Goal: Information Seeking & Learning: Learn about a topic

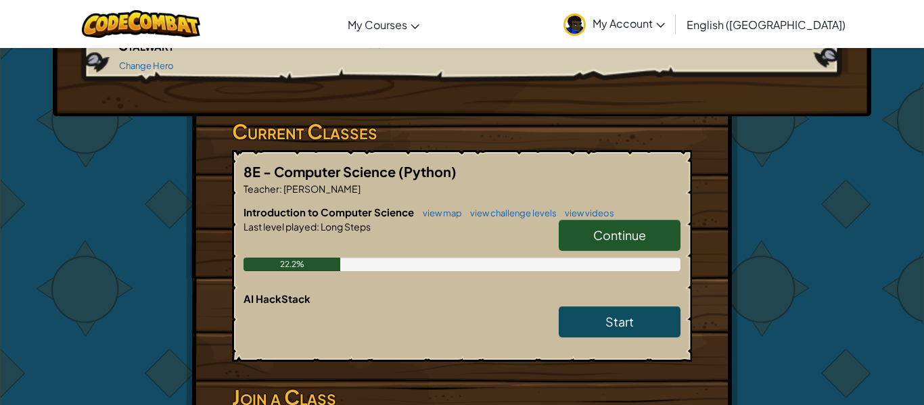
scroll to position [206, 0]
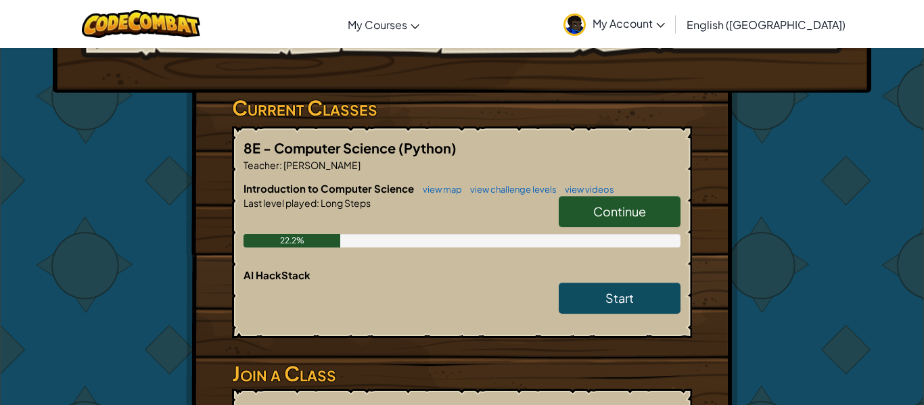
click at [614, 204] on span "Continue" at bounding box center [619, 212] width 53 height 16
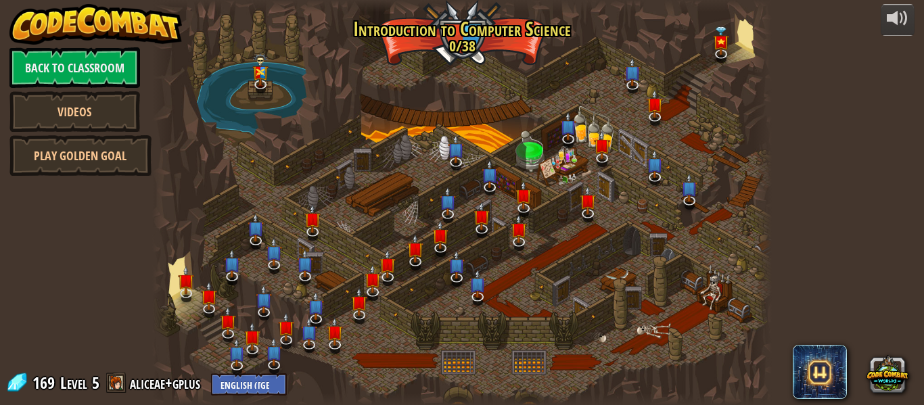
click at [614, 186] on div at bounding box center [462, 202] width 620 height 405
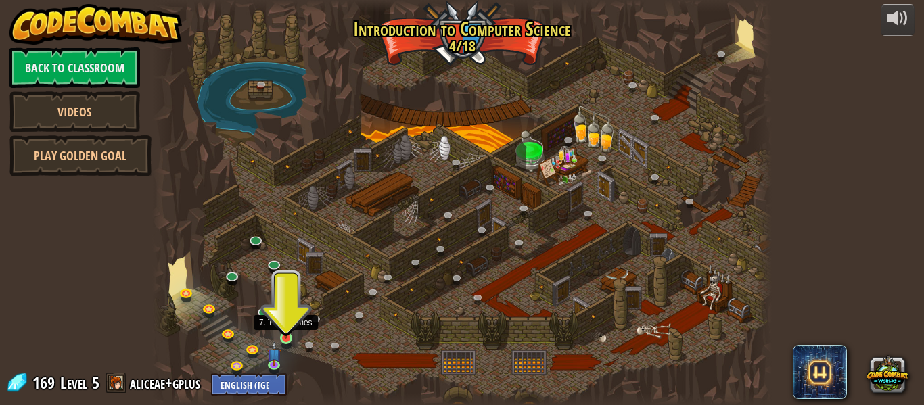
click at [288, 335] on img at bounding box center [286, 322] width 14 height 32
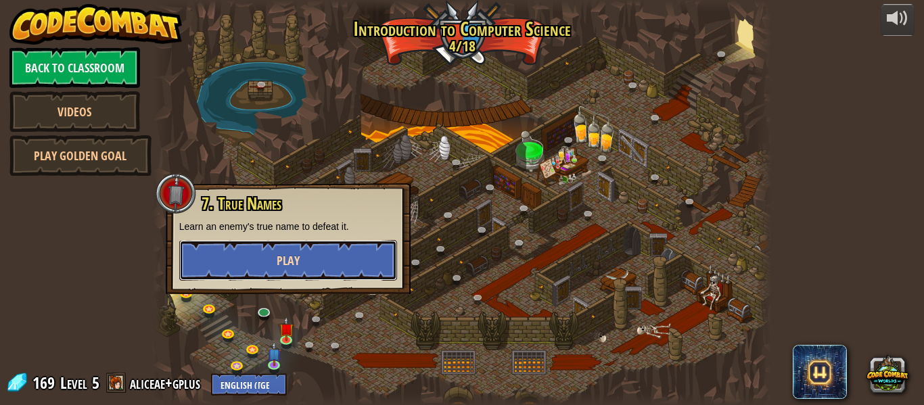
click at [298, 275] on button "Play" at bounding box center [288, 260] width 218 height 41
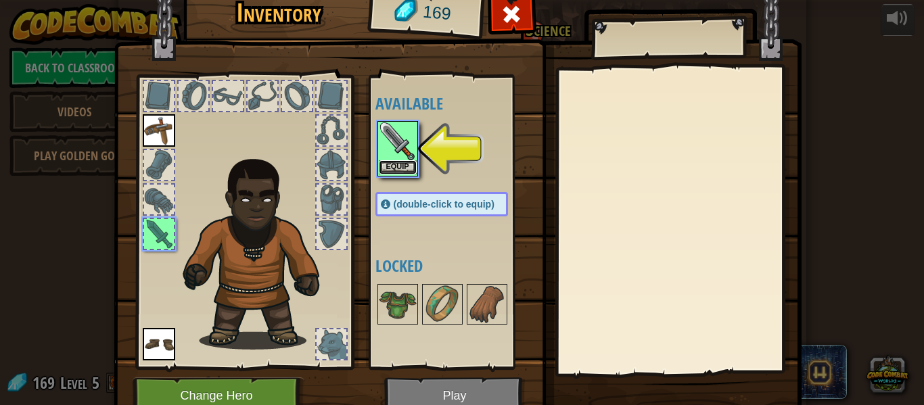
click at [386, 172] on button "Equip" at bounding box center [398, 167] width 38 height 14
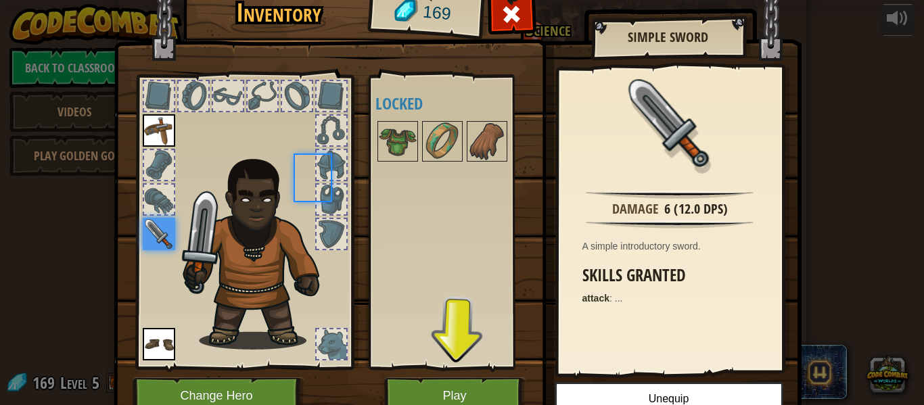
click at [386, 172] on div "Available Equip Equip Equip (double-click to equip) Locked" at bounding box center [455, 222] width 160 height 282
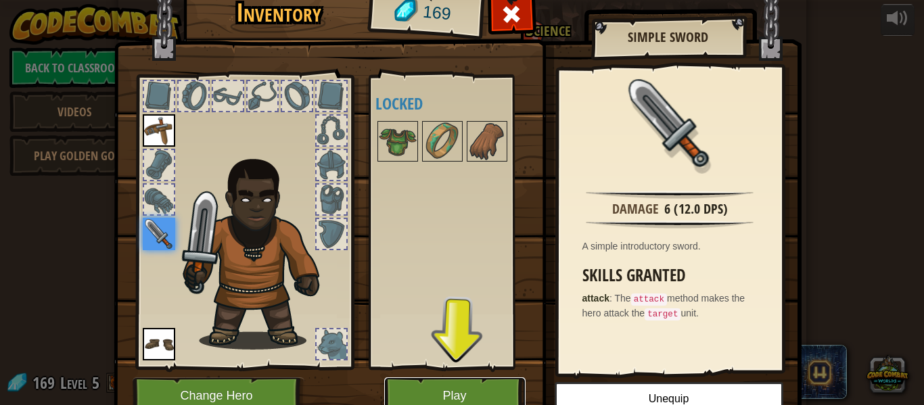
click at [444, 382] on button "Play" at bounding box center [454, 395] width 141 height 37
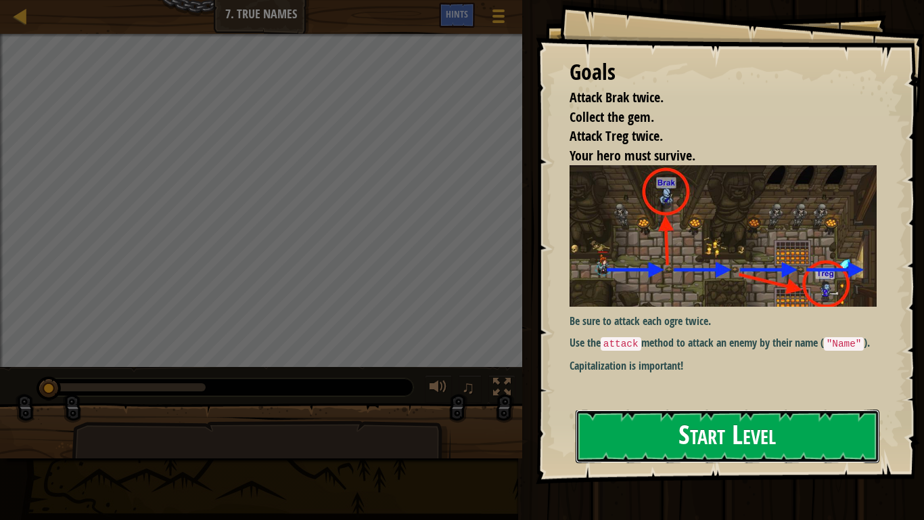
click at [693, 405] on button "Start Level" at bounding box center [728, 435] width 304 height 53
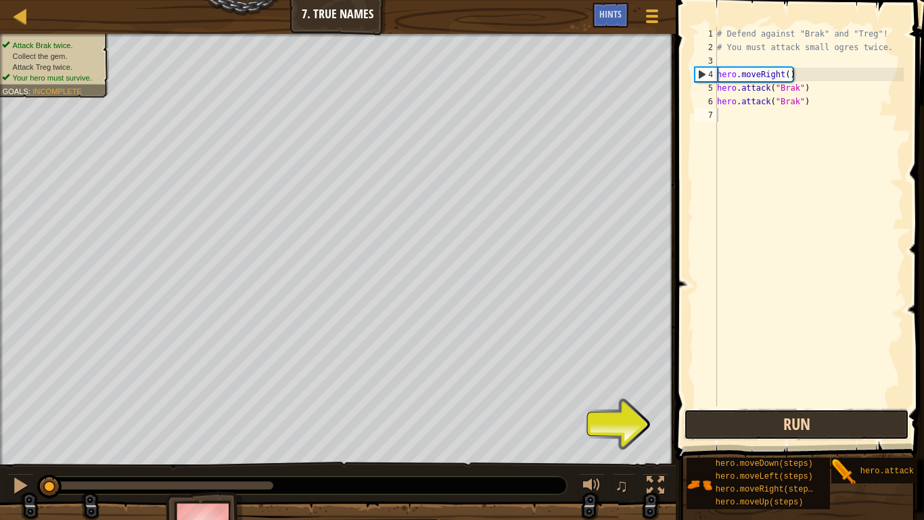
click at [721, 405] on button "Run" at bounding box center [796, 424] width 225 height 31
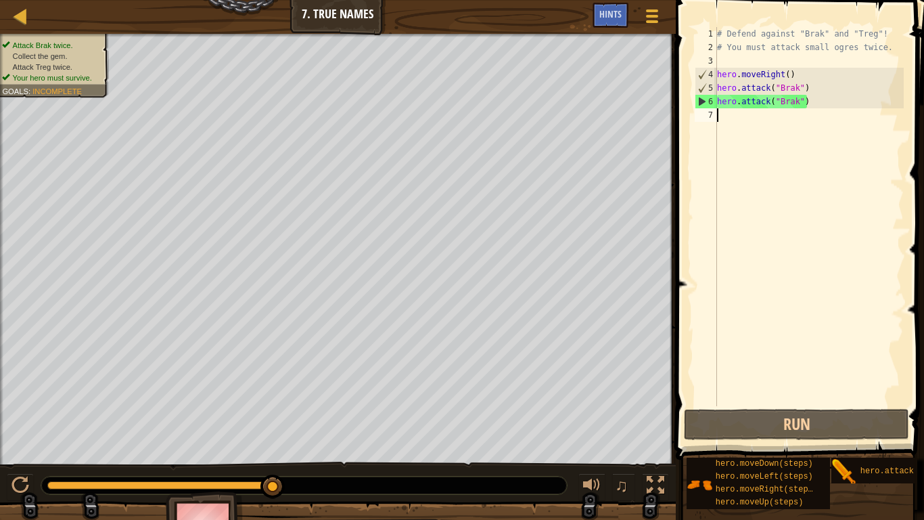
scroll to position [6, 0]
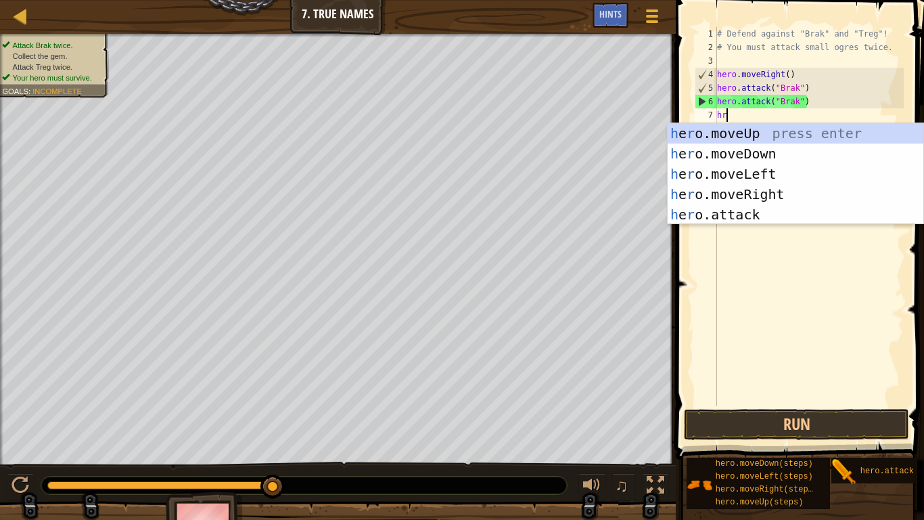
type textarea "hro"
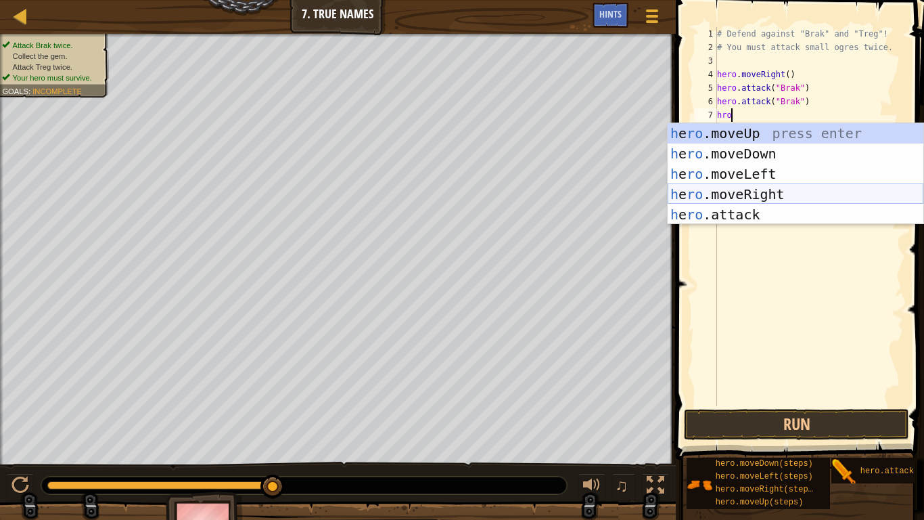
click at [775, 190] on div "h e ro .moveUp press enter h e ro .moveDown press enter h e ro .moveLeft press …" at bounding box center [796, 194] width 256 height 142
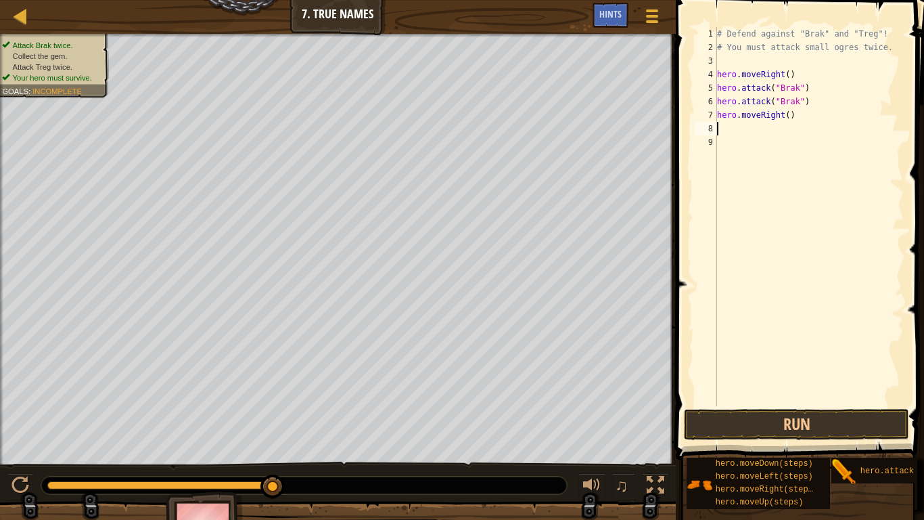
scroll to position [6, 0]
click at [766, 142] on div "# Defend against "Brak" and "Treg"! # You must attack small ogres twice. hero .…" at bounding box center [808, 230] width 189 height 406
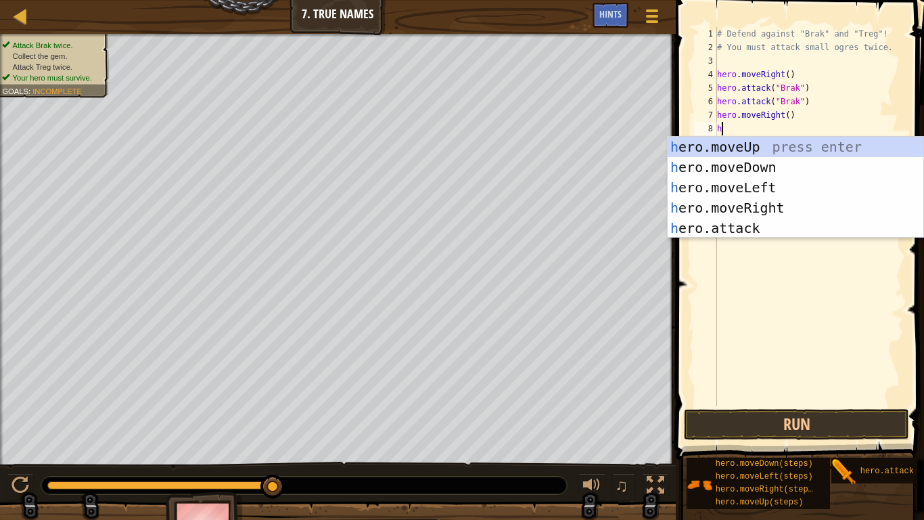
scroll to position [6, 1]
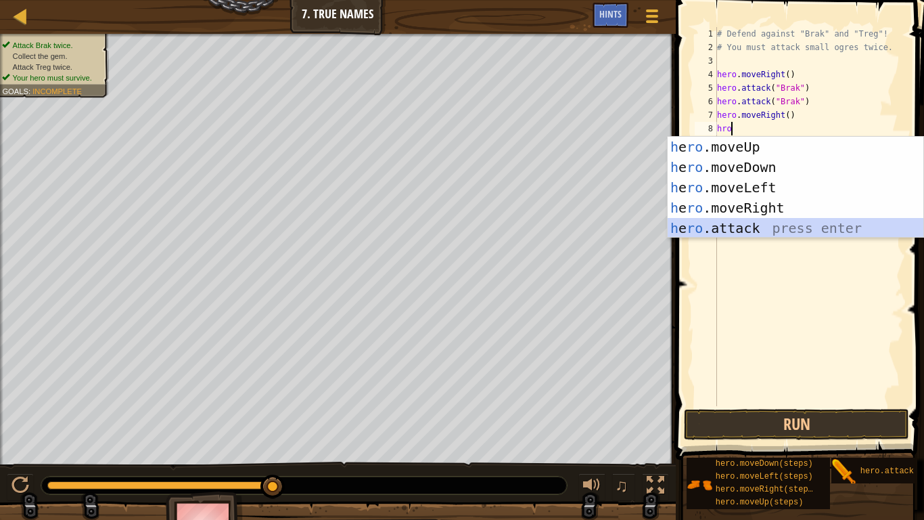
click at [760, 226] on div "h e ro .moveUp press enter h e ro .moveDown press enter h e ro .moveLeft press …" at bounding box center [796, 208] width 256 height 142
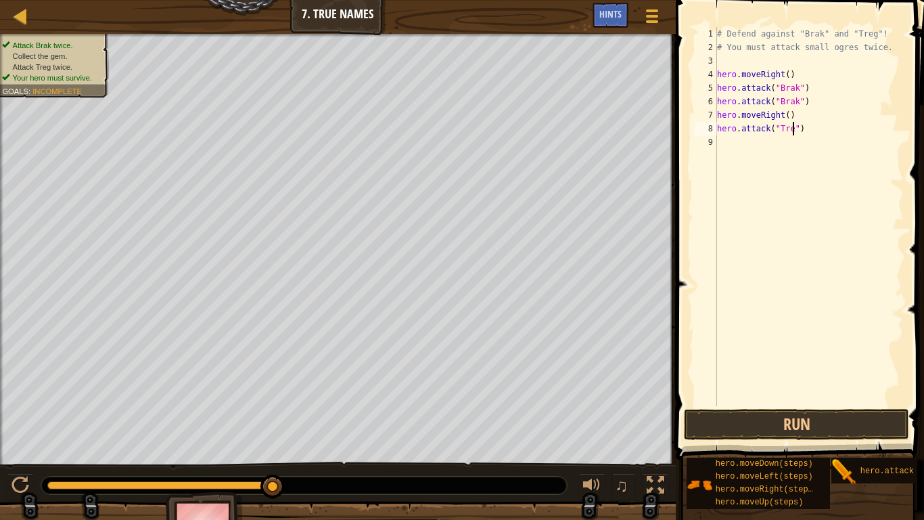
type textarea "hero.attack("Treg")"
click at [749, 147] on div "# Defend against "Brak" and "Treg"! # You must attack small ogres twice. hero .…" at bounding box center [808, 230] width 189 height 406
type textarea "\"
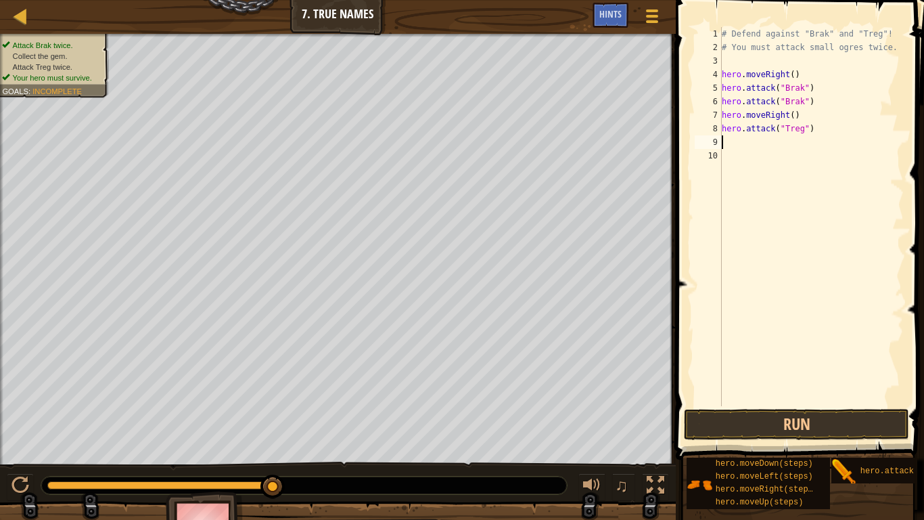
type textarea "hero.attack("Treg")"
click at [740, 145] on div "# Defend against "Brak" and "Treg"! # You must attack small ogres twice. hero .…" at bounding box center [808, 230] width 189 height 406
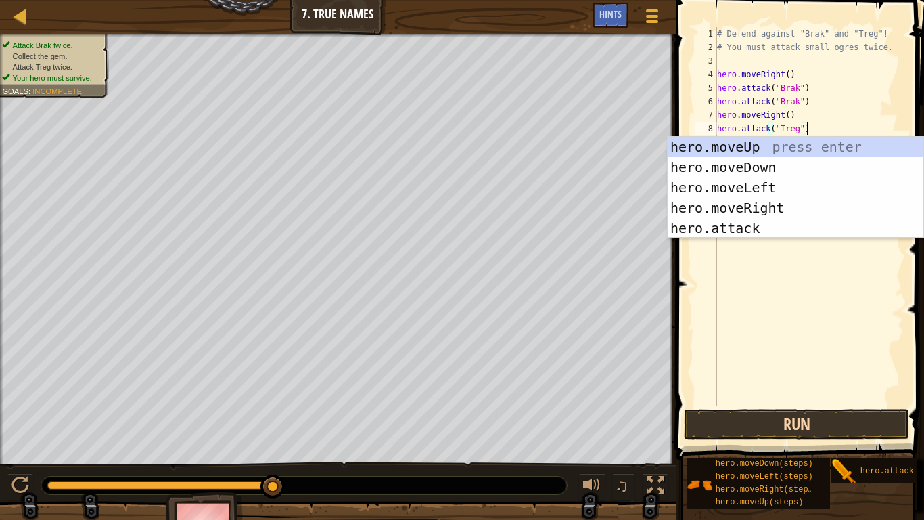
type textarea "hero.attack("Treg")"
click at [787, 405] on button "Run" at bounding box center [796, 424] width 225 height 31
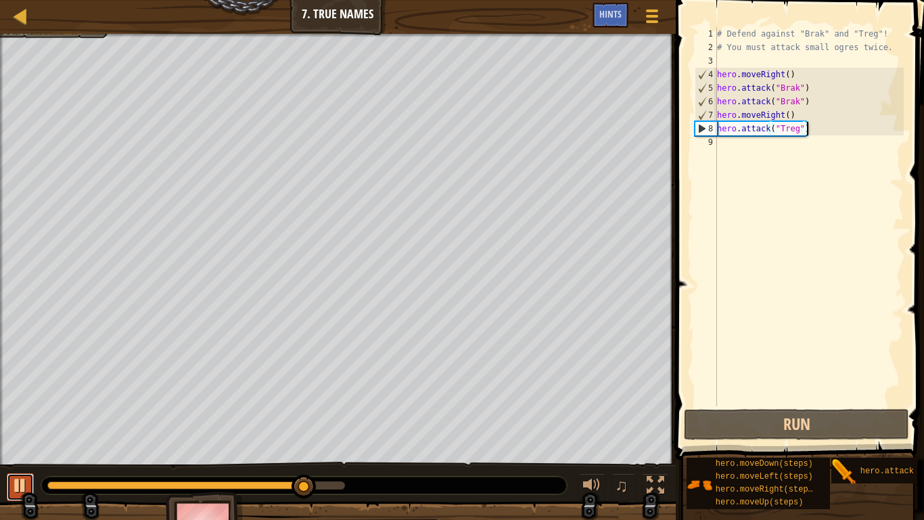
click at [16, 405] on div at bounding box center [21, 485] width 18 height 18
click at [754, 143] on div "# Defend against "Brak" and "Treg"! # You must attack small ogres twice. hero .…" at bounding box center [808, 230] width 189 height 406
type textarea "t"
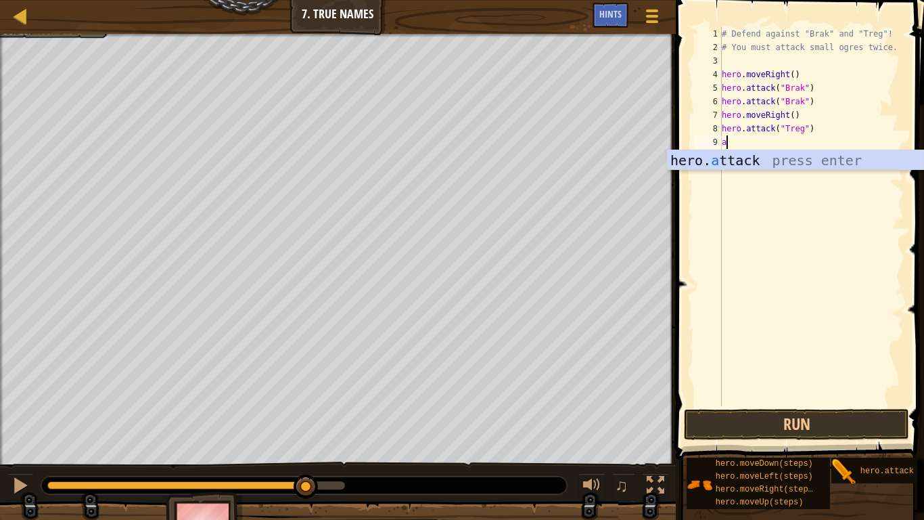
scroll to position [6, 1]
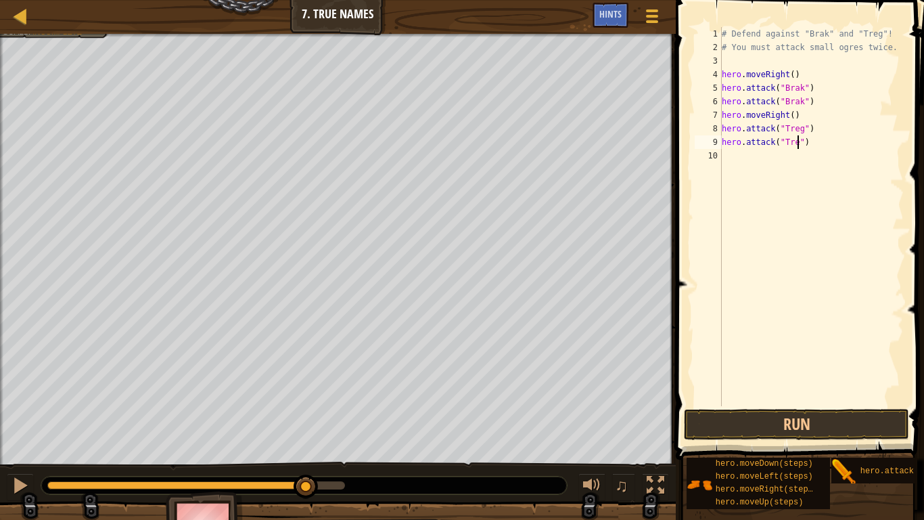
type textarea "hero.attack("Treg")"
click at [785, 405] on button "Run" at bounding box center [796, 424] width 225 height 31
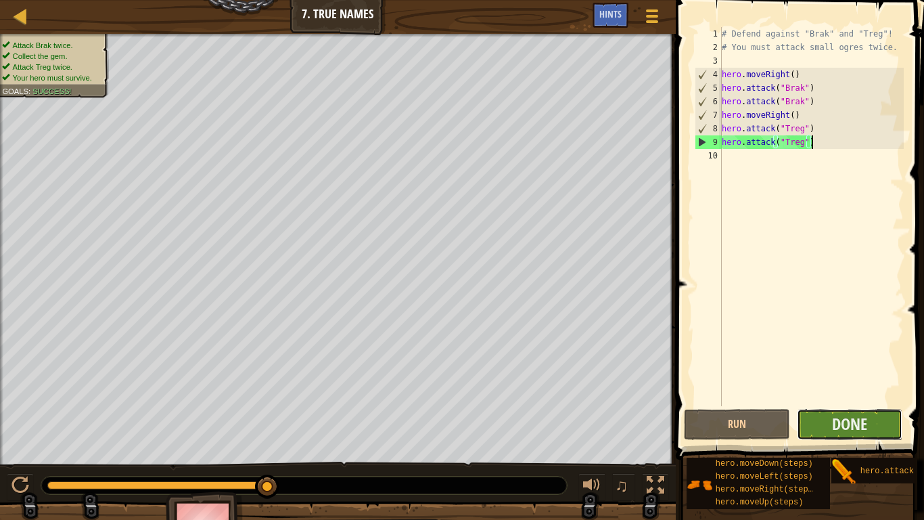
click at [815, 405] on button "Done" at bounding box center [850, 424] width 106 height 31
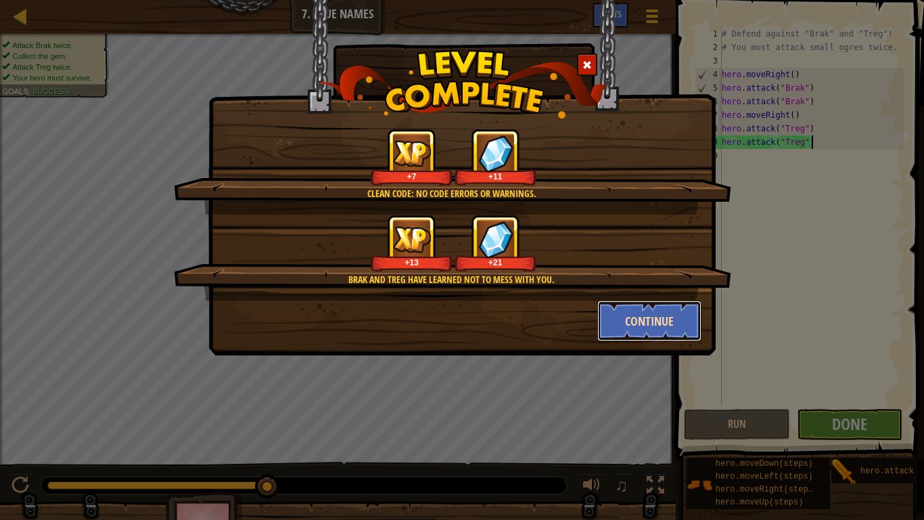
click at [656, 327] on button "Continue" at bounding box center [649, 320] width 105 height 41
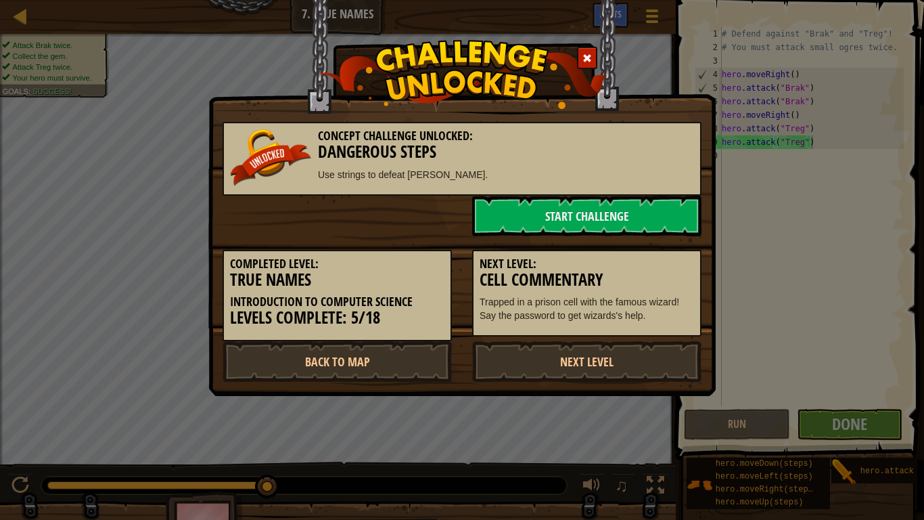
click at [580, 239] on div "Next Level: Cell Commentary Trapped in a prison cell with the famous wizard! Sa…" at bounding box center [587, 286] width 250 height 101
click at [568, 231] on link "Start Challenge" at bounding box center [586, 216] width 229 height 41
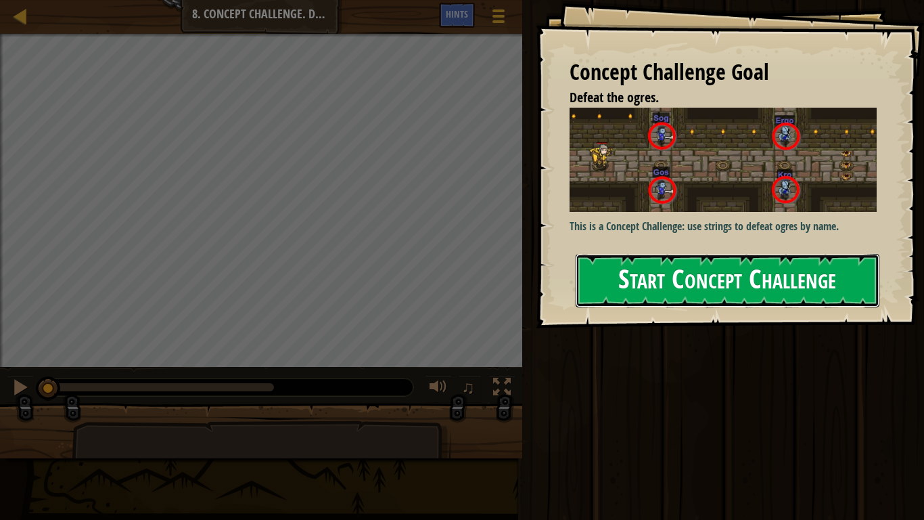
click at [662, 277] on button "Start Concept Challenge" at bounding box center [728, 280] width 304 height 53
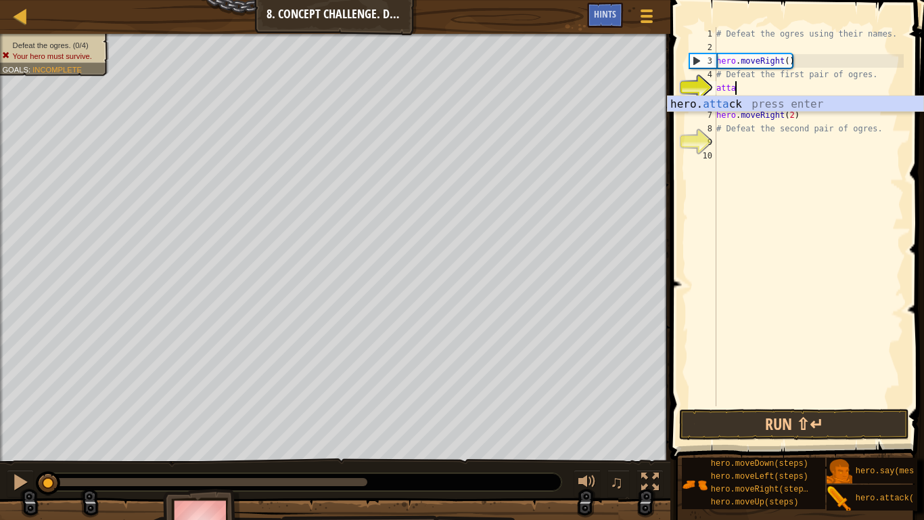
scroll to position [6, 2]
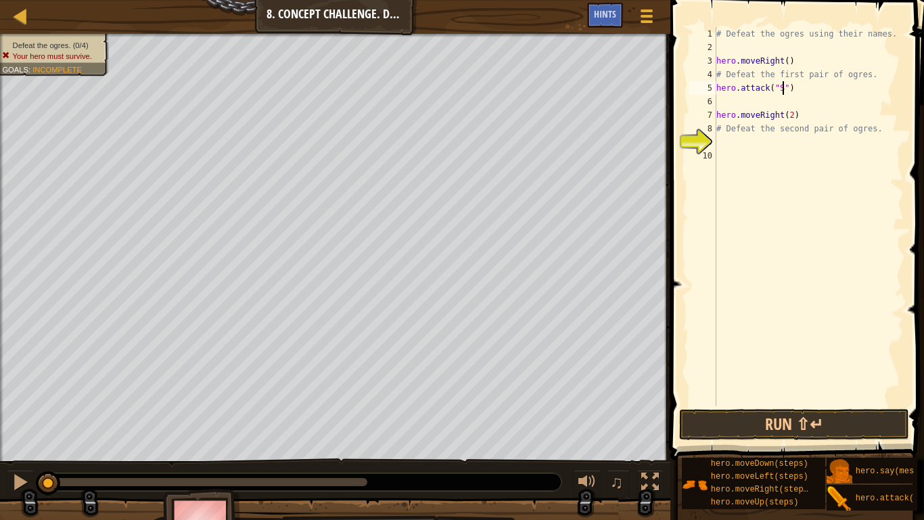
type textarea "hero.attack("Sog")"
click at [750, 103] on div "# Defeat the ogres using their names. hero . moveRight ( ) # Defeat the first p…" at bounding box center [809, 230] width 190 height 406
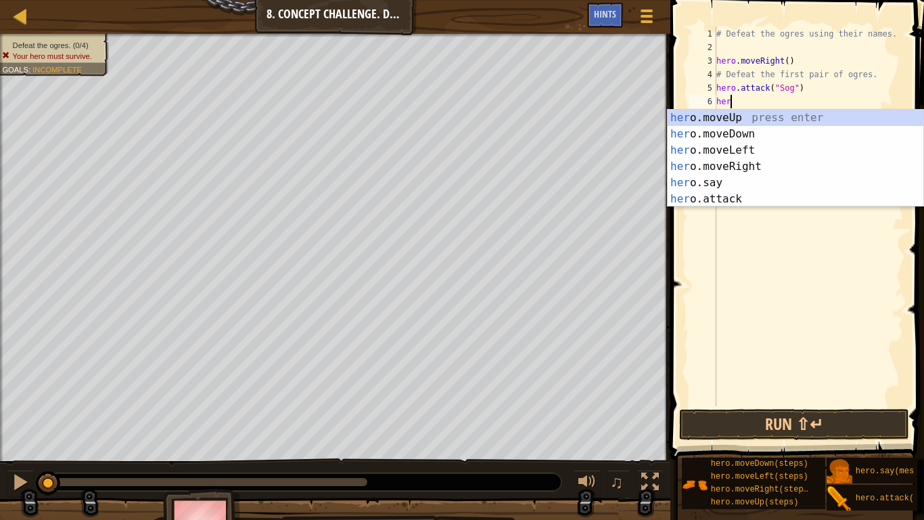
scroll to position [6, 1]
click at [735, 196] on div "her o.moveUp press enter her o.moveDown press enter her o.moveLeft press enter …" at bounding box center [796, 175] width 256 height 130
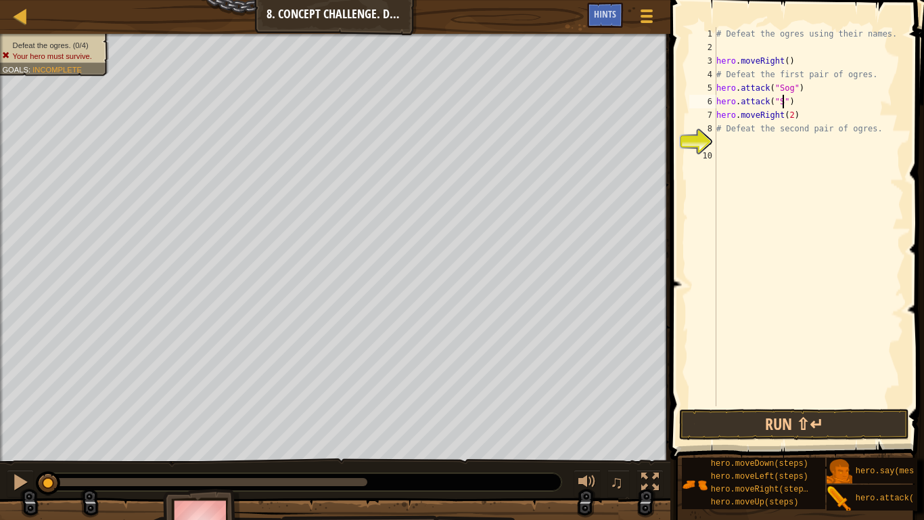
scroll to position [6, 12]
click at [808, 109] on div "# Defeat the ogres using their names. hero . moveRight ( ) # Defeat the first p…" at bounding box center [809, 230] width 190 height 406
click at [808, 102] on div "# Defeat the ogres using their names. hero . moveRight ( ) # Defeat the first p…" at bounding box center [809, 230] width 190 height 406
type textarea "hero.attack("Sog")"
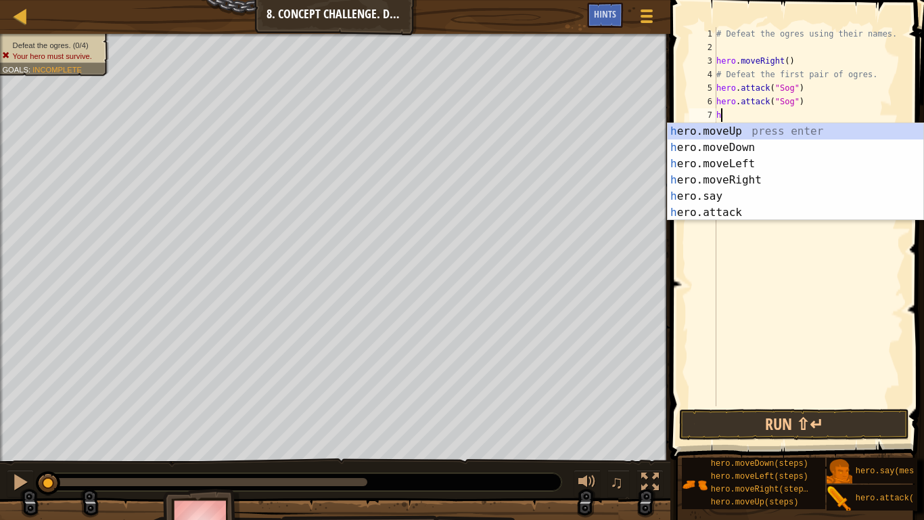
scroll to position [6, 1]
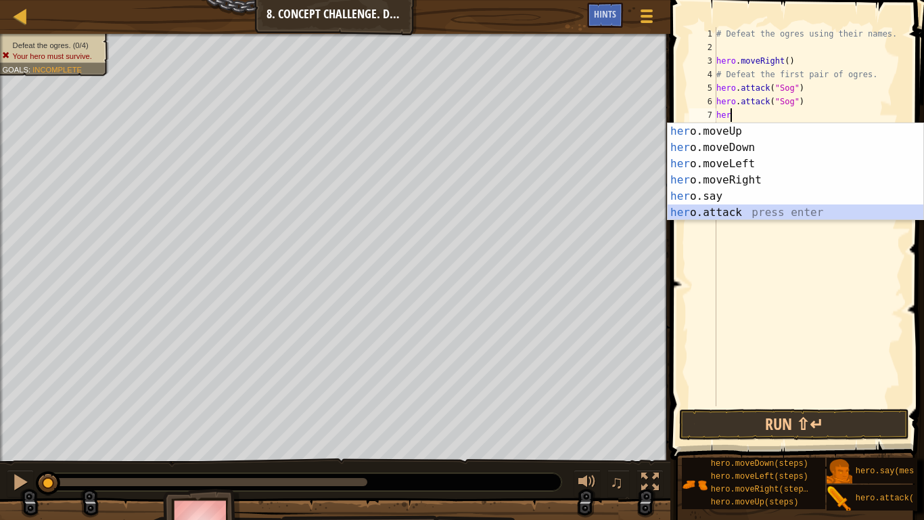
click at [731, 212] on div "her o.moveUp press enter her o.moveDown press enter her o.moveLeft press enter …" at bounding box center [796, 188] width 256 height 130
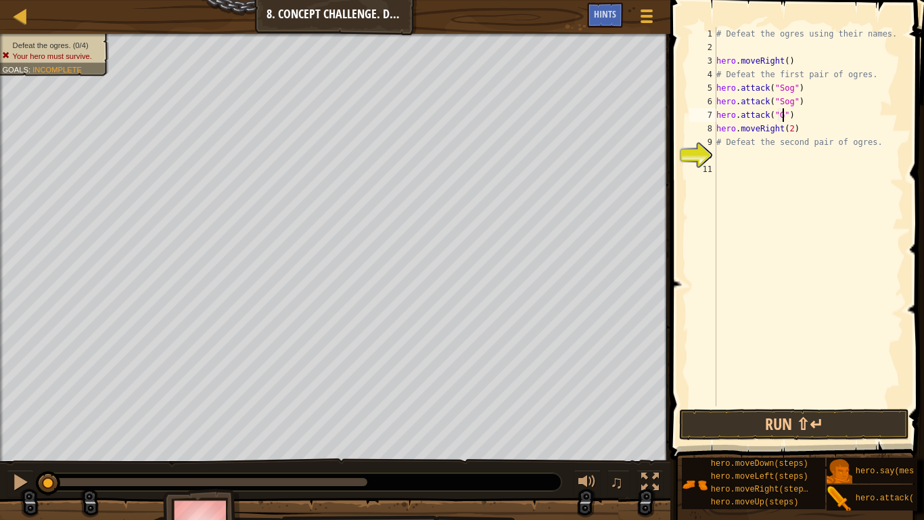
scroll to position [6, 10]
type textarea "hero.attack("Gos")"
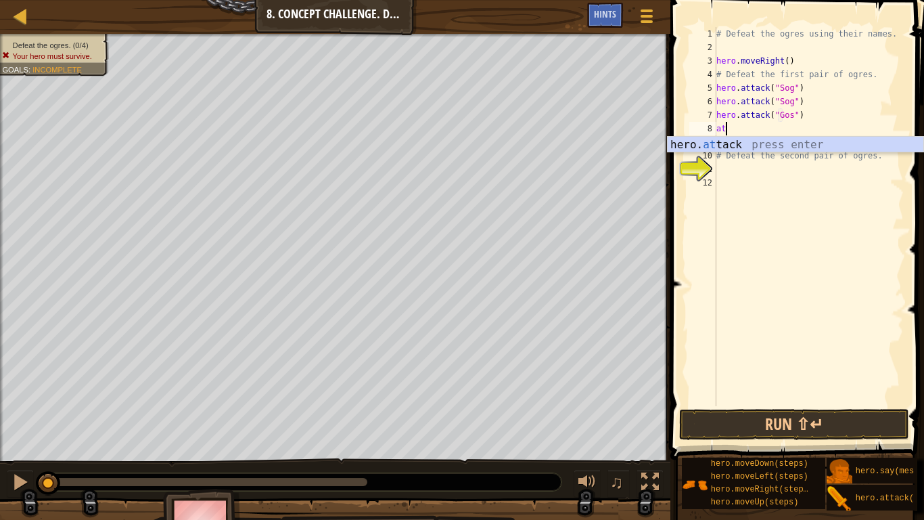
scroll to position [6, 1]
type textarea "hero.attack("Gos")"
click at [732, 170] on div "# Defeat the ogres using their names. hero . moveRight ( ) # Defeat the first p…" at bounding box center [809, 230] width 190 height 406
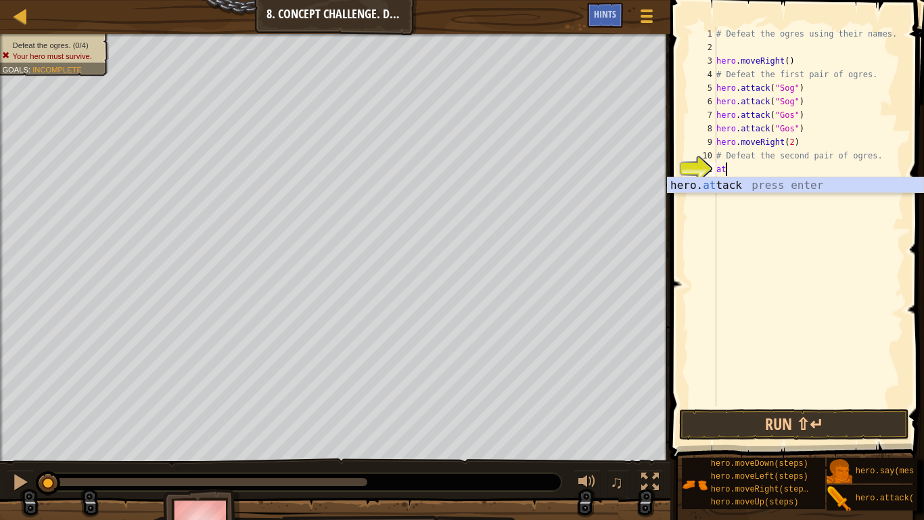
scroll to position [6, 1]
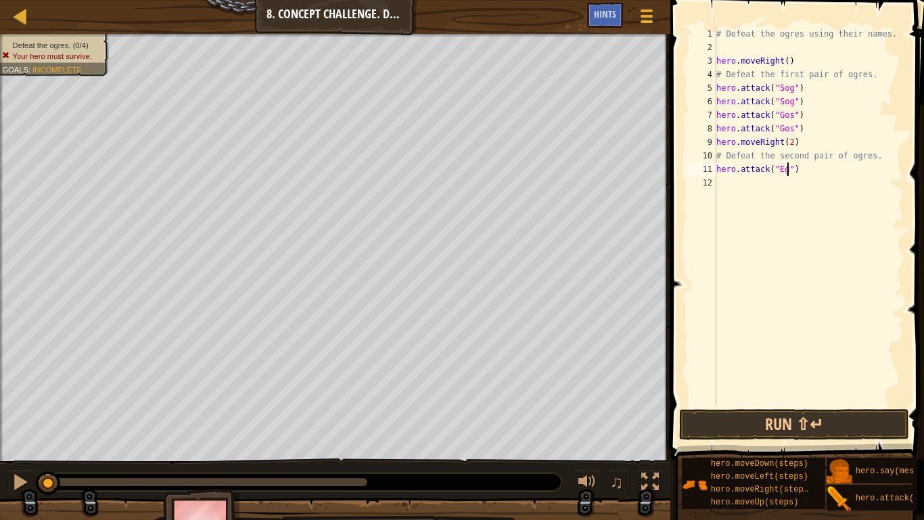
type textarea "hero.attack("Egro")"
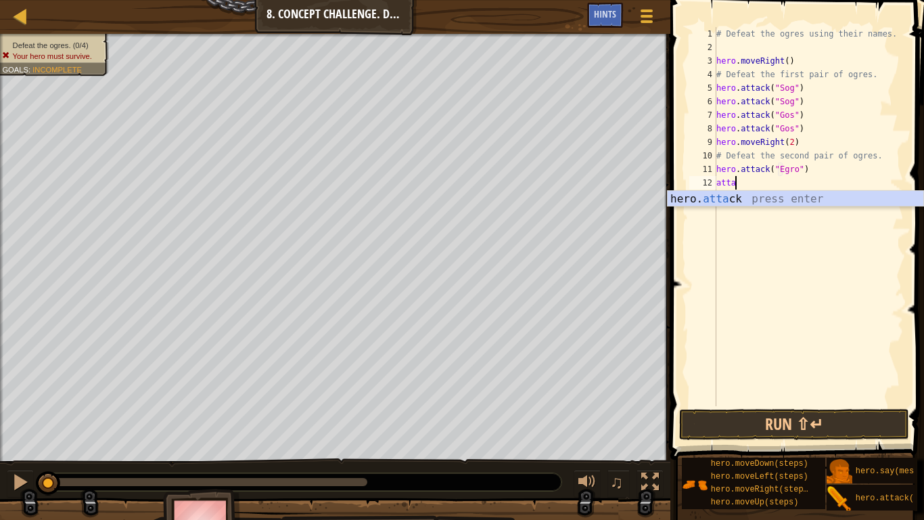
scroll to position [6, 2]
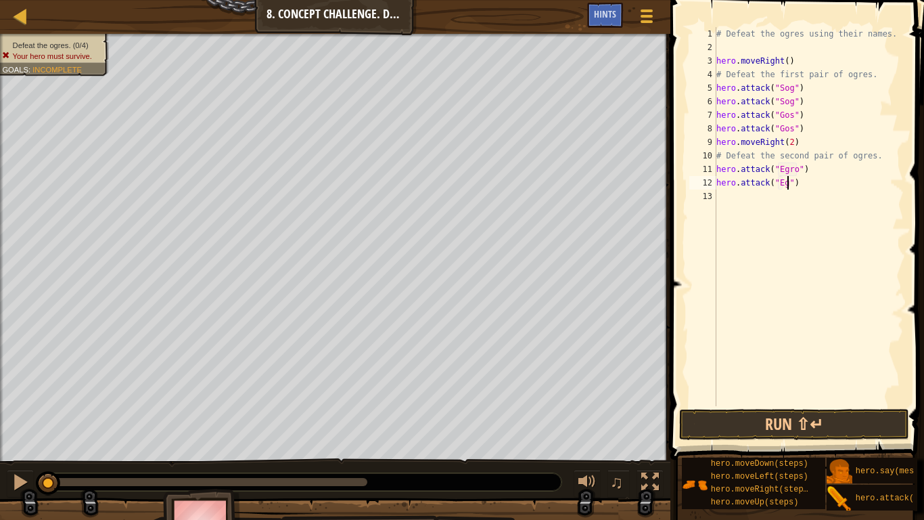
type textarea "hero.attack("Egro")"
click at [749, 196] on div "# Defeat the ogres using their names. hero . moveRight ( ) # Defeat the first p…" at bounding box center [809, 230] width 190 height 406
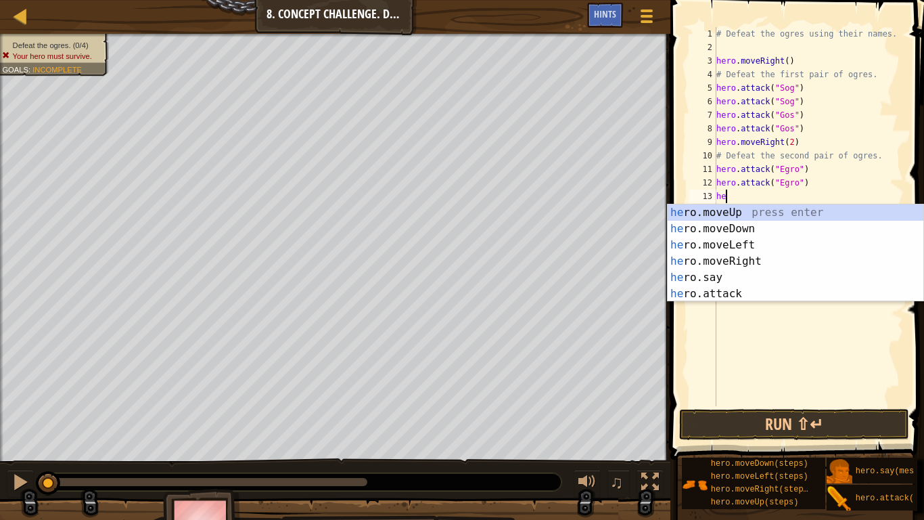
scroll to position [6, 1]
click at [724, 293] on div "he ro.moveUp press enter he ro.moveDown press enter he ro.moveLeft press enter …" at bounding box center [796, 269] width 256 height 130
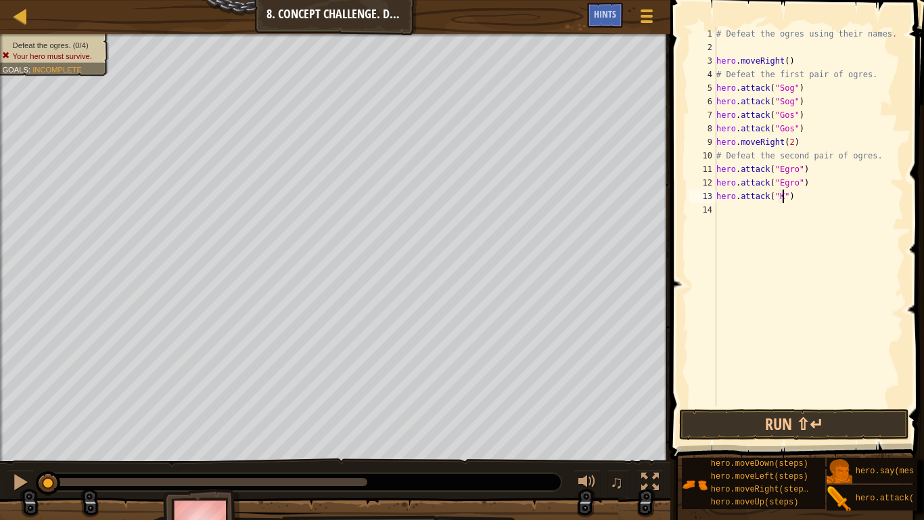
type textarea "hero.attack("Kro")"
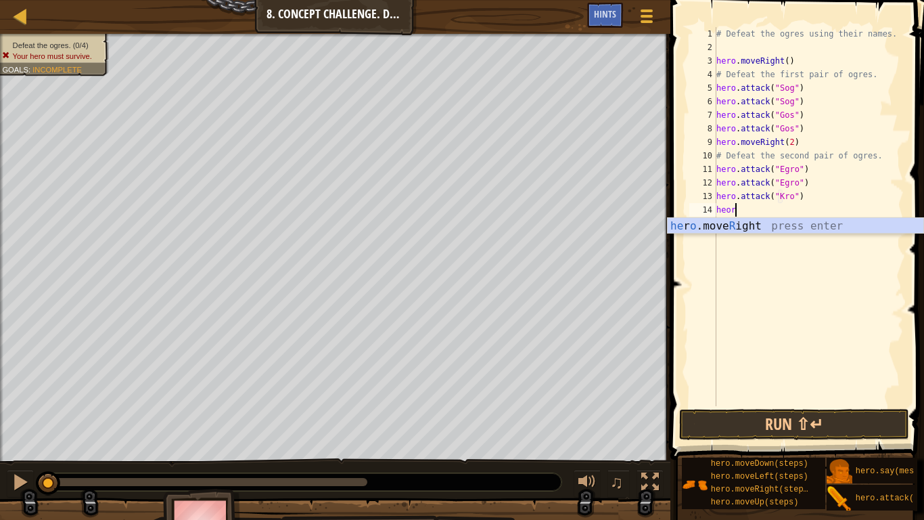
type textarea "h"
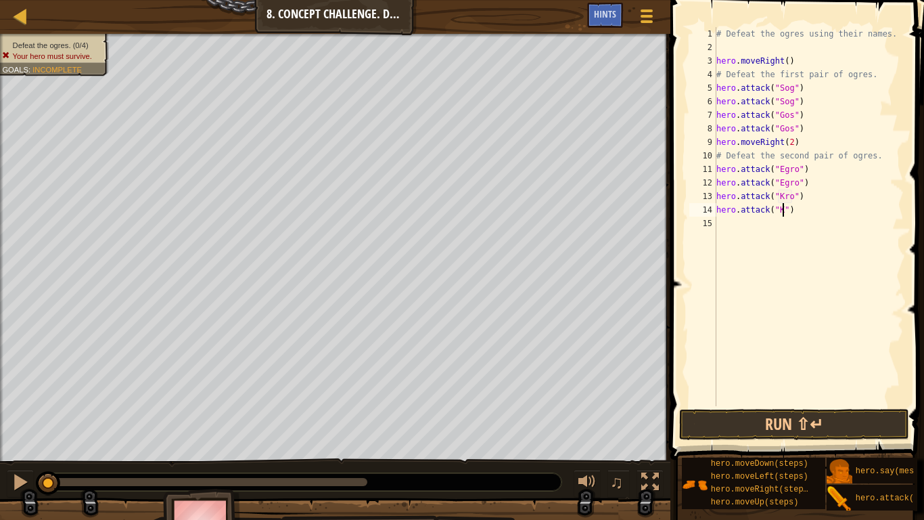
scroll to position [6, 12]
click at [776, 405] on button "Run ⇧↵" at bounding box center [794, 424] width 230 height 31
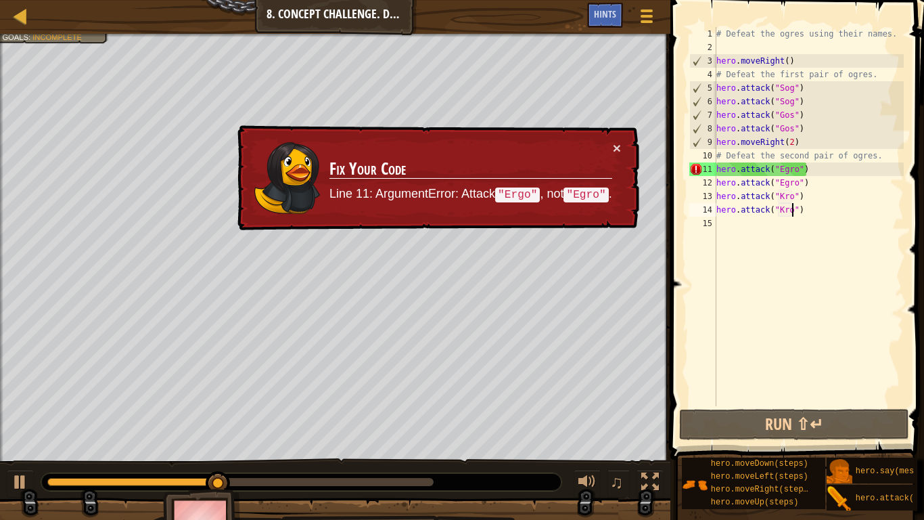
click at [620, 134] on div "× Fix Your Code Line 11: ArgumentError: Attack "Ergo" , not "Egro" ." at bounding box center [437, 178] width 405 height 106
click at [616, 145] on button "×" at bounding box center [617, 148] width 8 height 14
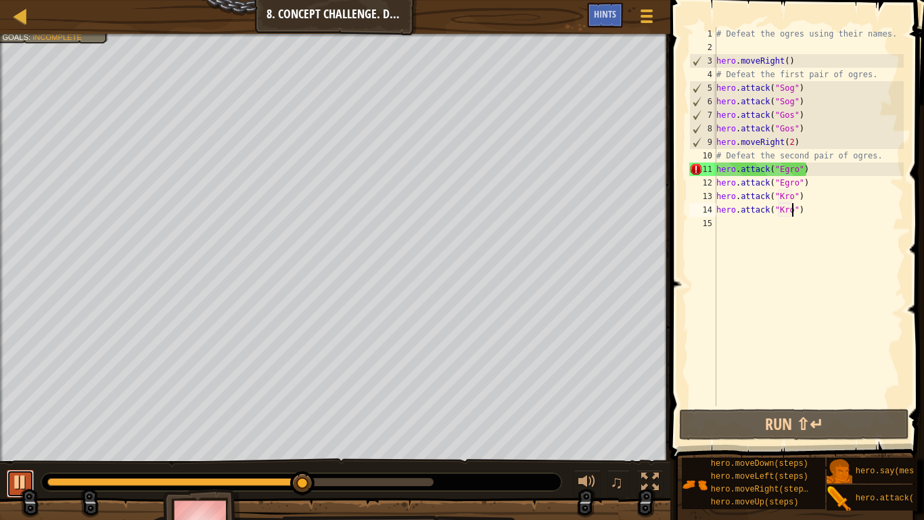
click at [20, 405] on div at bounding box center [21, 482] width 18 height 18
click at [793, 170] on div "# Defeat the ogres using their names. hero . moveRight ( ) # Defeat the first p…" at bounding box center [809, 230] width 190 height 406
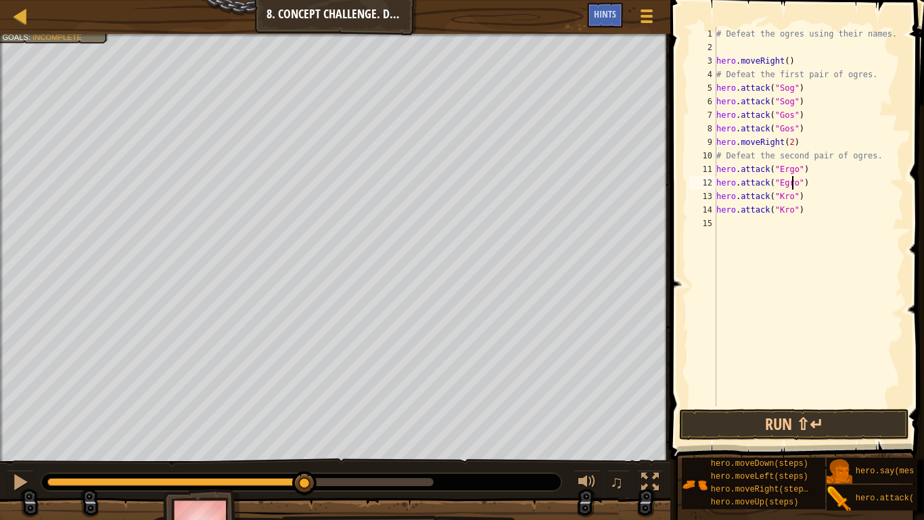
click at [792, 183] on div "# Defeat the ogres using their names. hero . moveRight ( ) # Defeat the first p…" at bounding box center [809, 230] width 190 height 406
type textarea "hero.attack("Ergo")"
click at [782, 405] on button "Run ⇧↵" at bounding box center [794, 424] width 230 height 31
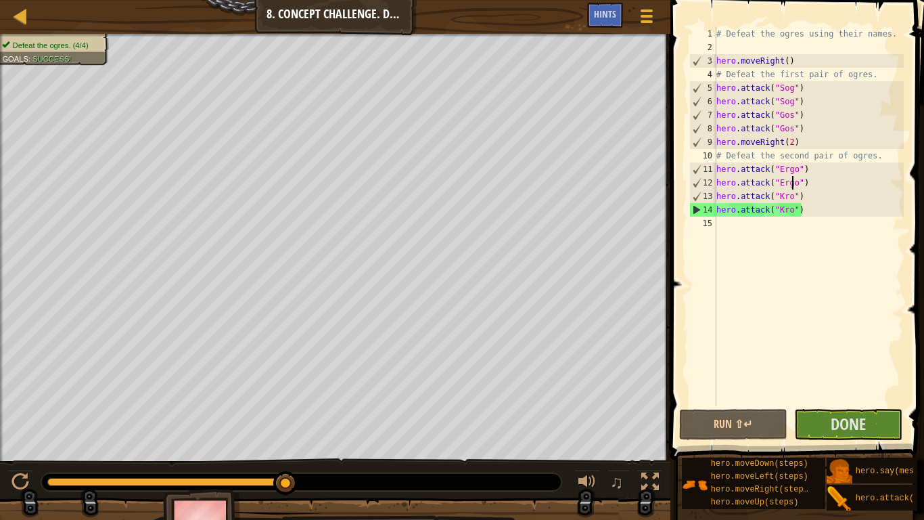
click at [750, 227] on div "# Defeat the ogres using their names. hero . moveRight ( ) # Defeat the first p…" at bounding box center [809, 230] width 190 height 406
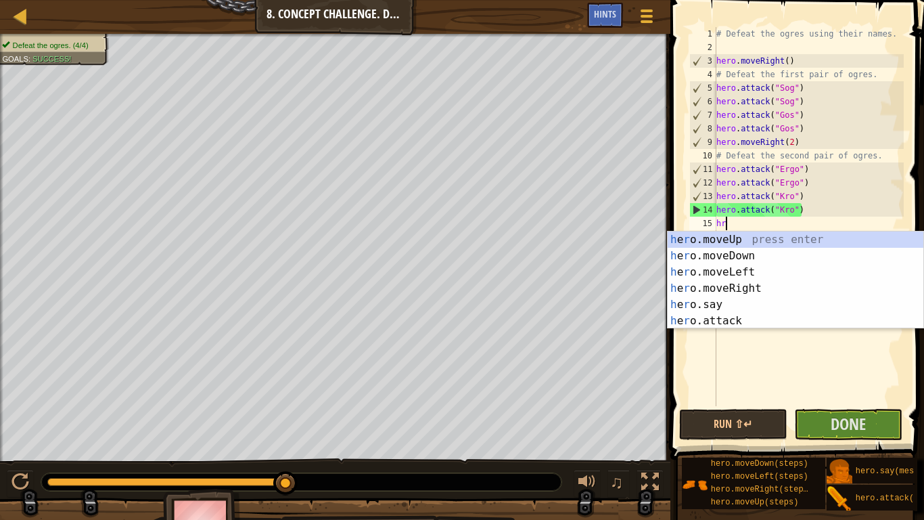
scroll to position [6, 1]
type textarea "hro"
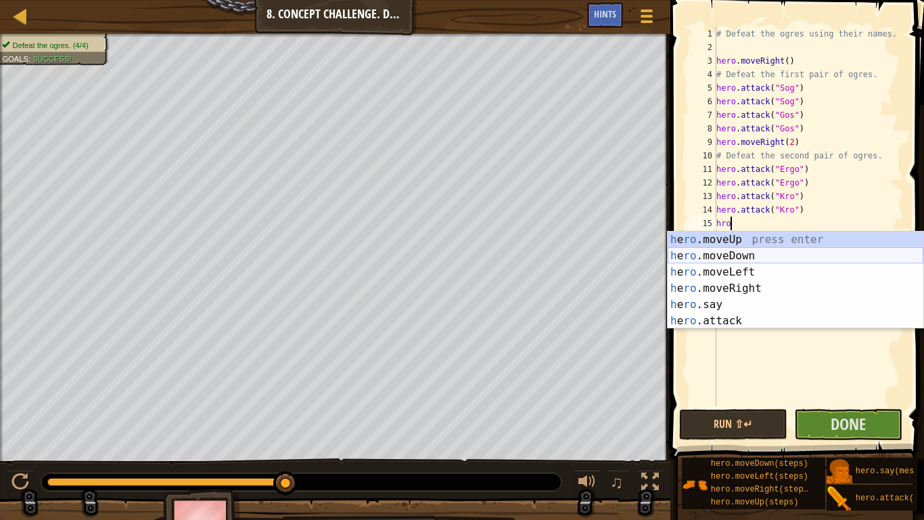
click at [760, 256] on div "h e ro .moveUp press enter h e ro .moveDown press enter h e ro .moveLeft press …" at bounding box center [796, 296] width 256 height 130
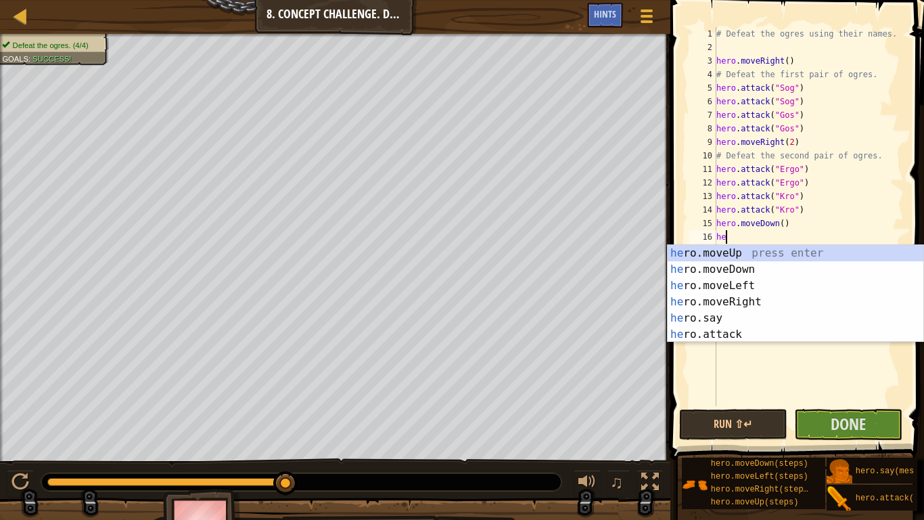
type textarea "hero"
click at [760, 254] on div "hero .moveUp press enter hero .moveDown press enter hero .moveLeft press enter …" at bounding box center [796, 310] width 256 height 130
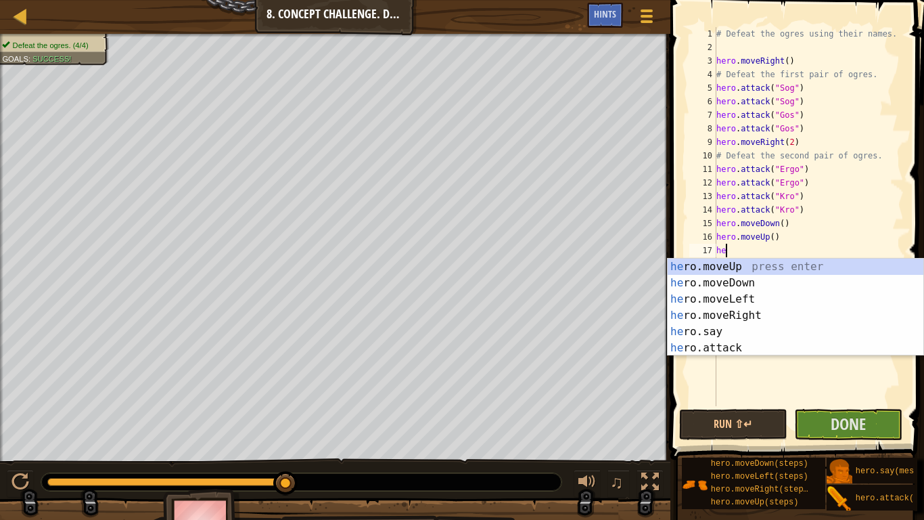
type textarea "hero"
click at [726, 296] on div "hero .moveUp press enter hero .moveDown press enter hero .moveLeft press enter …" at bounding box center [796, 323] width 256 height 130
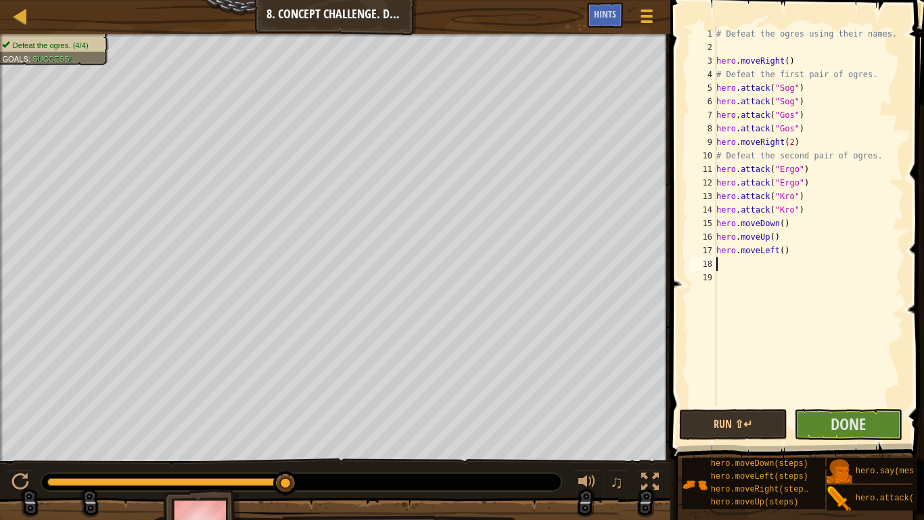
scroll to position [6, 0]
click at [783, 250] on div "# Defeat the ogres using their names. hero . moveRight ( ) # Defeat the first p…" at bounding box center [809, 230] width 190 height 406
type textarea "hero.moveLeft(2)"
click at [755, 269] on div "# Defeat the ogres using their names. hero . moveRight ( ) # Defeat the first p…" at bounding box center [809, 230] width 190 height 406
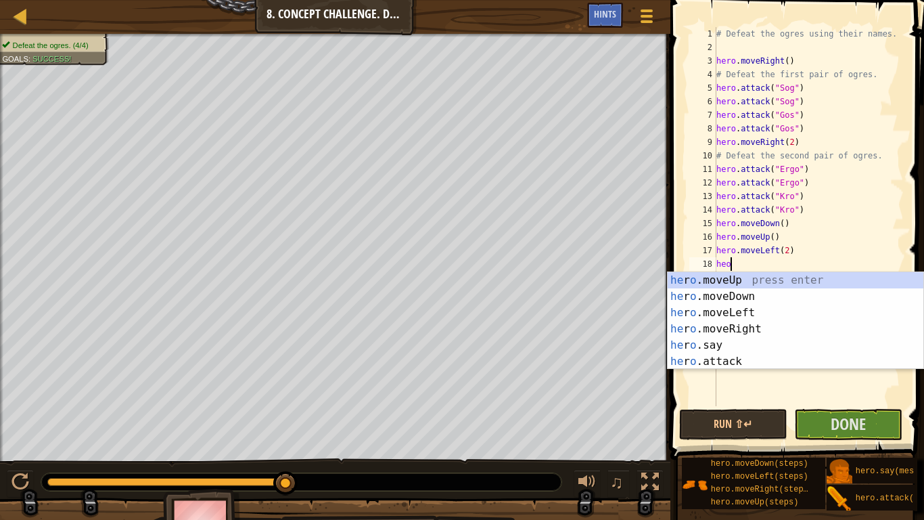
scroll to position [6, 1]
type textarea "h"
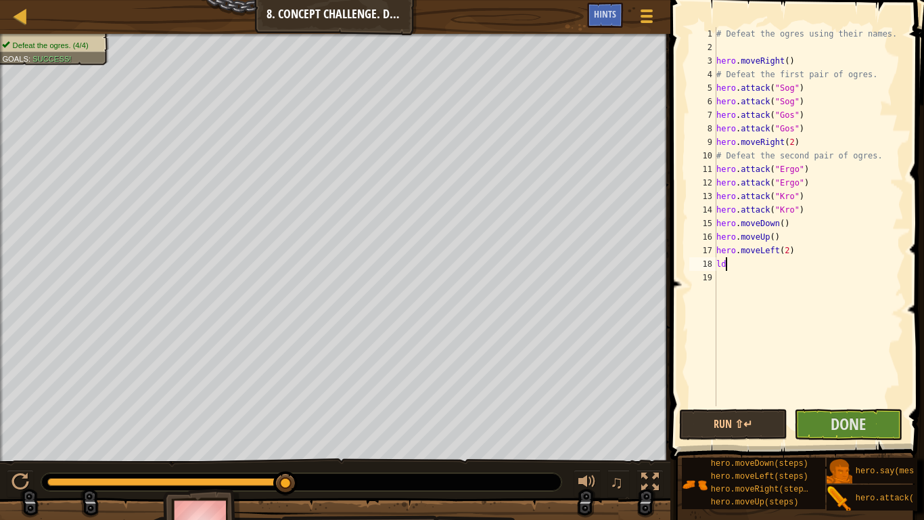
scroll to position [6, 0]
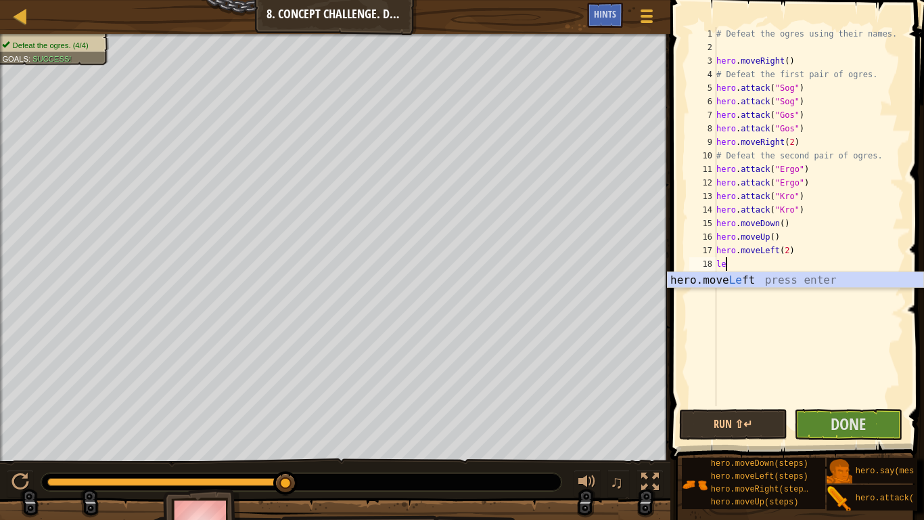
type textarea "left"
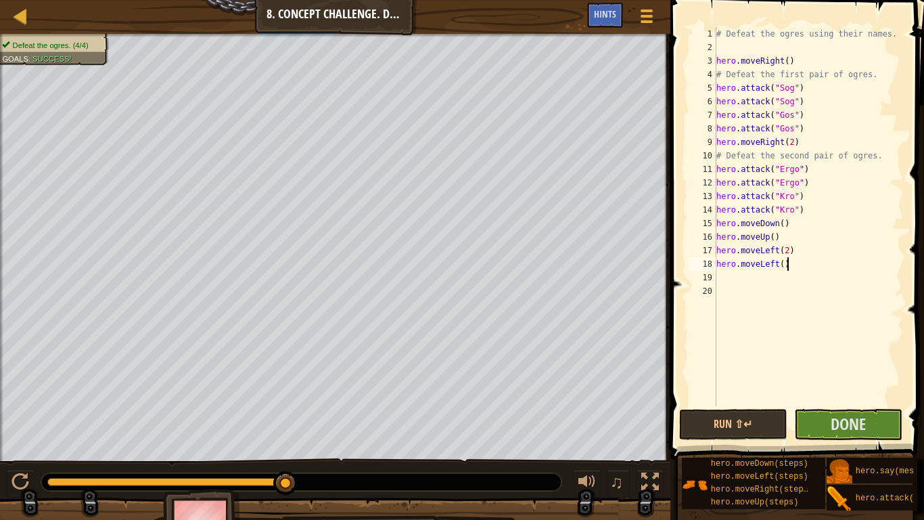
click at [785, 268] on div "# Defeat the ogres using their names. hero . moveRight ( ) # Defeat the first p…" at bounding box center [809, 230] width 190 height 406
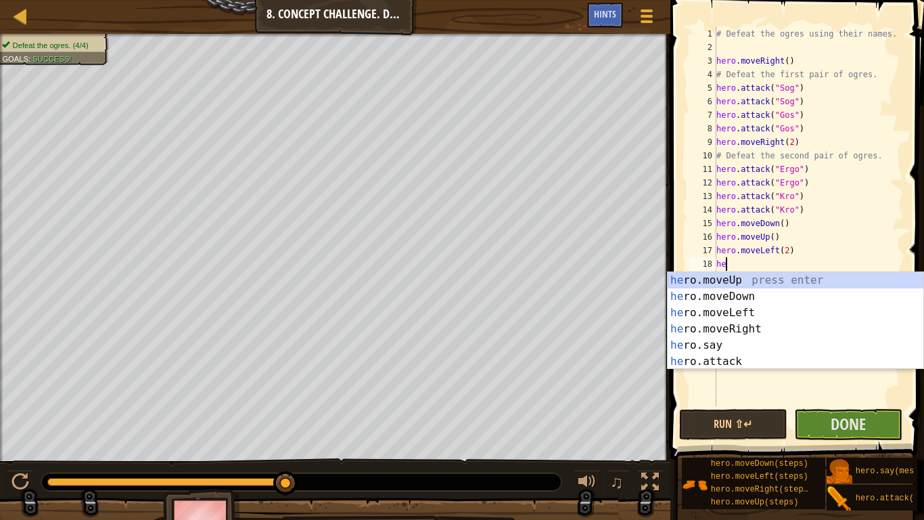
type textarea "h"
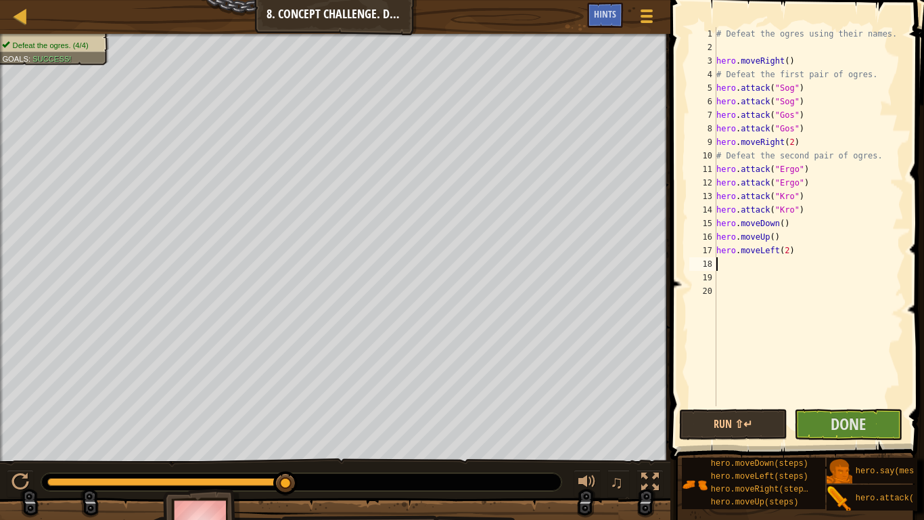
type textarea "hero.moveLeft(2)"
click at [769, 265] on div "# Defeat the ogres using their names. hero . moveRight ( ) # Defeat the first p…" at bounding box center [809, 230] width 190 height 406
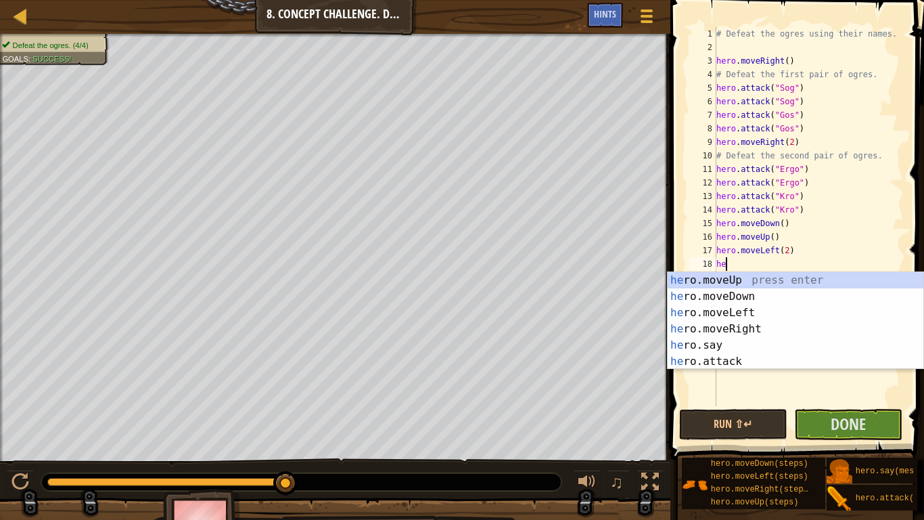
type textarea "hero"
click at [789, 297] on div "hero .moveUp press enter hero .moveDown press enter hero .moveLeft press enter …" at bounding box center [796, 337] width 256 height 130
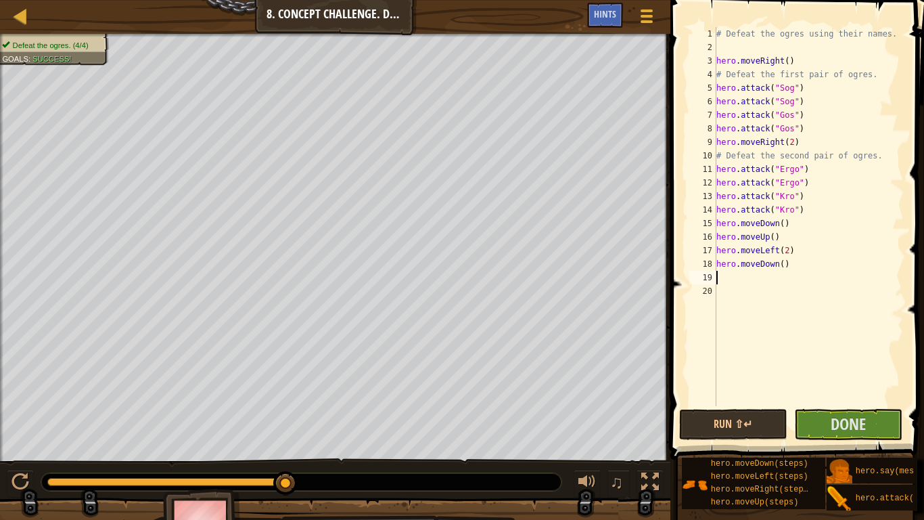
scroll to position [6, 0]
click at [766, 302] on div "# Defeat the ogres using their names. hero . moveRight ( ) # Defeat the first p…" at bounding box center [809, 230] width 190 height 406
click at [743, 405] on button "Run ⇧↵" at bounding box center [733, 424] width 108 height 31
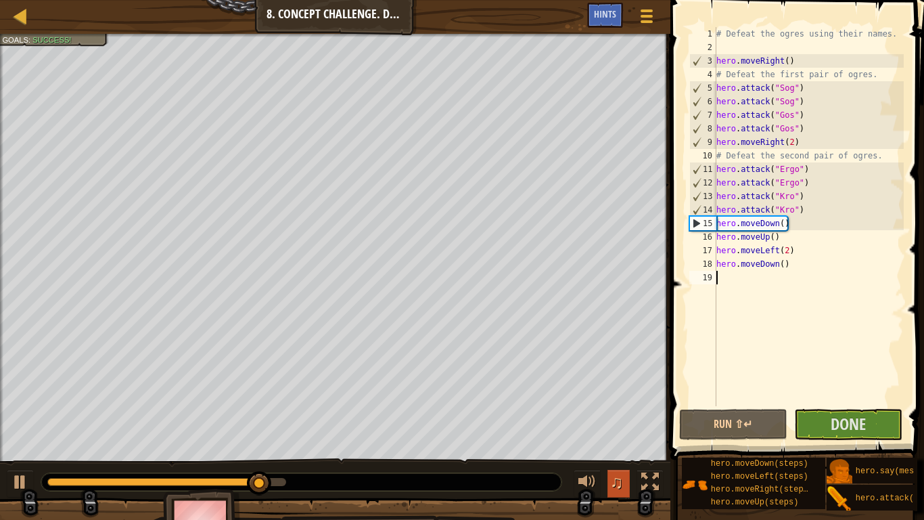
click at [616, 405] on span "♫" at bounding box center [617, 482] width 14 height 20
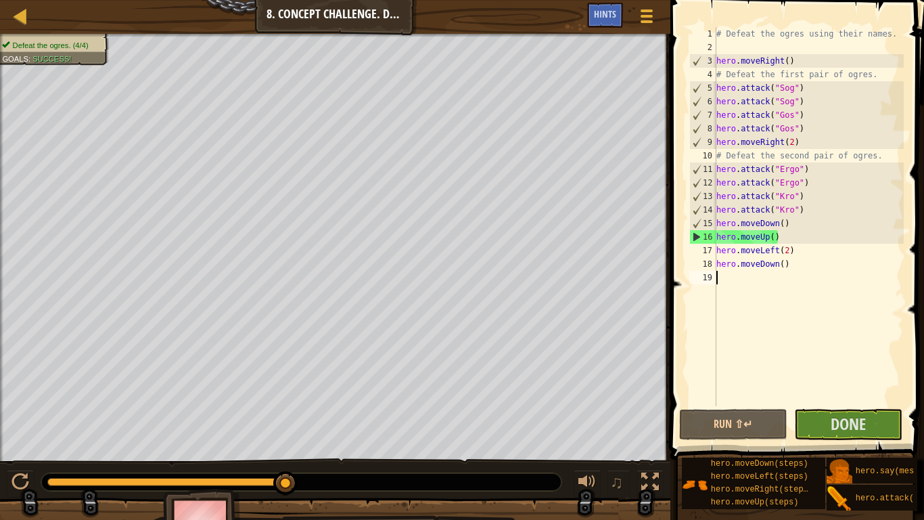
drag, startPoint x: 280, startPoint y: 482, endPoint x: 335, endPoint y: 482, distance: 54.8
click at [335, 405] on div at bounding box center [301, 482] width 520 height 18
click at [869, 405] on button "Done" at bounding box center [848, 424] width 108 height 31
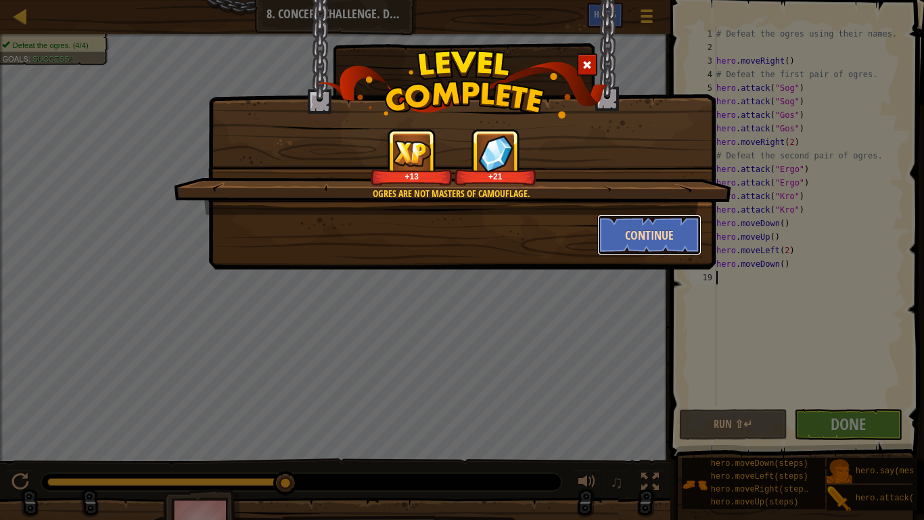
click at [660, 235] on button "Continue" at bounding box center [649, 234] width 105 height 41
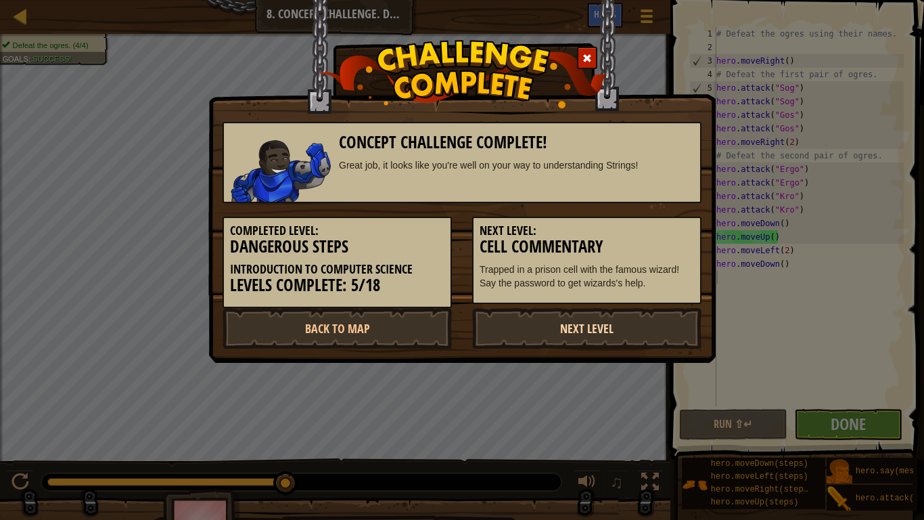
click at [511, 319] on link "Next Level" at bounding box center [586, 328] width 229 height 41
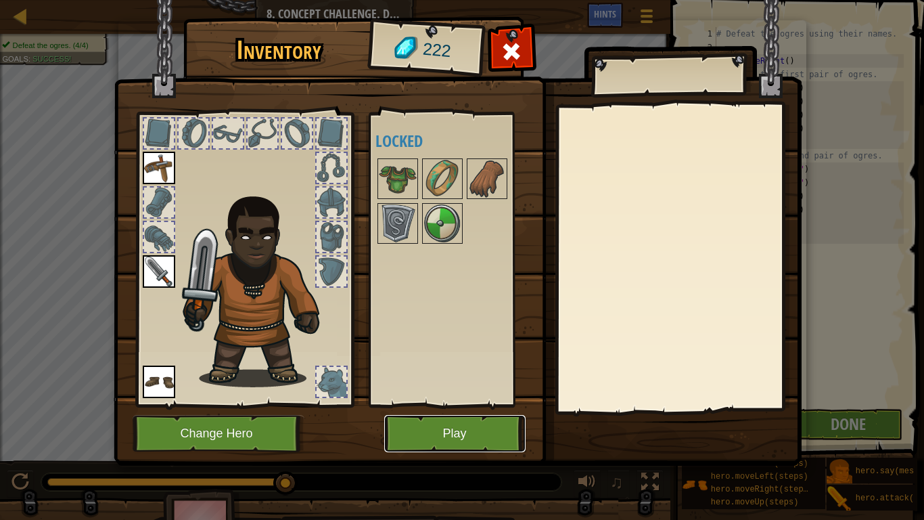
click at [488, 405] on button "Play" at bounding box center [454, 433] width 141 height 37
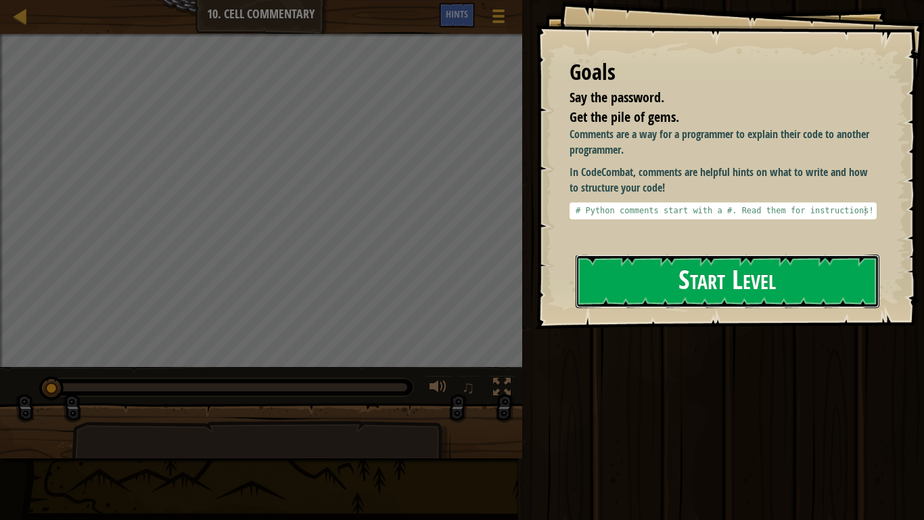
click at [631, 294] on button "Start Level" at bounding box center [728, 280] width 304 height 53
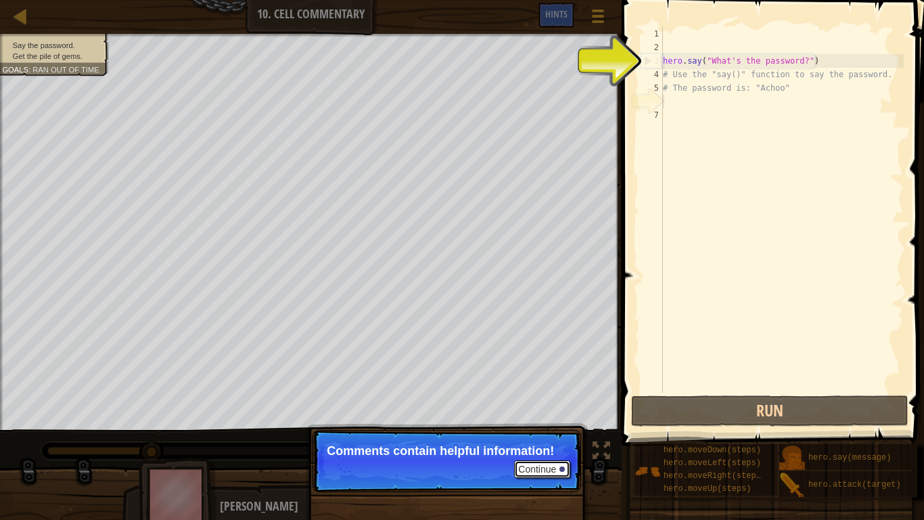
click at [546, 405] on button "Continue" at bounding box center [542, 469] width 56 height 18
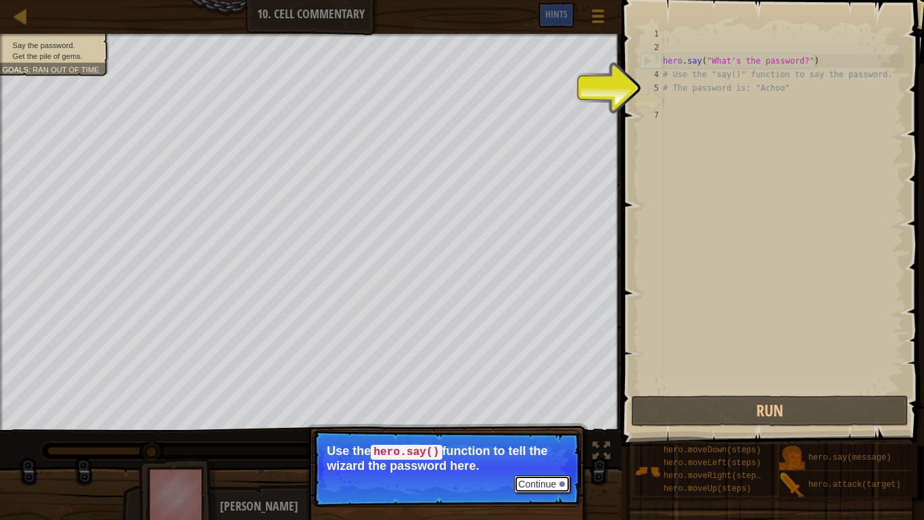
click at [551, 405] on button "Continue" at bounding box center [542, 484] width 56 height 18
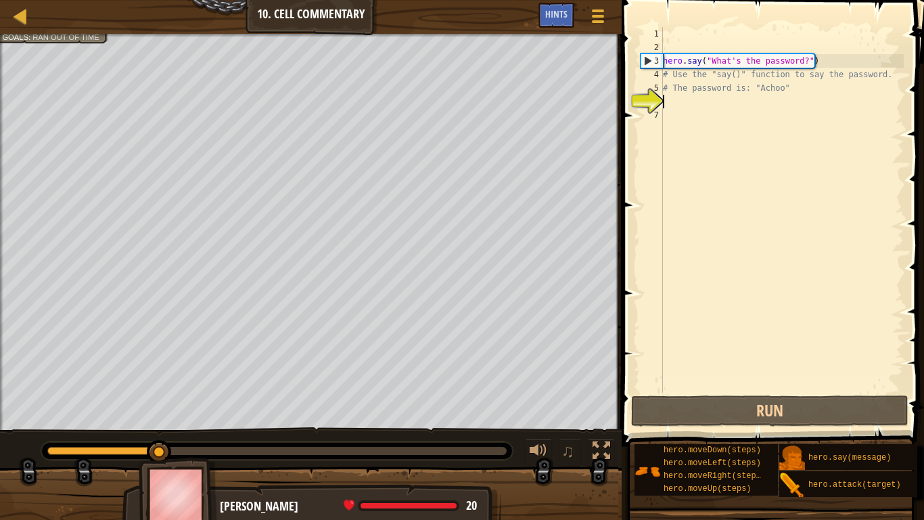
type textarea "# The password is: "Achoo""
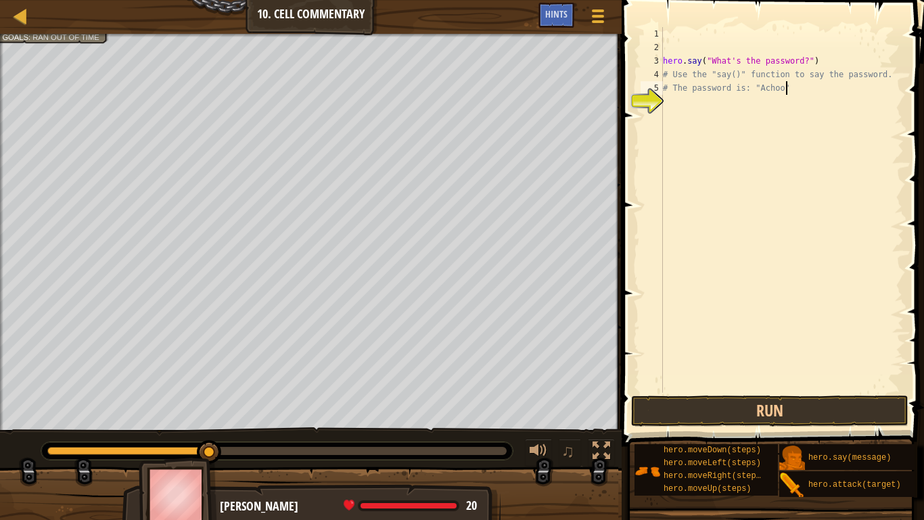
click at [712, 101] on div "hero . say ( "What's the password?" ) # Use the "say()" function to say the pas…" at bounding box center [782, 223] width 244 height 392
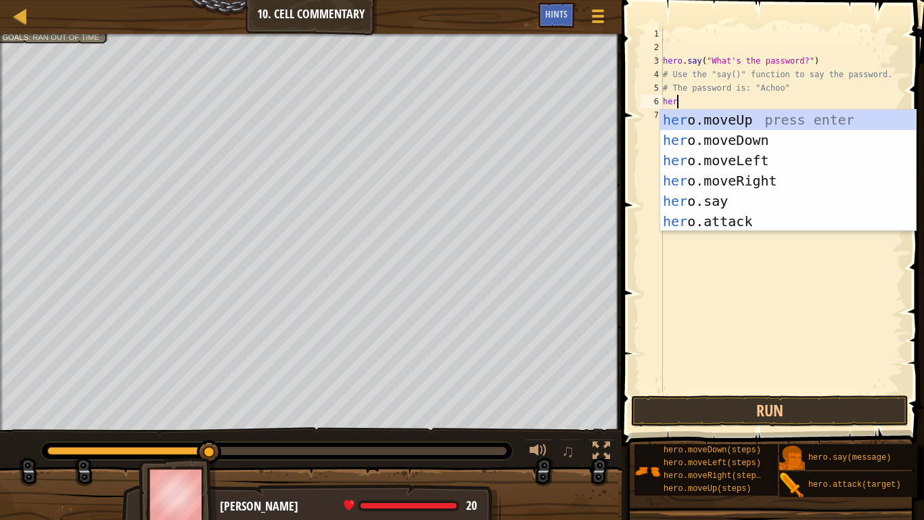
scroll to position [6, 2]
click at [710, 196] on div "hero .moveUp press enter hero .moveDown press enter hero .moveLeft press enter …" at bounding box center [788, 191] width 256 height 162
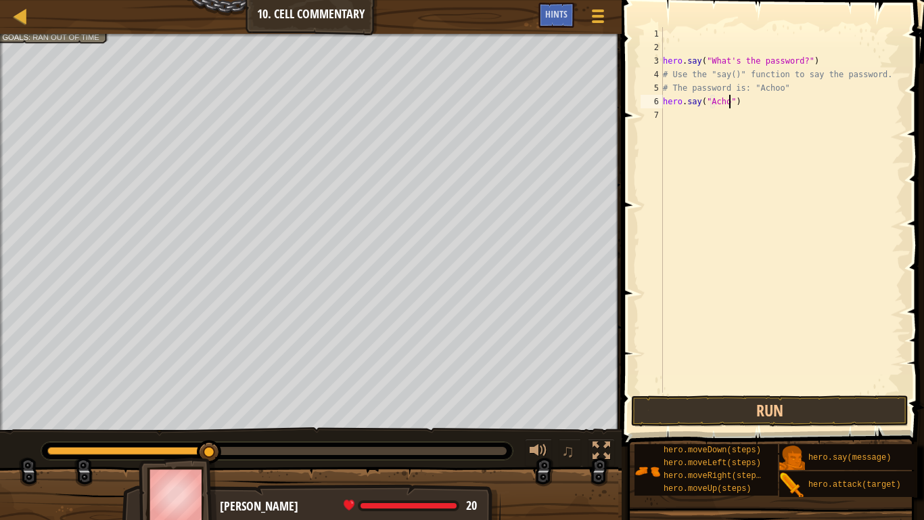
scroll to position [6, 11]
type textarea "hero.say("Achoo")"
click at [784, 405] on button "Run" at bounding box center [769, 410] width 277 height 31
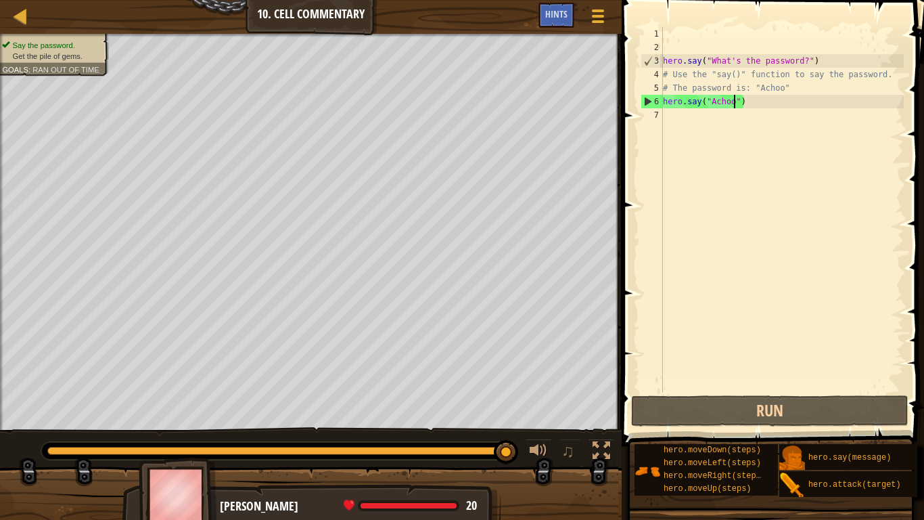
click at [713, 117] on div "hero . say ( "What's the password?" ) # Use the "say()" function to say the pas…" at bounding box center [782, 223] width 244 height 392
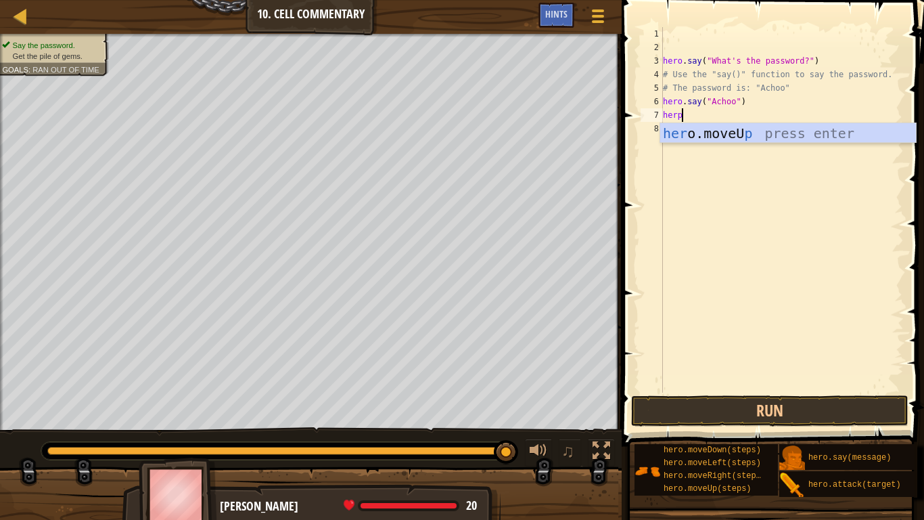
type textarea "her"
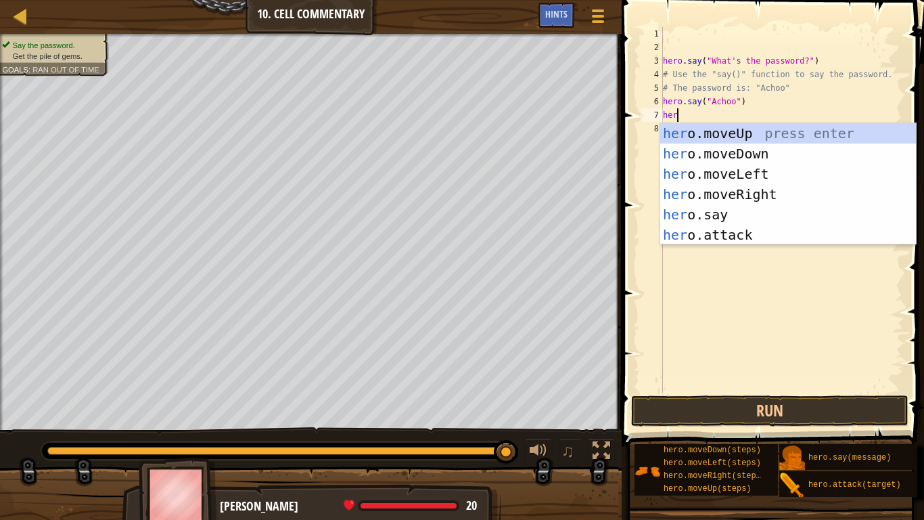
scroll to position [6, 1]
click at [731, 132] on div "her o.moveUp press enter her o.moveDown press enter her o.moveLeft press enter …" at bounding box center [788, 204] width 256 height 162
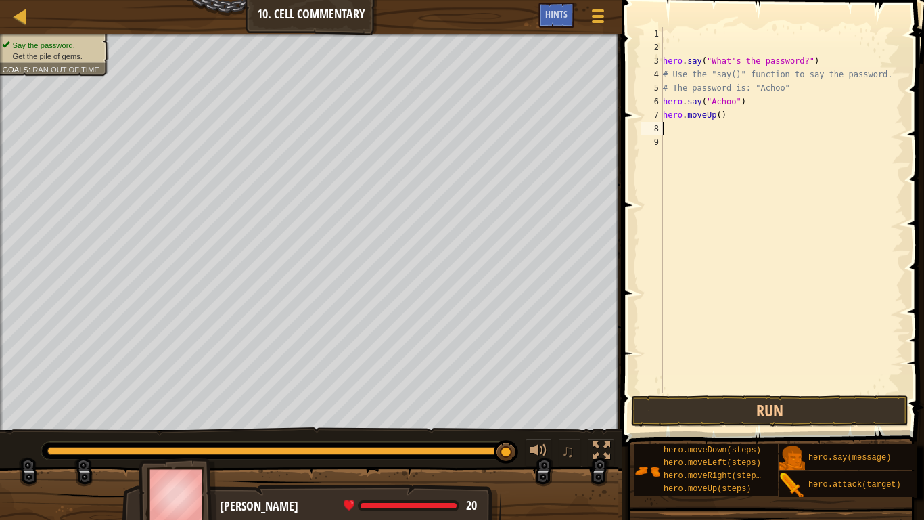
click at [719, 118] on div "hero . say ( "What's the password?" ) # Use the "say()" function to say the pas…" at bounding box center [782, 223] width 244 height 392
type textarea "hero.moveUp(2)"
click at [672, 146] on div "hero . say ( "What's the password?" ) # Use the "say()" function to say the pas…" at bounding box center [782, 223] width 244 height 392
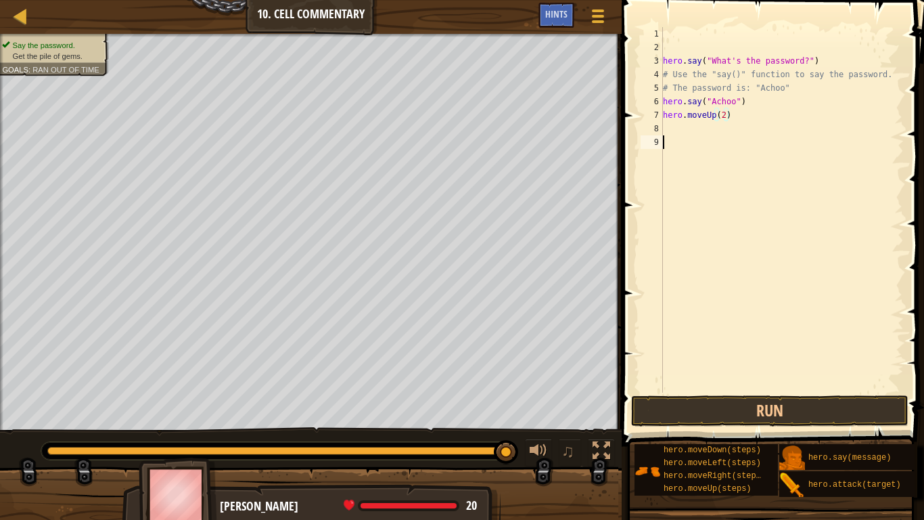
scroll to position [6, 0]
type textarea "\"
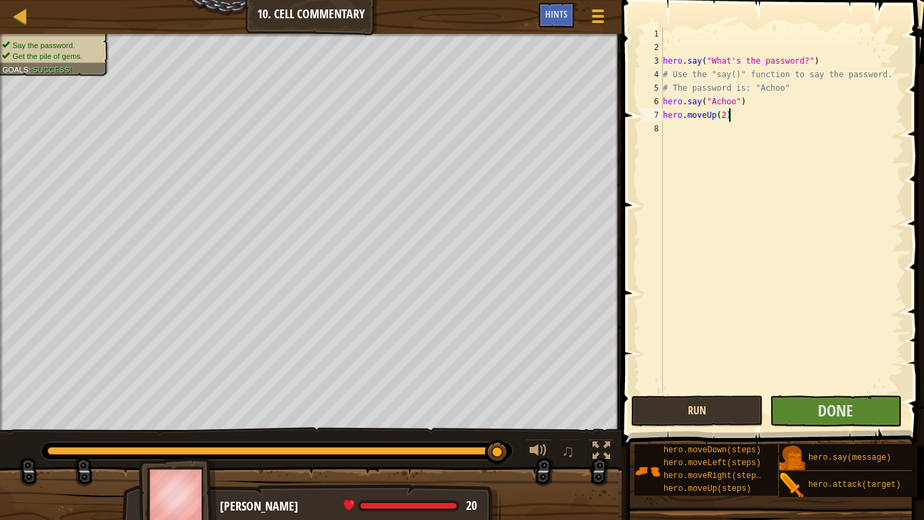
type textarea "hero.moveUp(2)"
click at [739, 405] on button "Run" at bounding box center [697, 410] width 132 height 31
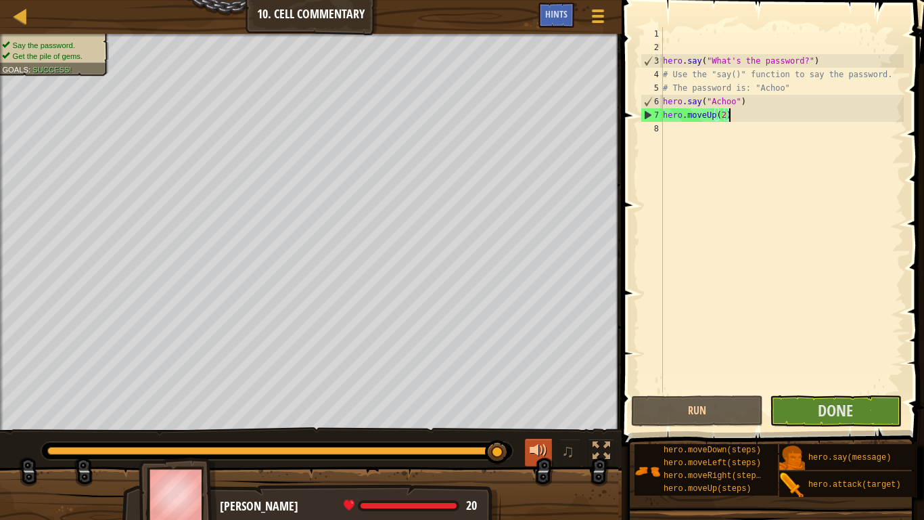
click at [548, 405] on button at bounding box center [538, 452] width 27 height 28
click at [832, 405] on span "Done" at bounding box center [835, 410] width 35 height 22
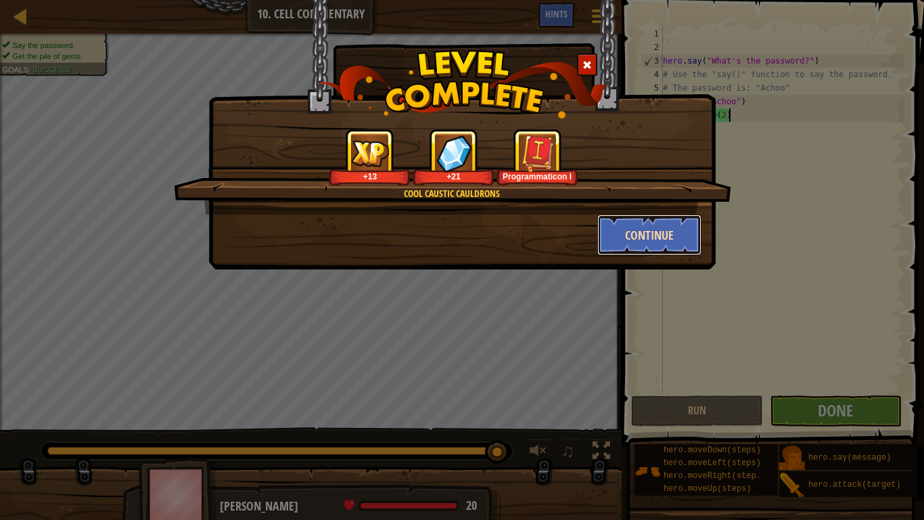
click at [673, 250] on button "Continue" at bounding box center [649, 234] width 105 height 41
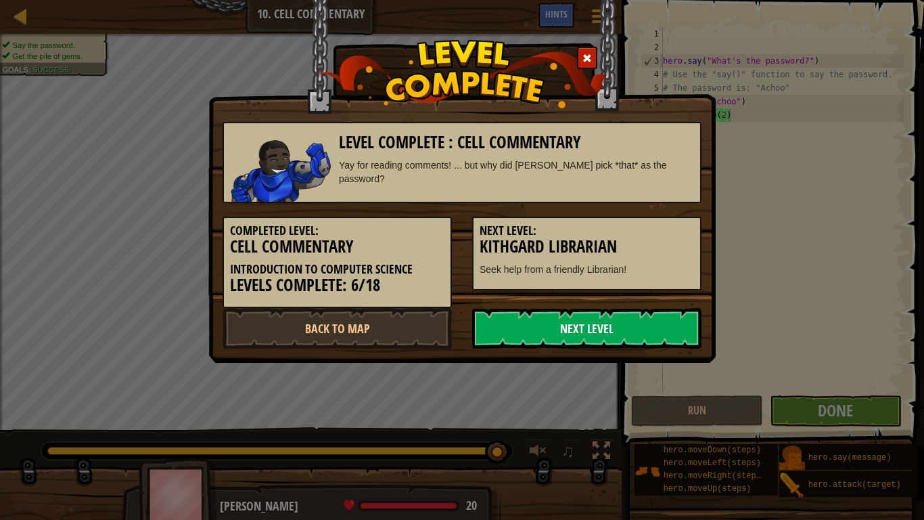
click at [499, 333] on link "Next Level" at bounding box center [586, 328] width 229 height 41
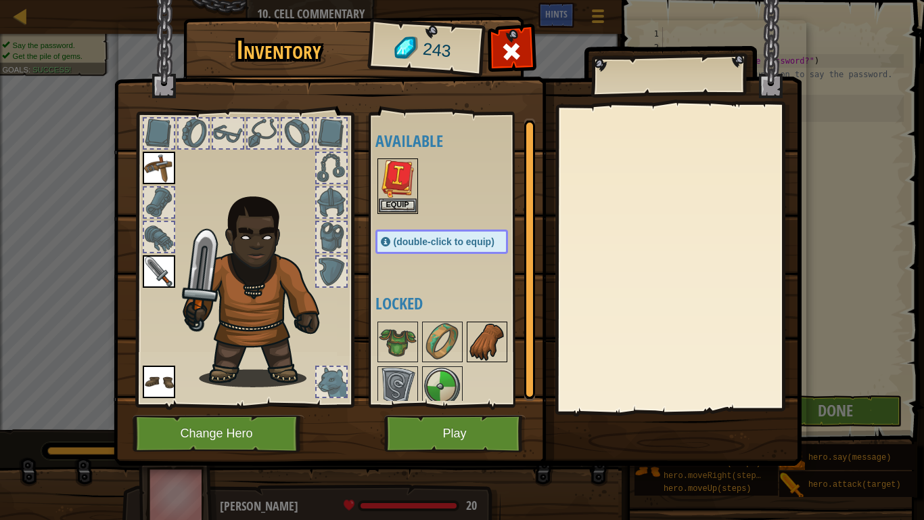
click at [490, 358] on img at bounding box center [487, 342] width 38 height 38
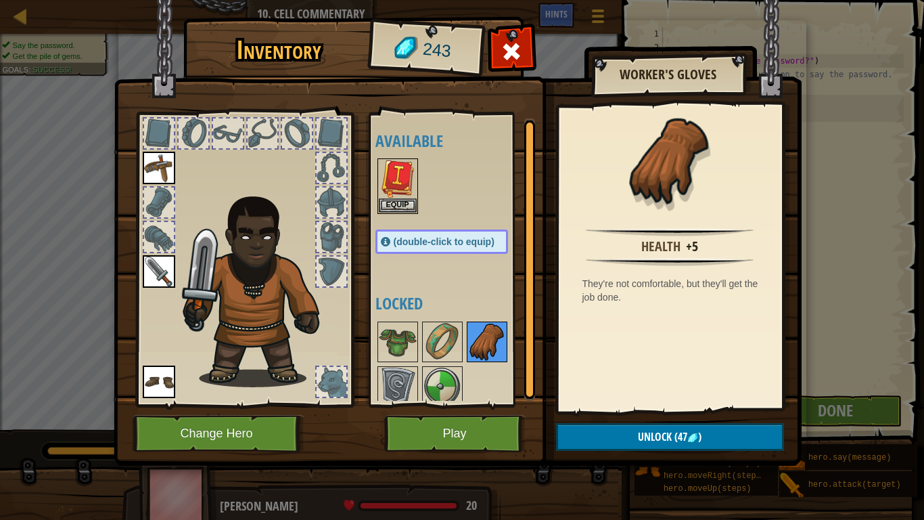
click at [490, 358] on img at bounding box center [487, 342] width 38 height 38
click at [578, 405] on button "Unlock (47 )" at bounding box center [670, 437] width 228 height 28
click at [578, 405] on button "Confirm" at bounding box center [670, 437] width 228 height 28
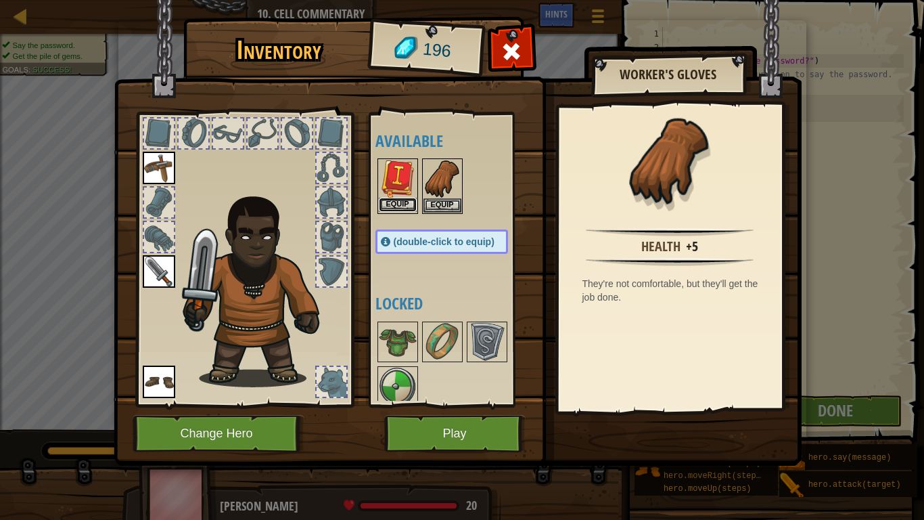
click at [404, 199] on button "Equip" at bounding box center [398, 205] width 38 height 14
click at [423, 199] on button "Equip" at bounding box center [442, 205] width 38 height 14
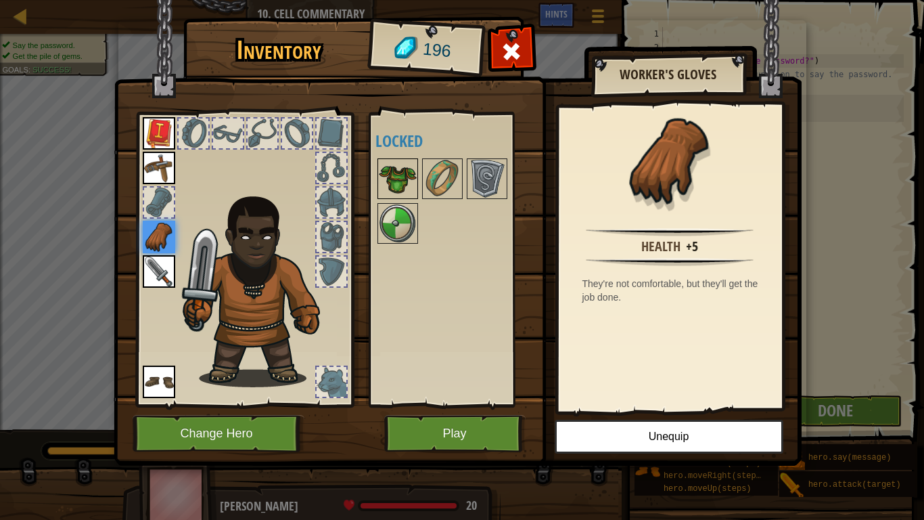
click at [409, 195] on img at bounding box center [398, 179] width 38 height 38
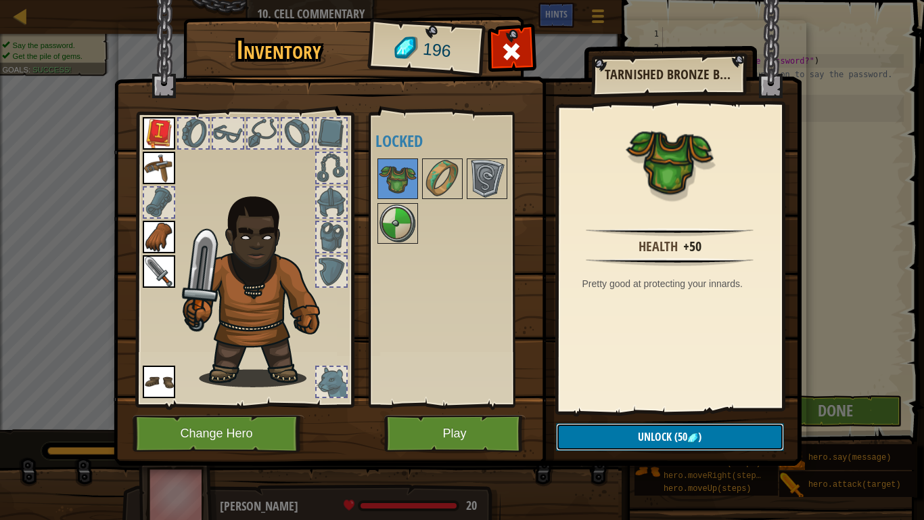
click at [588, 405] on button "Unlock (50 )" at bounding box center [670, 437] width 228 height 28
click at [601, 405] on button "Confirm" at bounding box center [670, 437] width 228 height 28
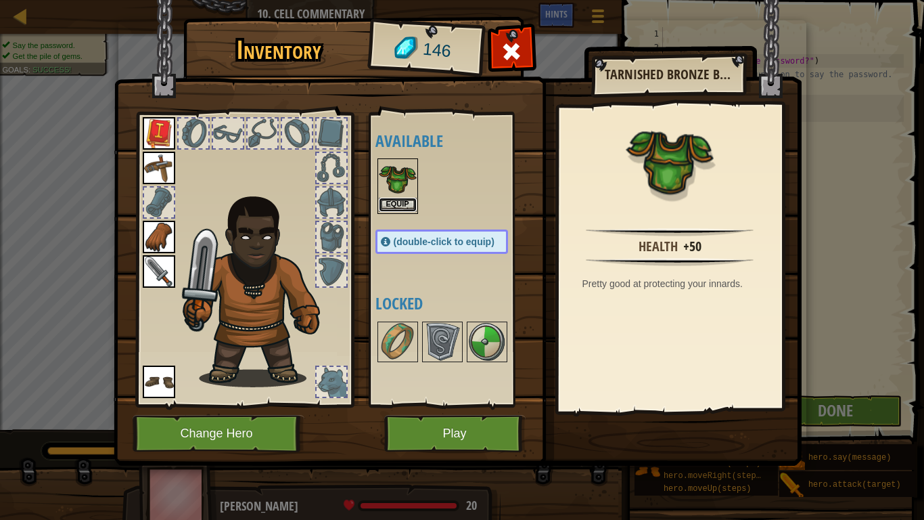
click at [415, 200] on button "Equip" at bounding box center [398, 205] width 38 height 14
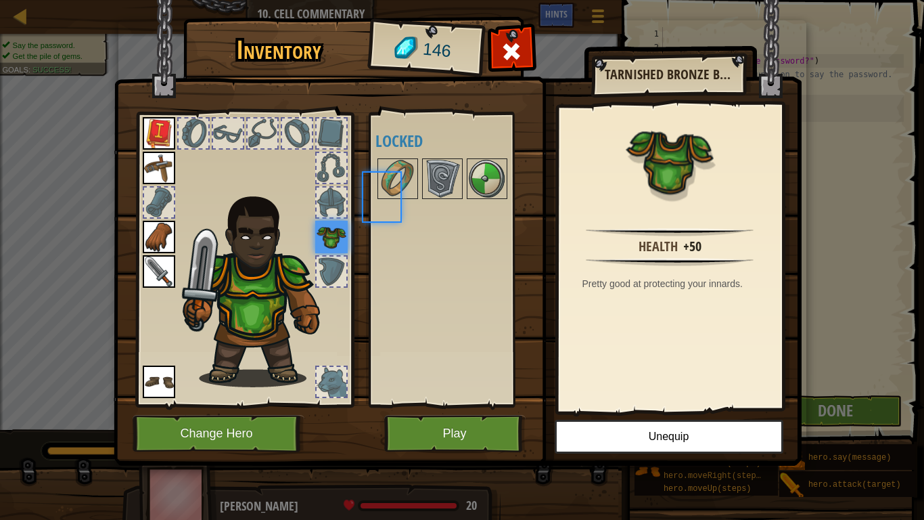
click at [415, 200] on div at bounding box center [455, 178] width 160 height 45
click at [396, 194] on img at bounding box center [398, 179] width 38 height 38
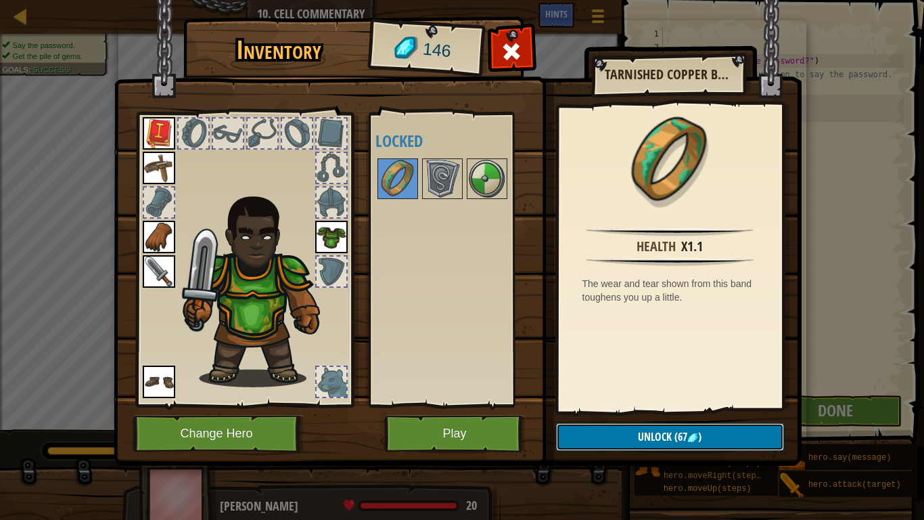
click at [613, 405] on button "Unlock (67 )" at bounding box center [670, 437] width 228 height 28
click at [609, 405] on button "Confirm" at bounding box center [670, 437] width 228 height 28
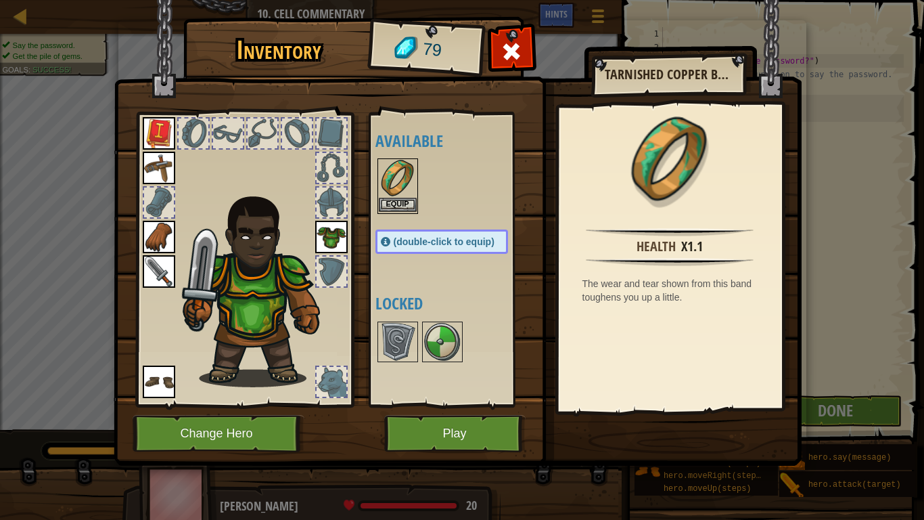
click at [396, 175] on img at bounding box center [398, 179] width 38 height 38
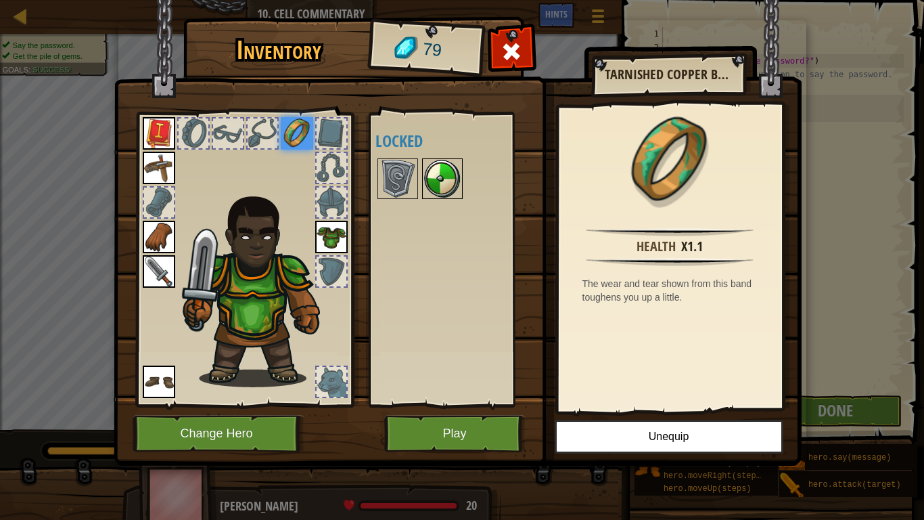
click at [451, 177] on img at bounding box center [442, 179] width 38 height 38
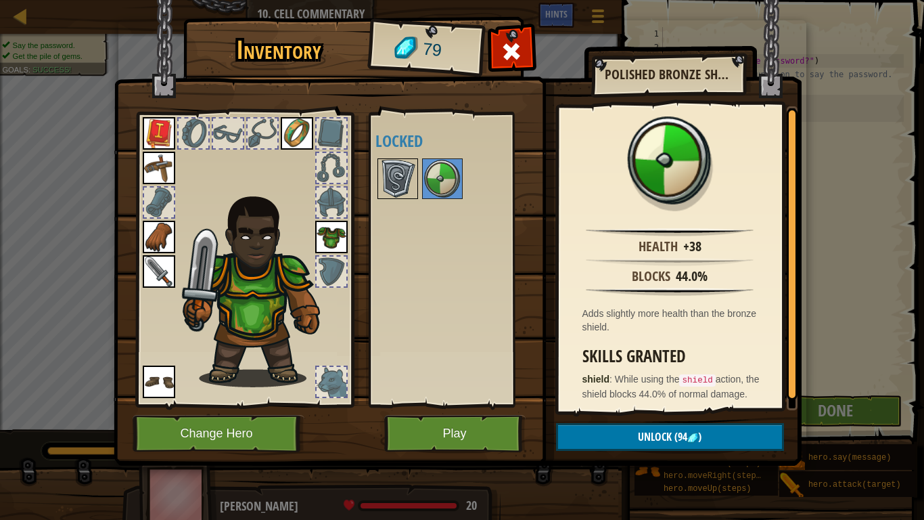
click at [408, 183] on img at bounding box center [398, 179] width 38 height 38
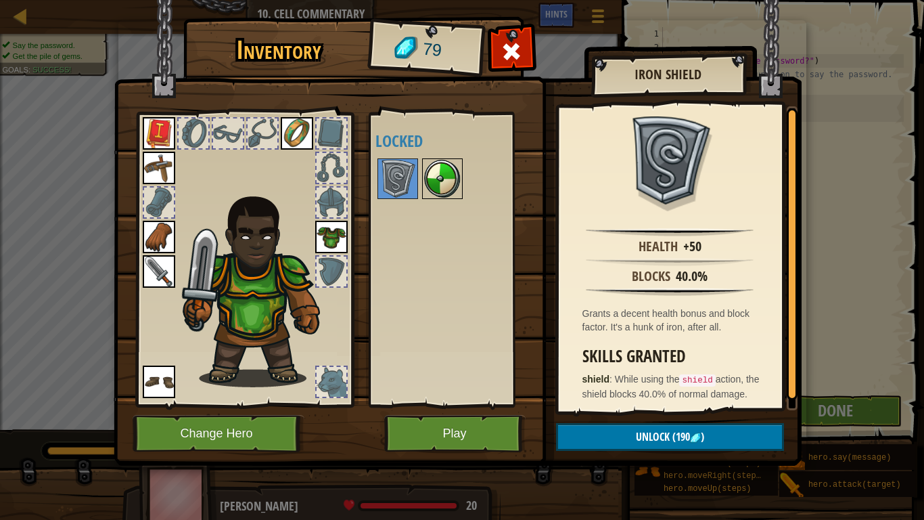
click at [444, 191] on img at bounding box center [442, 179] width 38 height 38
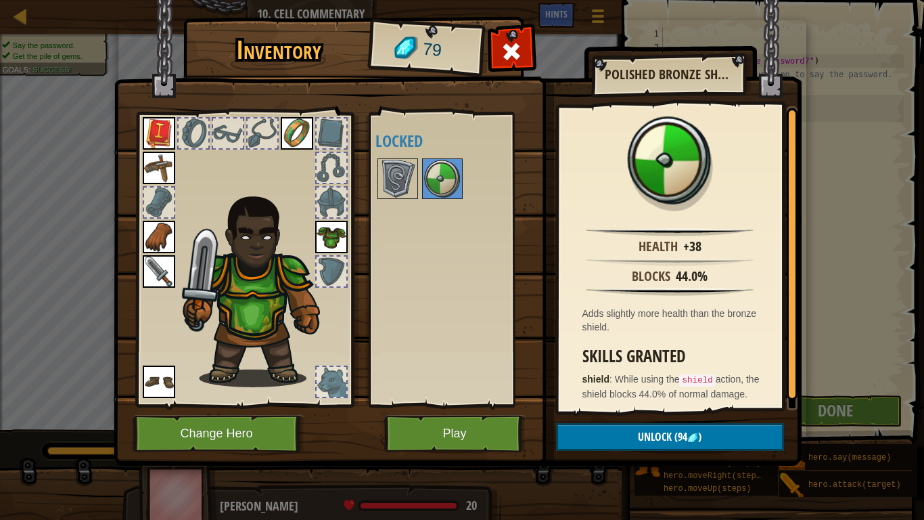
click at [225, 134] on div at bounding box center [228, 133] width 30 height 30
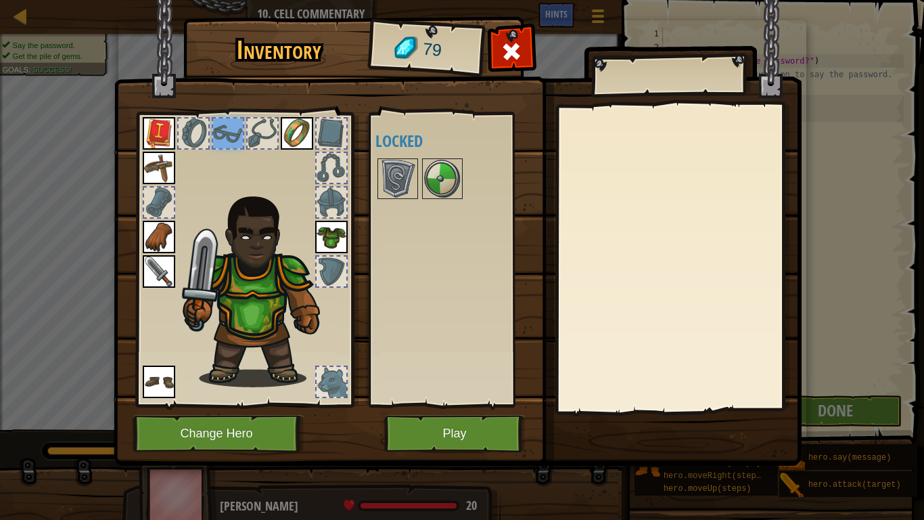
click at [160, 381] on img at bounding box center [159, 381] width 32 height 32
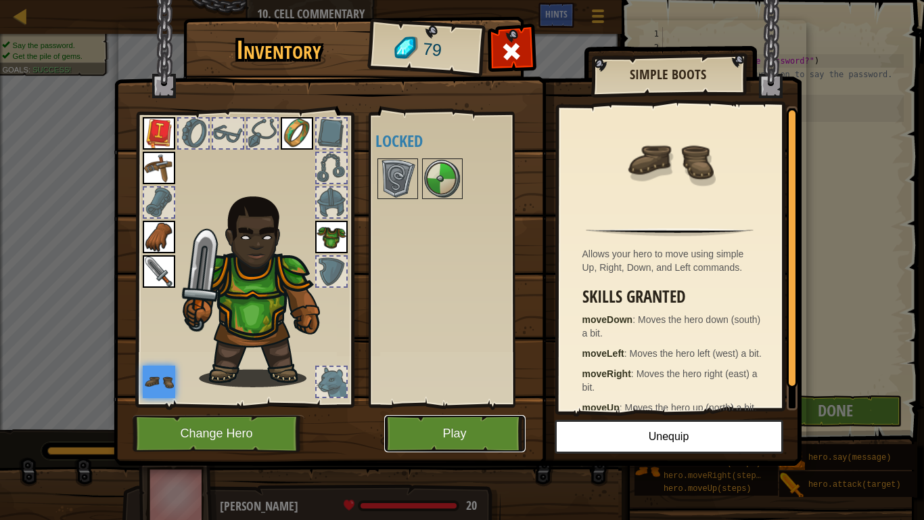
click at [442, 405] on button "Play" at bounding box center [454, 433] width 141 height 37
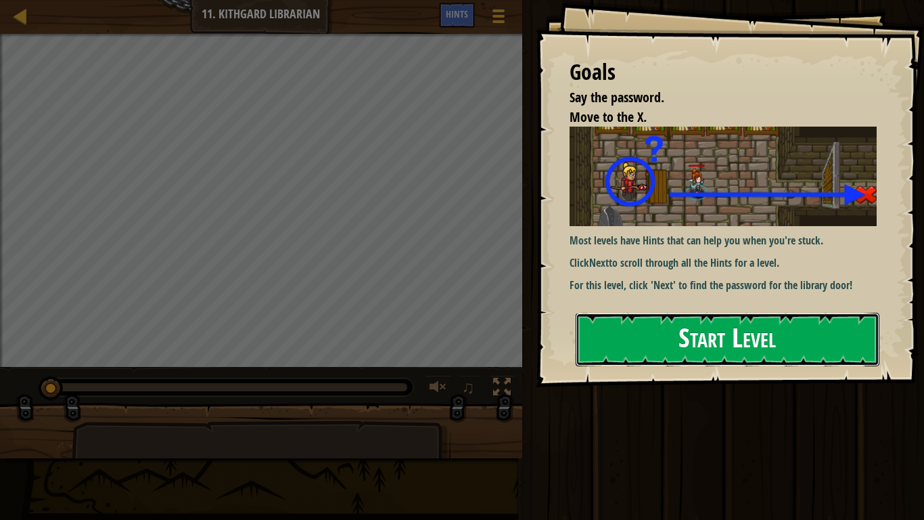
click at [637, 334] on button "Start Level" at bounding box center [728, 339] width 304 height 53
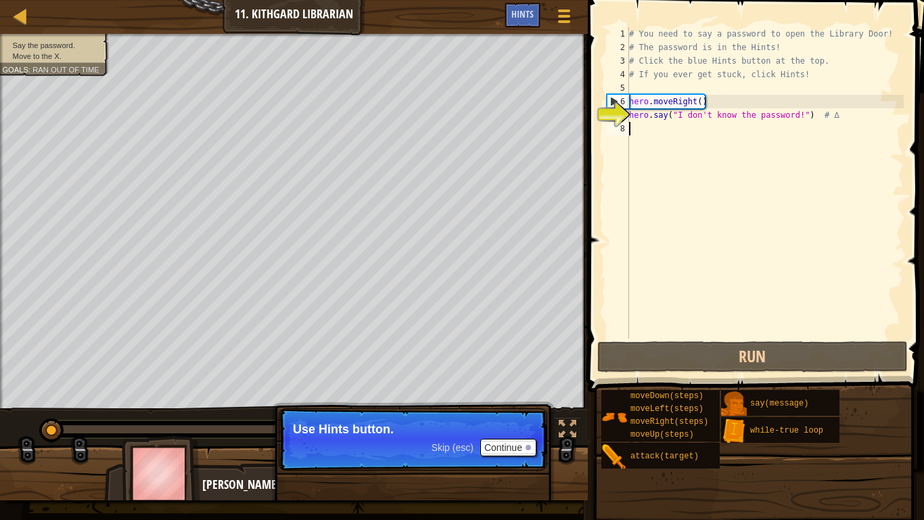
click at [637, 123] on div "# You need to say a password to open the Library Door! # The password is in the…" at bounding box center [764, 196] width 277 height 338
click at [510, 405] on button "Continue" at bounding box center [508, 447] width 56 height 18
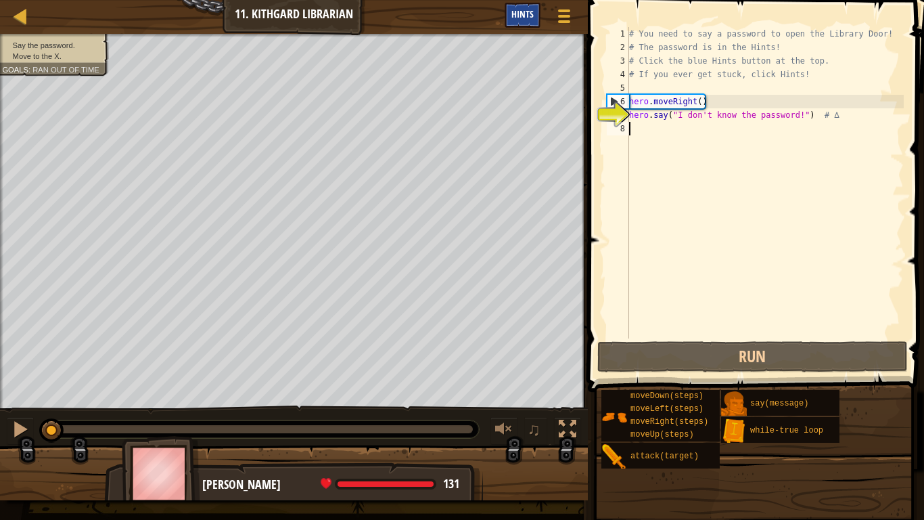
click at [520, 22] on div "Hints" at bounding box center [523, 15] width 36 height 25
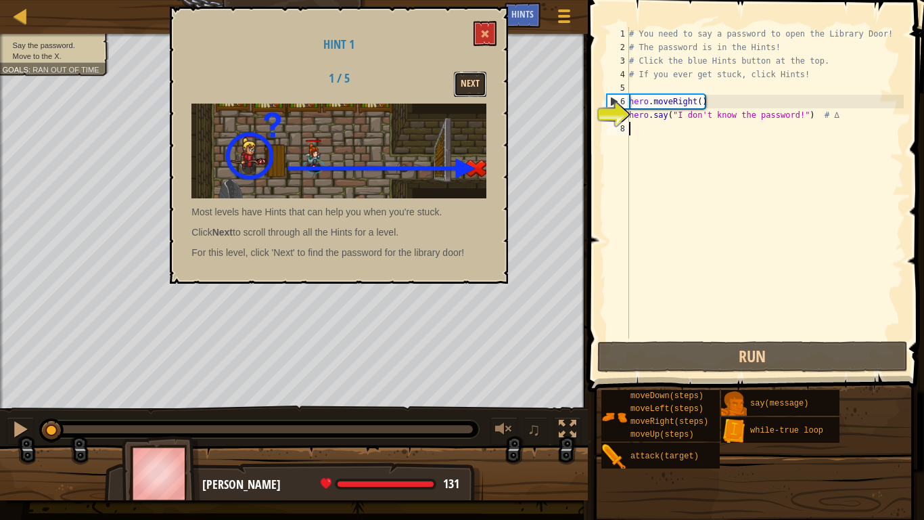
click at [470, 85] on button "Next" at bounding box center [470, 84] width 32 height 25
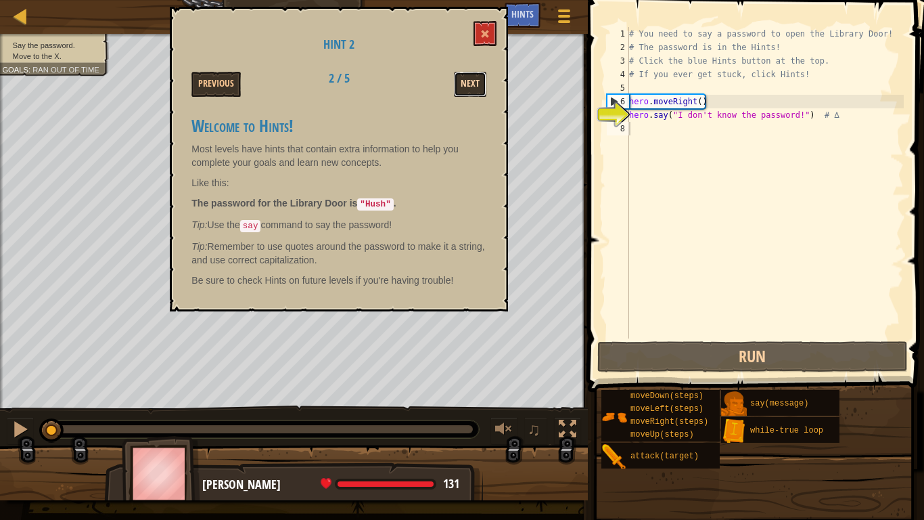
click at [457, 90] on button "Next" at bounding box center [470, 84] width 32 height 25
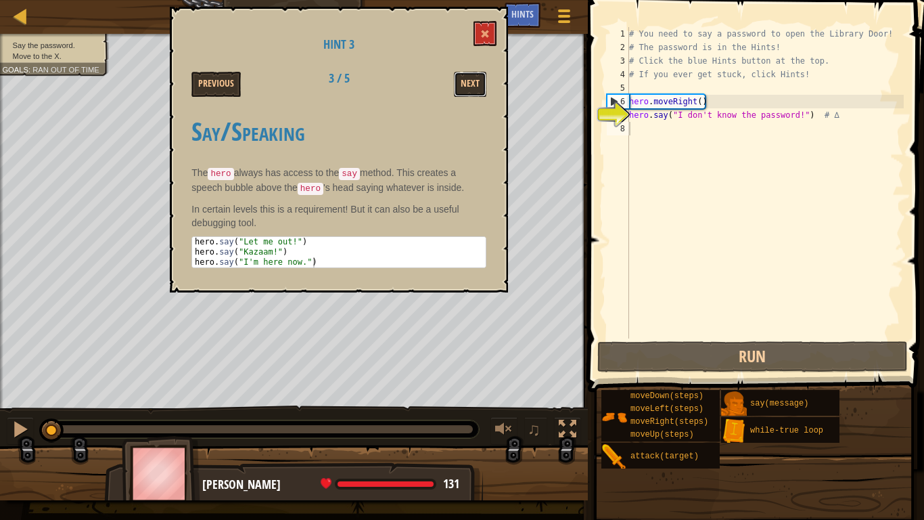
click at [457, 90] on button "Next" at bounding box center [470, 84] width 32 height 25
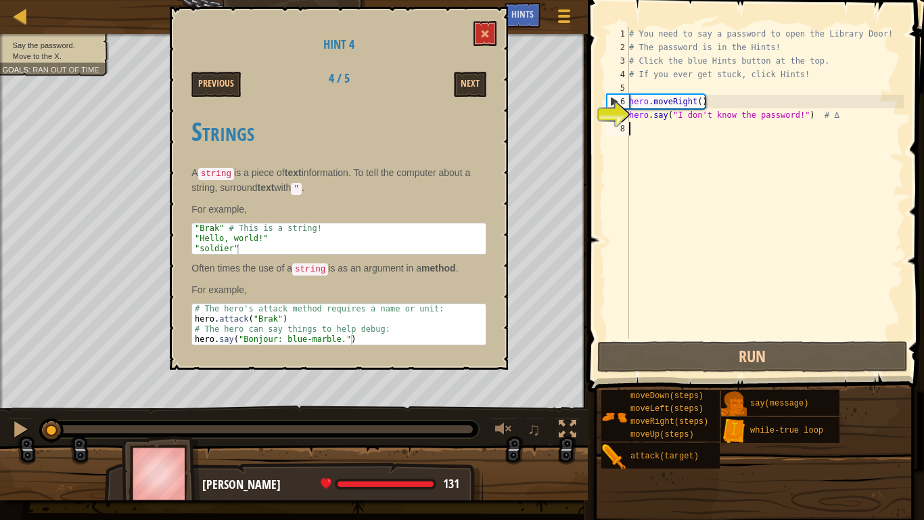
click at [659, 133] on div "# You need to say a password to open the Library Door! # The password is in the…" at bounding box center [764, 196] width 277 height 338
click at [478, 81] on button "Next" at bounding box center [470, 84] width 32 height 25
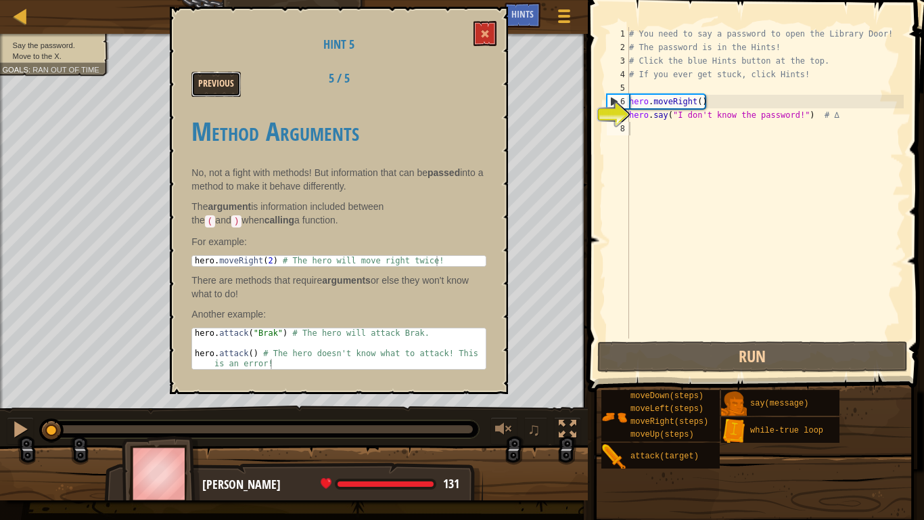
click at [201, 76] on button "Previous" at bounding box center [215, 84] width 49 height 25
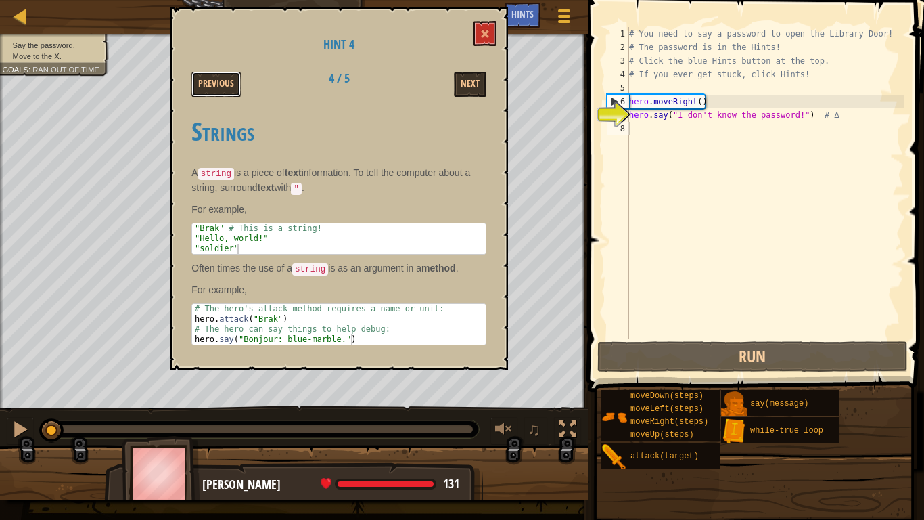
click at [201, 76] on button "Previous" at bounding box center [215, 84] width 49 height 25
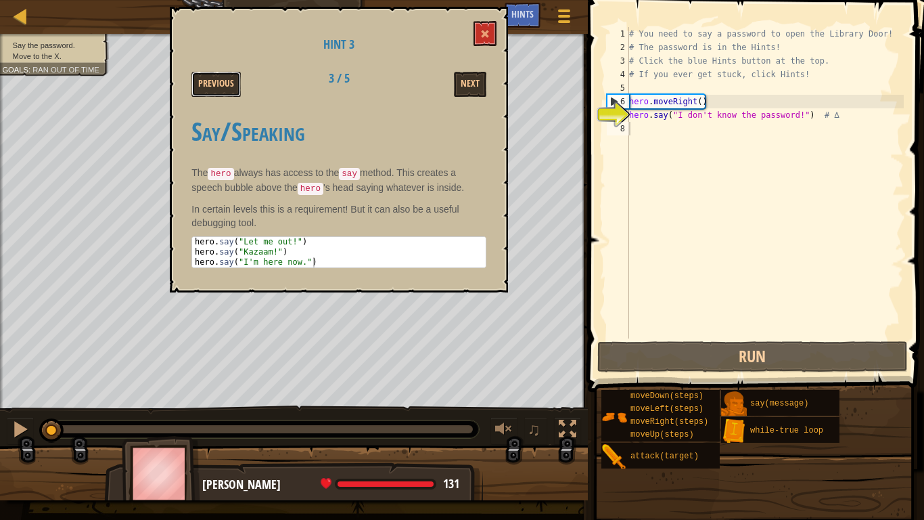
click at [201, 76] on button "Previous" at bounding box center [215, 84] width 49 height 25
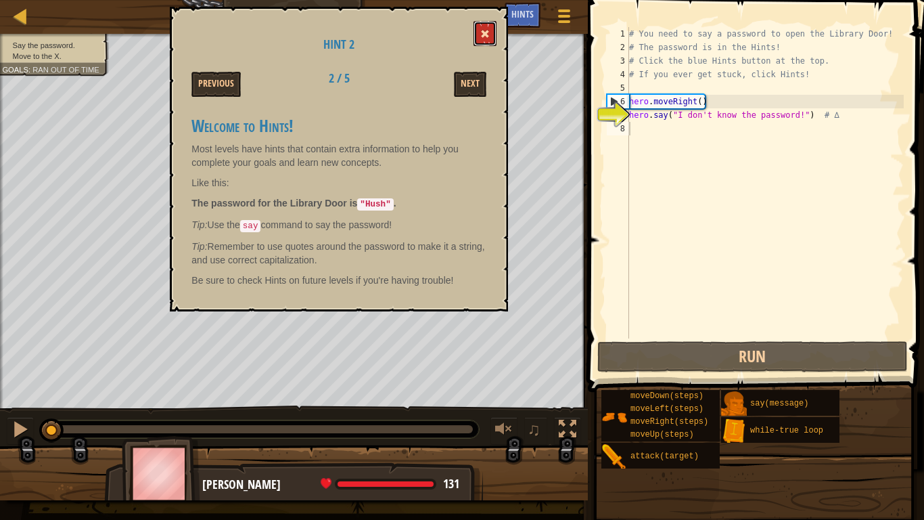
click at [482, 30] on span at bounding box center [484, 33] width 9 height 9
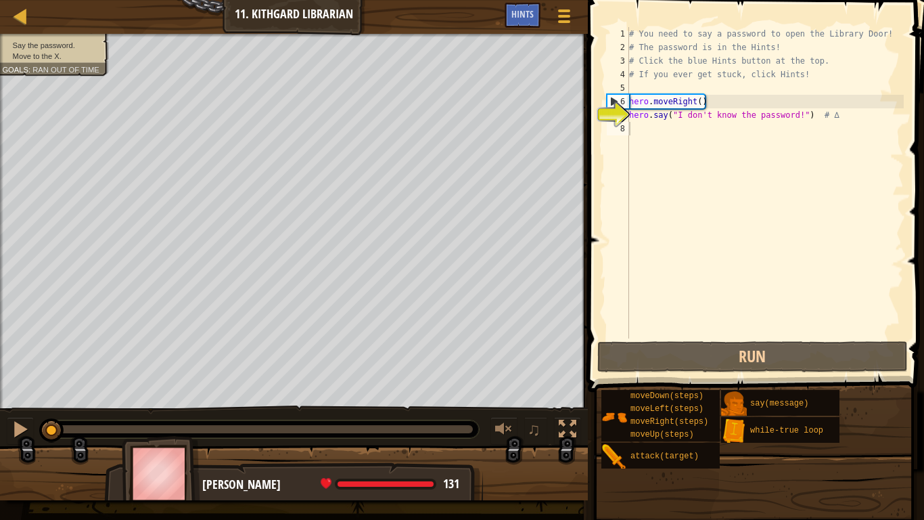
click at [641, 126] on div "# You need to say a password to open the Library Door! # The password is in the…" at bounding box center [764, 196] width 277 height 338
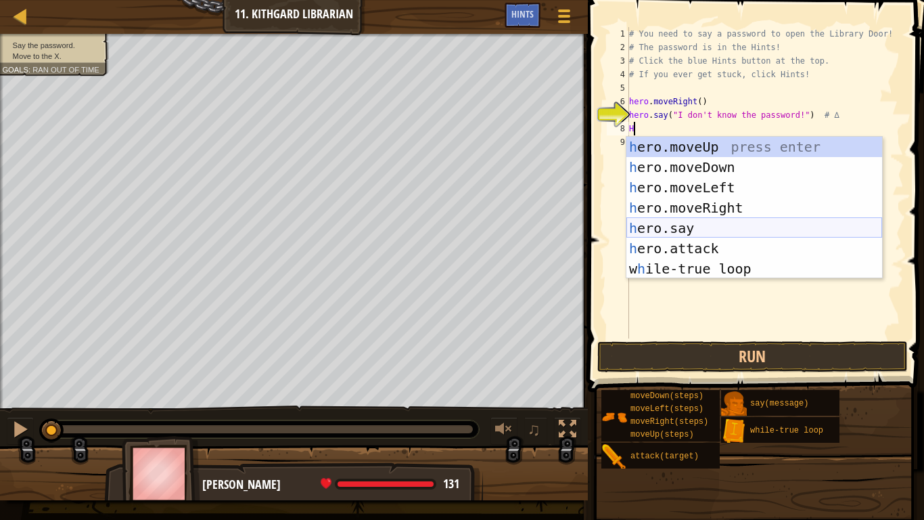
click at [718, 232] on div "h ero.moveUp press enter h ero.moveDown press enter h ero.moveLeft press enter …" at bounding box center [754, 228] width 256 height 183
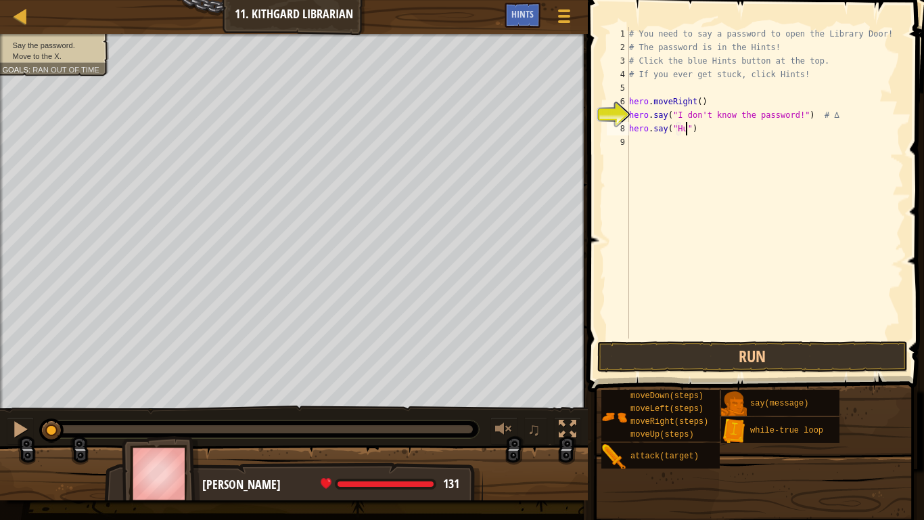
scroll to position [6, 9]
type textarea "hero.say("Hush")"
click at [766, 353] on button "Run" at bounding box center [752, 356] width 311 height 31
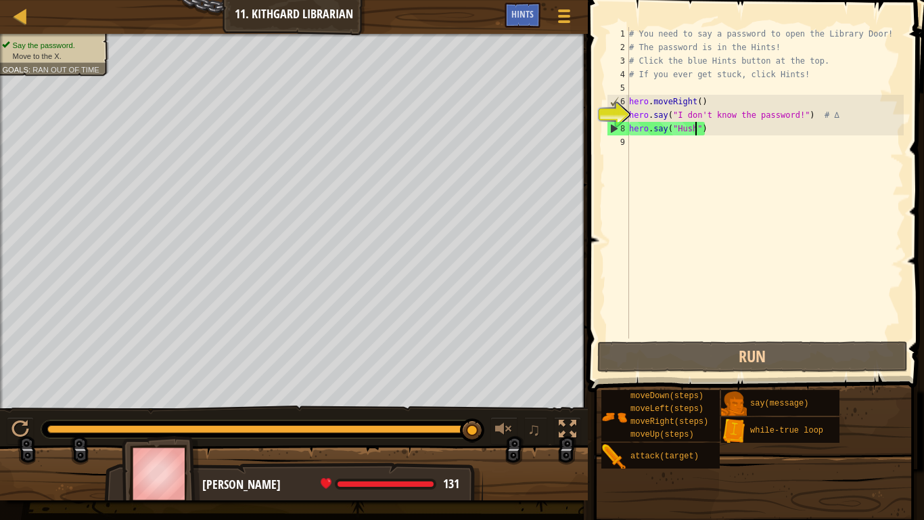
click at [651, 145] on div "# You need to say a password to open the Library Door! # The password is in the…" at bounding box center [764, 196] width 277 height 338
type textarea "H"
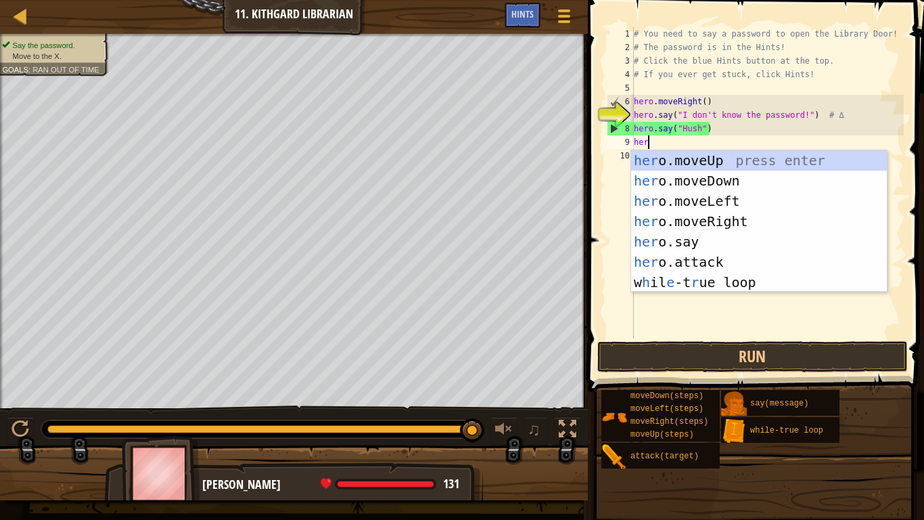
type textarea "hero"
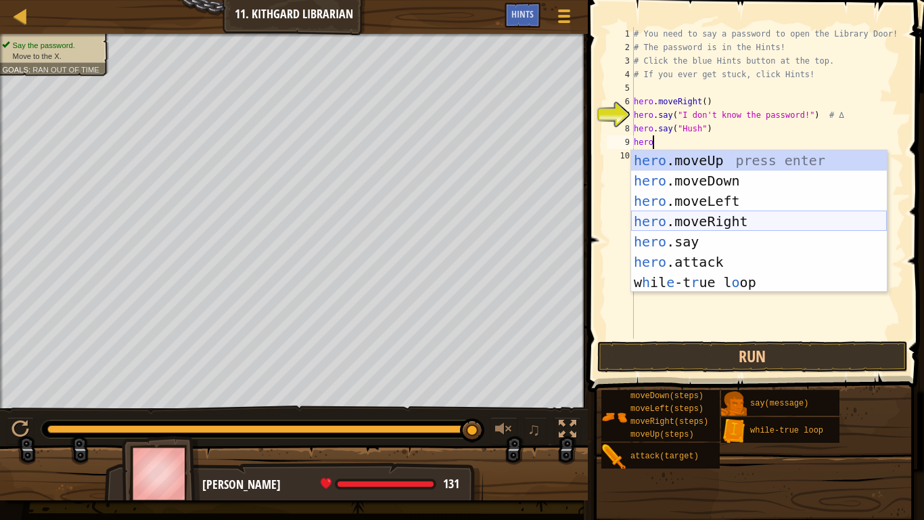
click at [709, 217] on div "hero .moveUp press enter hero .moveDown press enter hero .moveLeft press enter …" at bounding box center [759, 241] width 256 height 183
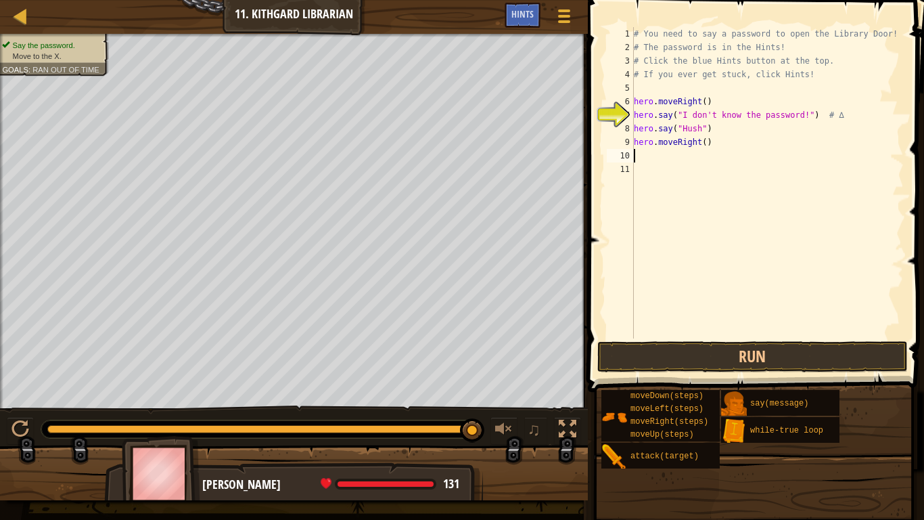
scroll to position [6, 0]
type textarea "\"
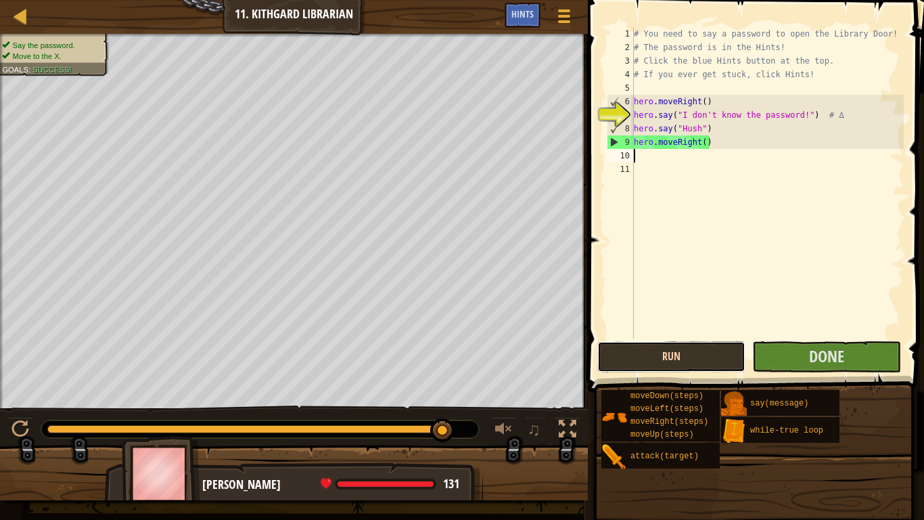
click at [722, 357] on button "Run" at bounding box center [671, 356] width 148 height 31
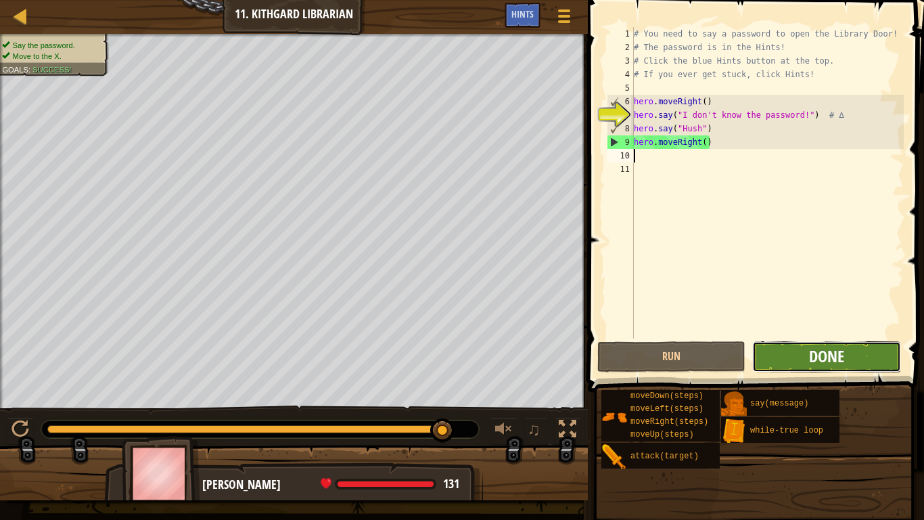
click at [826, 357] on span "Done" at bounding box center [826, 356] width 35 height 22
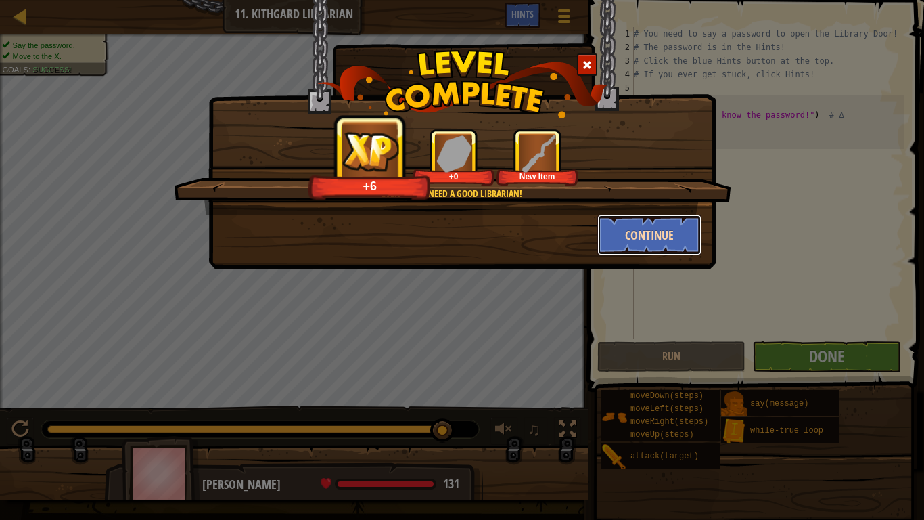
click at [620, 237] on button "Continue" at bounding box center [649, 234] width 105 height 41
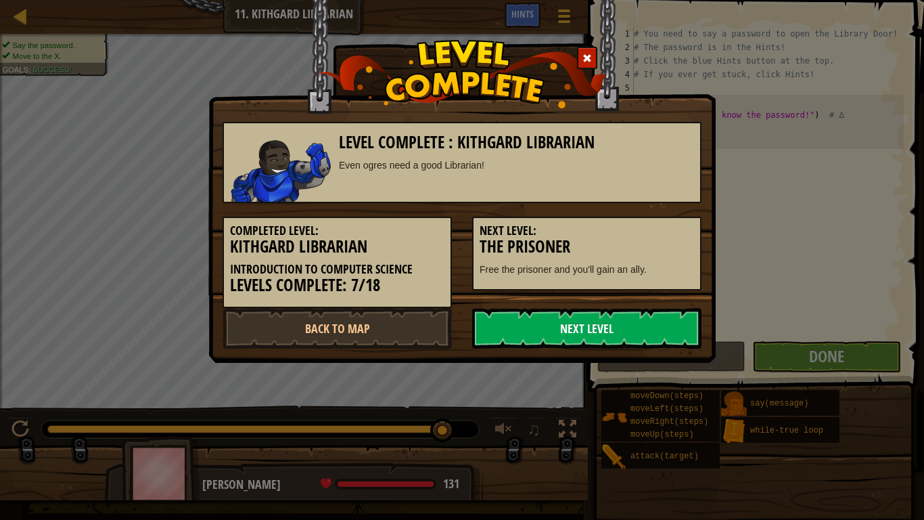
click at [573, 344] on link "Next Level" at bounding box center [586, 328] width 229 height 41
click at [578, 338] on link "Next Level" at bounding box center [586, 328] width 229 height 41
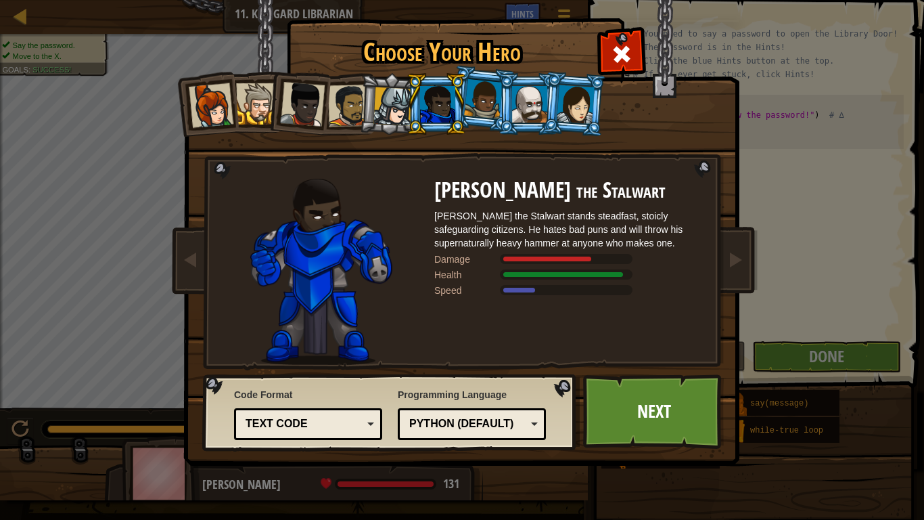
click at [428, 99] on div at bounding box center [437, 104] width 35 height 37
click at [475, 110] on div at bounding box center [483, 99] width 39 height 40
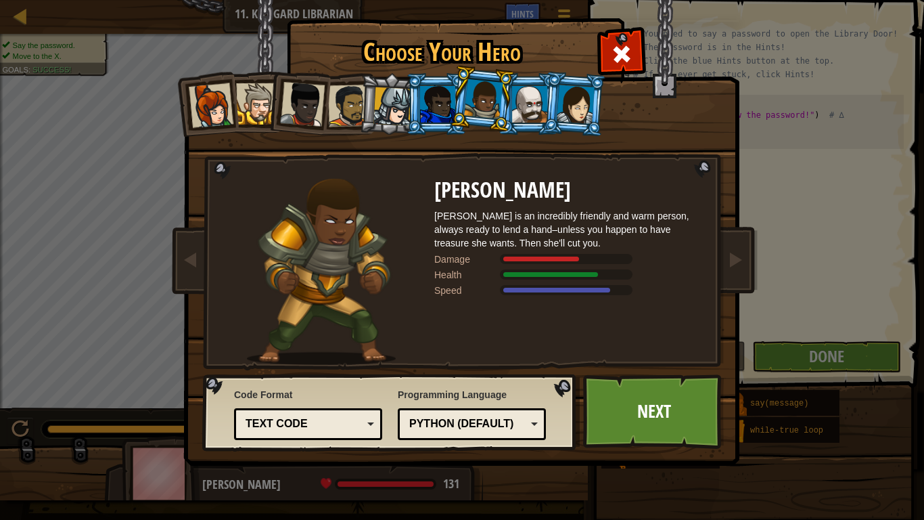
click at [516, 93] on div at bounding box center [529, 104] width 35 height 37
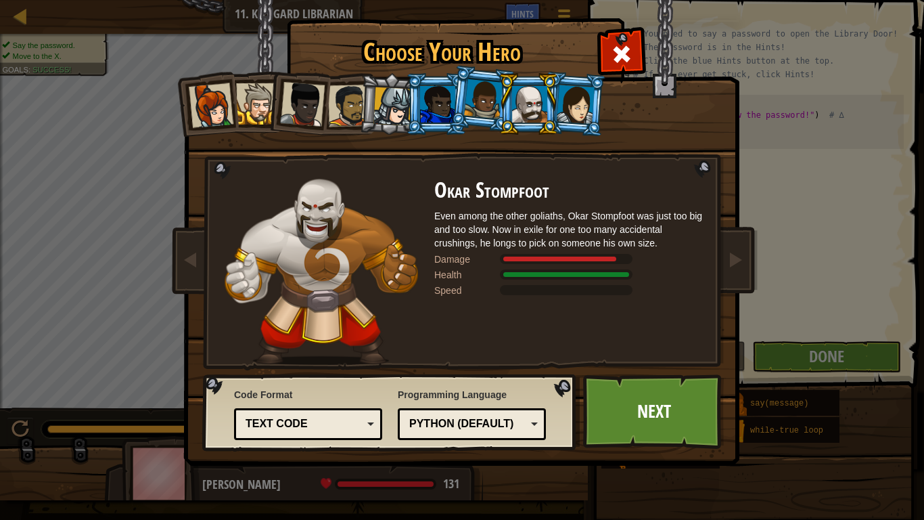
click at [583, 104] on div at bounding box center [576, 104] width 38 height 39
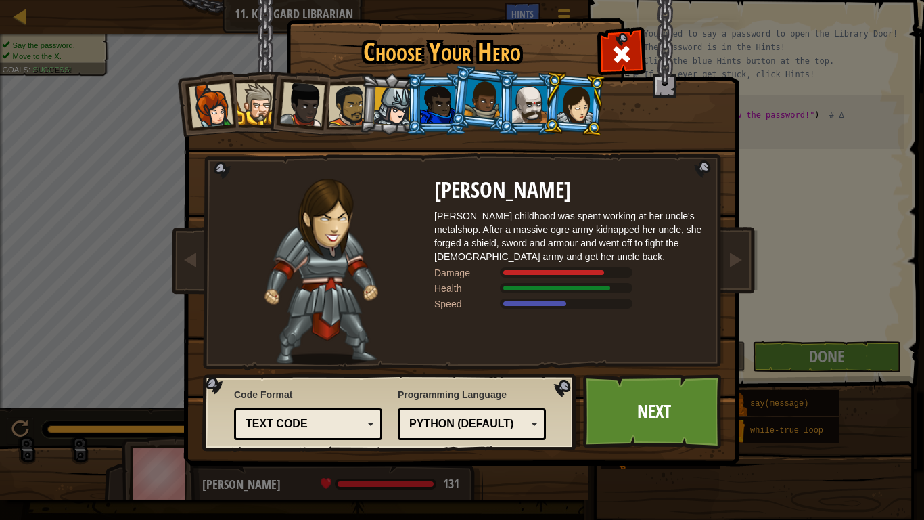
click at [223, 97] on div at bounding box center [211, 105] width 45 height 45
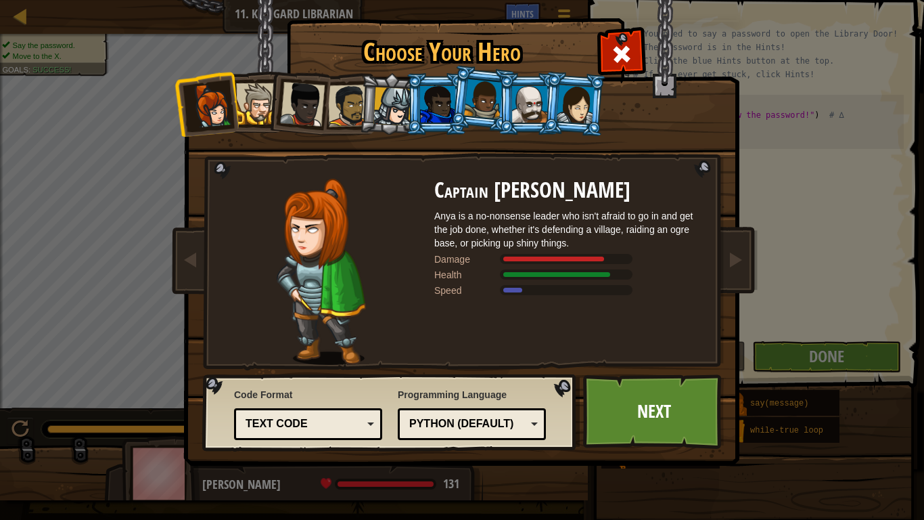
click at [430, 106] on div at bounding box center [437, 104] width 35 height 37
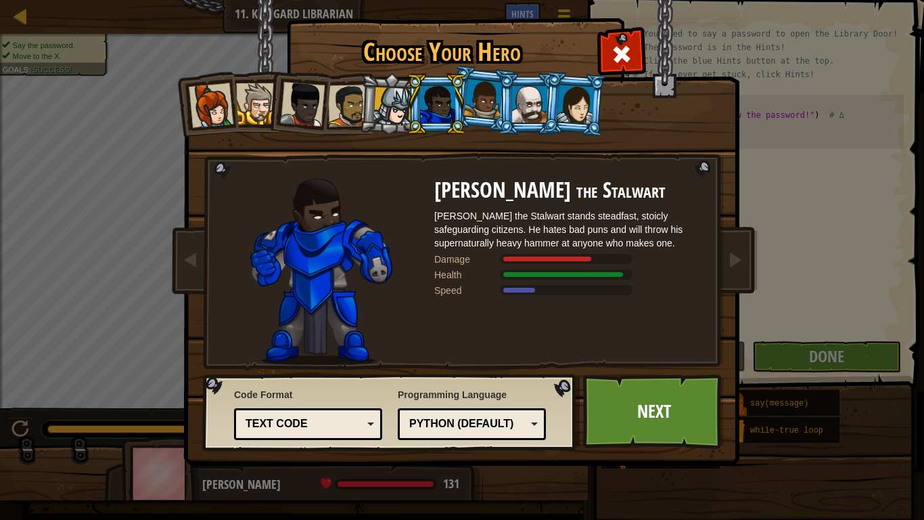
click at [467, 104] on div at bounding box center [483, 99] width 39 height 40
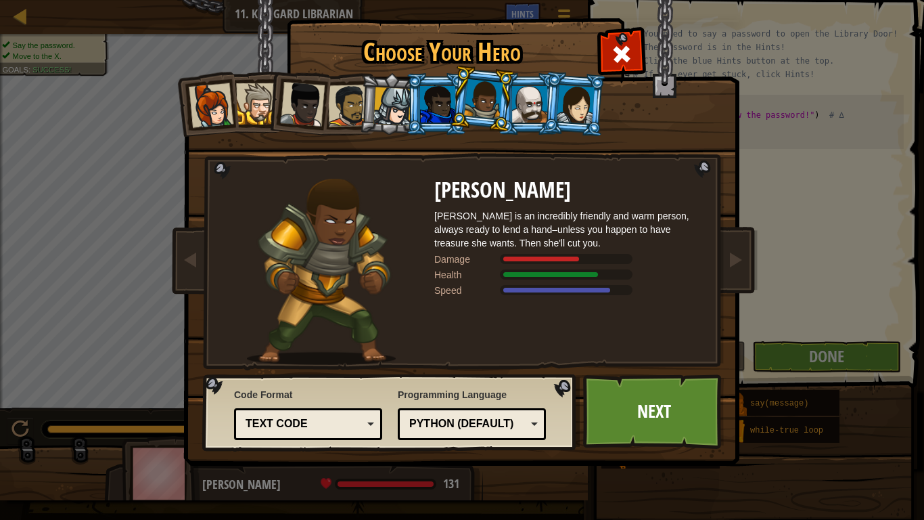
click at [545, 129] on li at bounding box center [574, 104] width 65 height 66
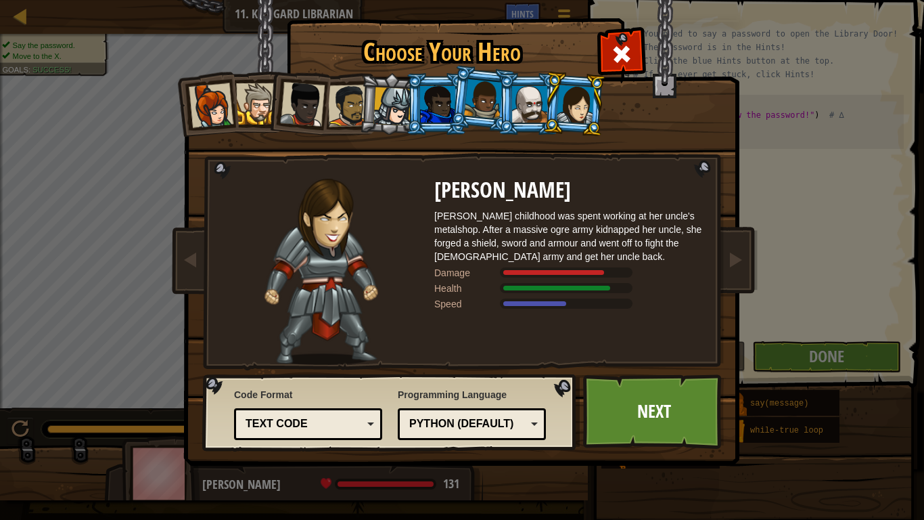
click at [390, 110] on div at bounding box center [392, 106] width 39 height 39
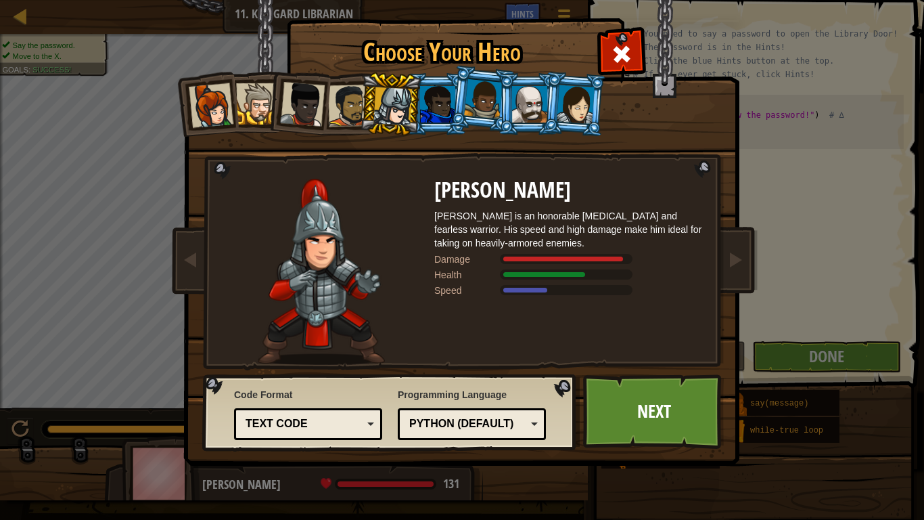
click at [265, 101] on div at bounding box center [256, 103] width 41 height 41
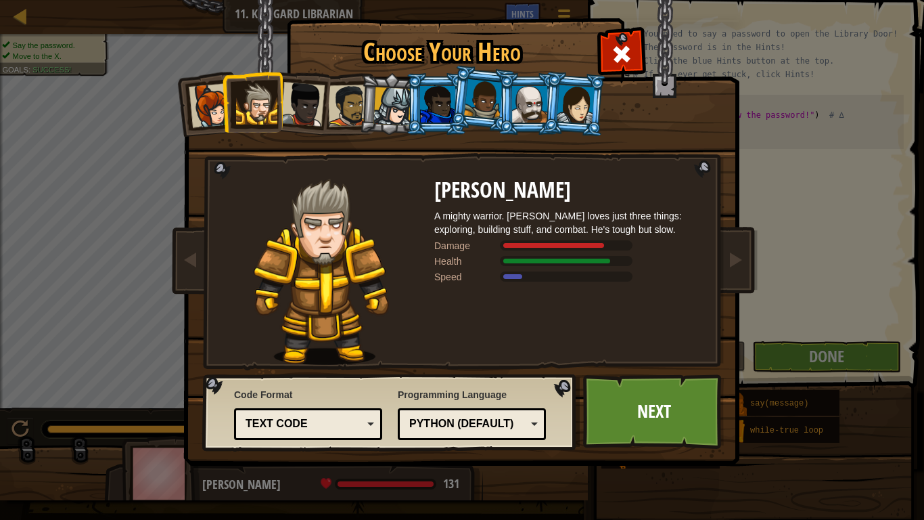
click at [220, 97] on div at bounding box center [211, 105] width 45 height 45
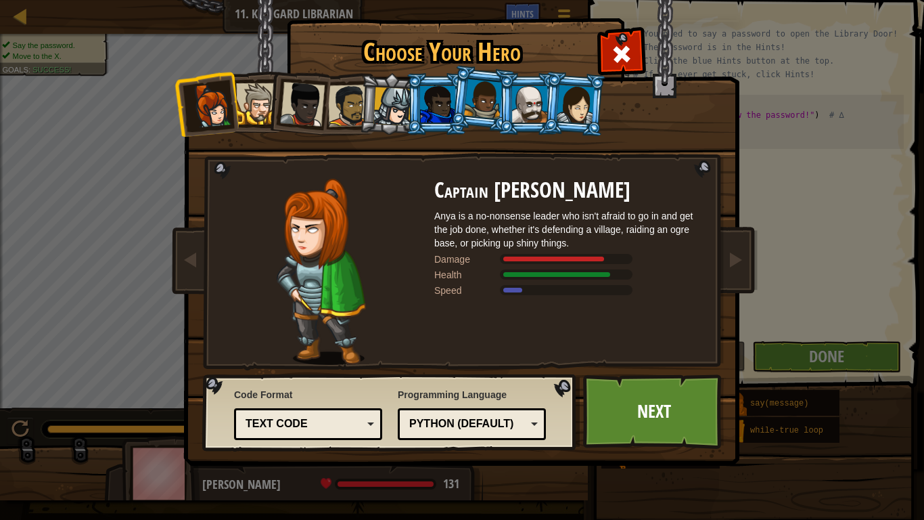
click at [315, 85] on div at bounding box center [302, 104] width 45 height 45
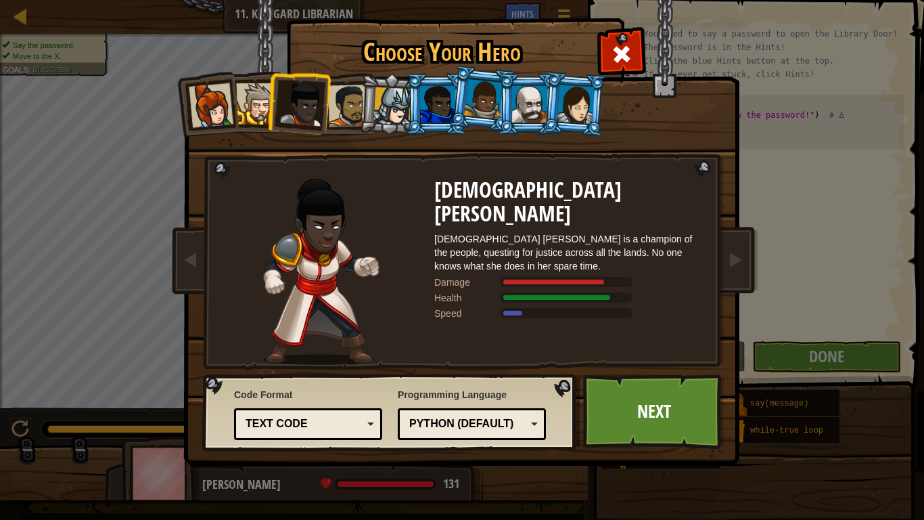
click at [358, 99] on div at bounding box center [349, 106] width 42 height 42
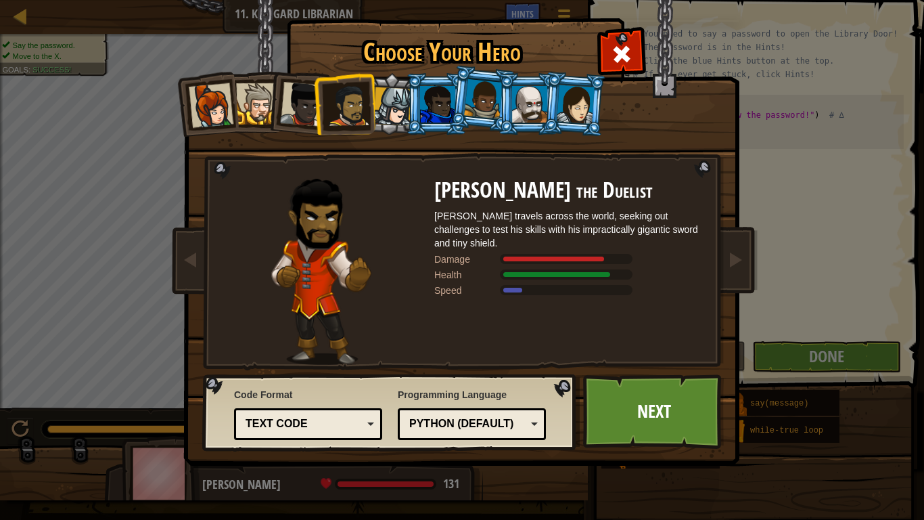
click at [430, 107] on div at bounding box center [437, 104] width 35 height 37
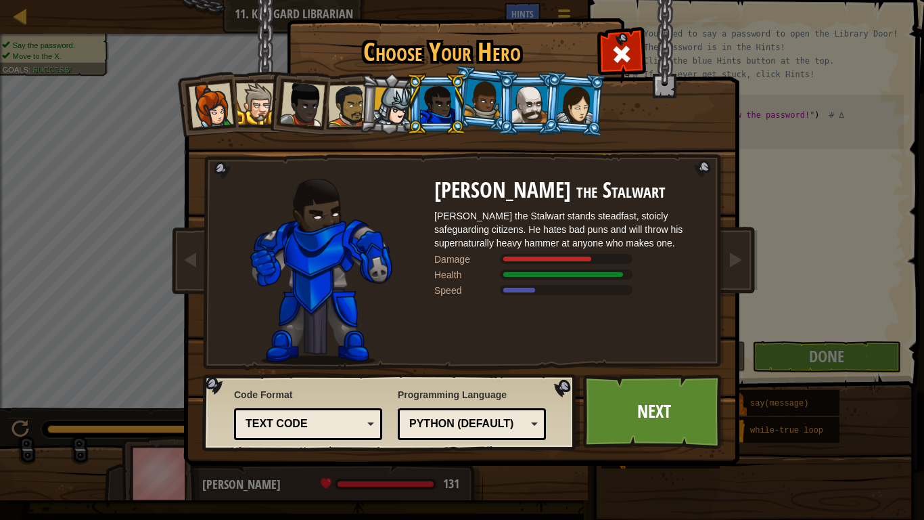
click at [493, 108] on div at bounding box center [483, 99] width 39 height 40
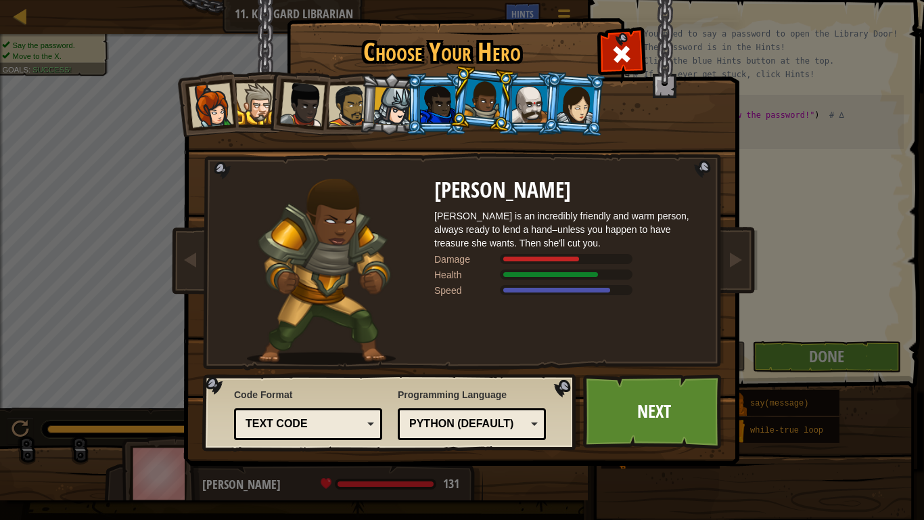
click at [418, 103] on li at bounding box center [436, 104] width 61 height 62
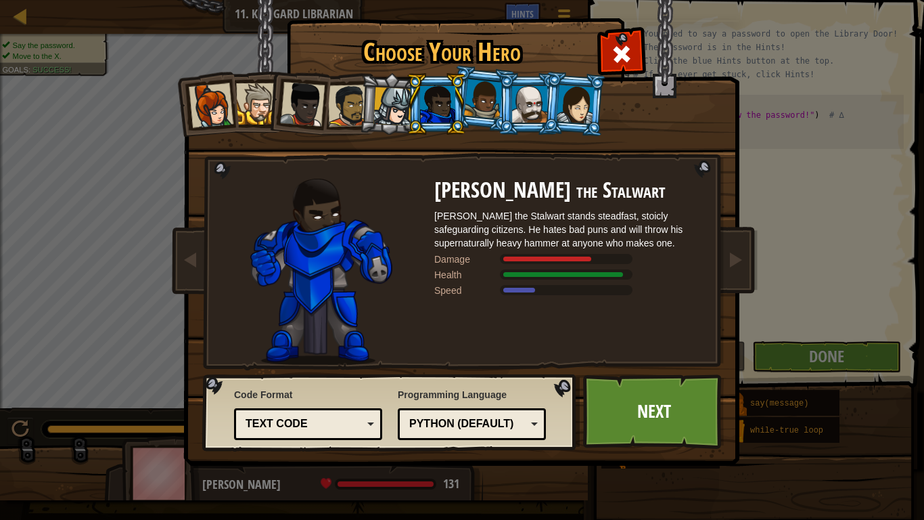
click at [520, 119] on div at bounding box center [529, 104] width 35 height 37
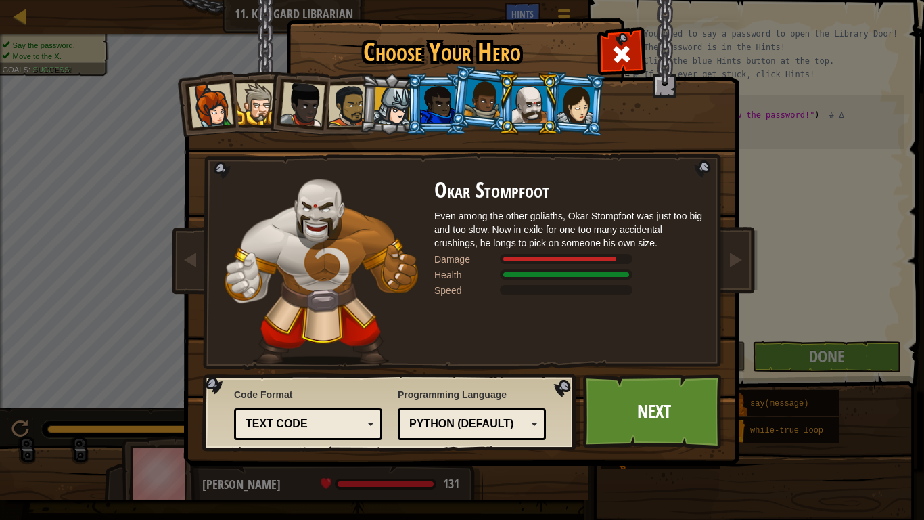
click at [554, 114] on li at bounding box center [528, 104] width 61 height 62
click at [563, 117] on div at bounding box center [576, 104] width 38 height 39
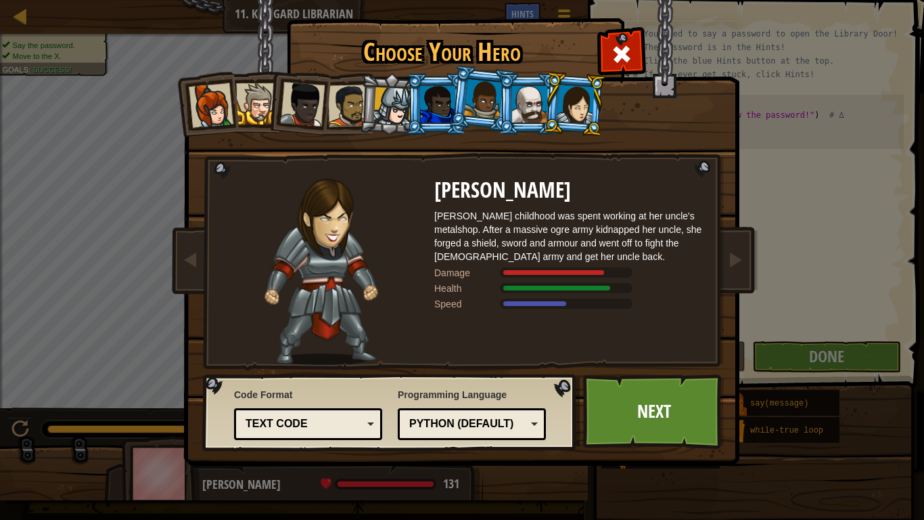
click at [394, 95] on div at bounding box center [392, 106] width 39 height 39
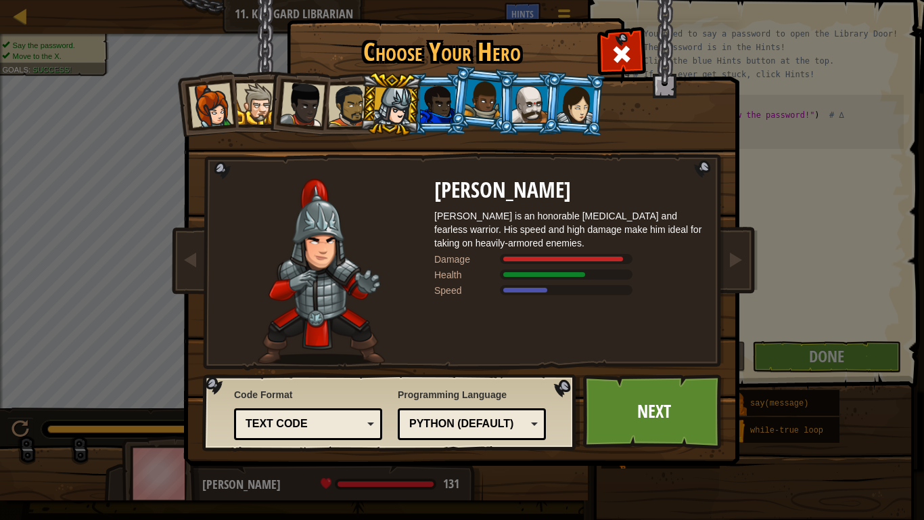
click at [443, 103] on div at bounding box center [437, 104] width 35 height 37
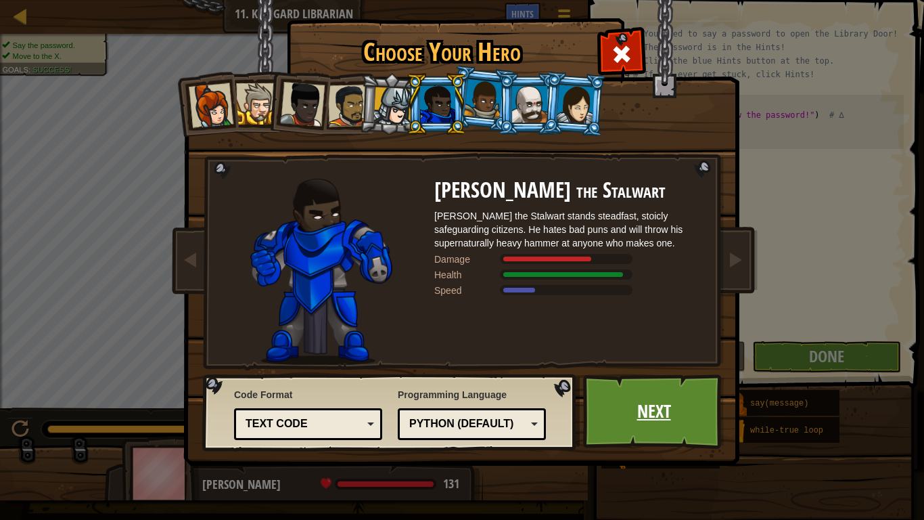
click at [654, 405] on link "Next" at bounding box center [653, 411] width 141 height 74
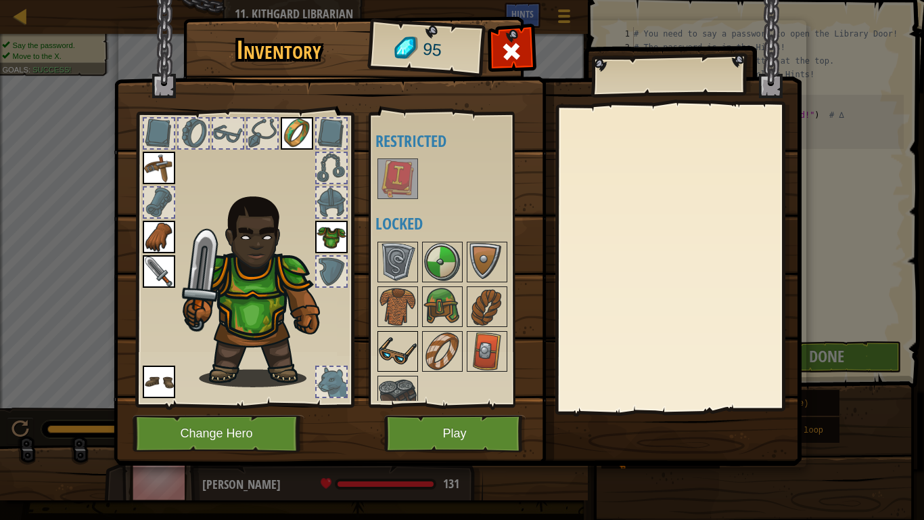
click at [405, 350] on img at bounding box center [398, 351] width 38 height 38
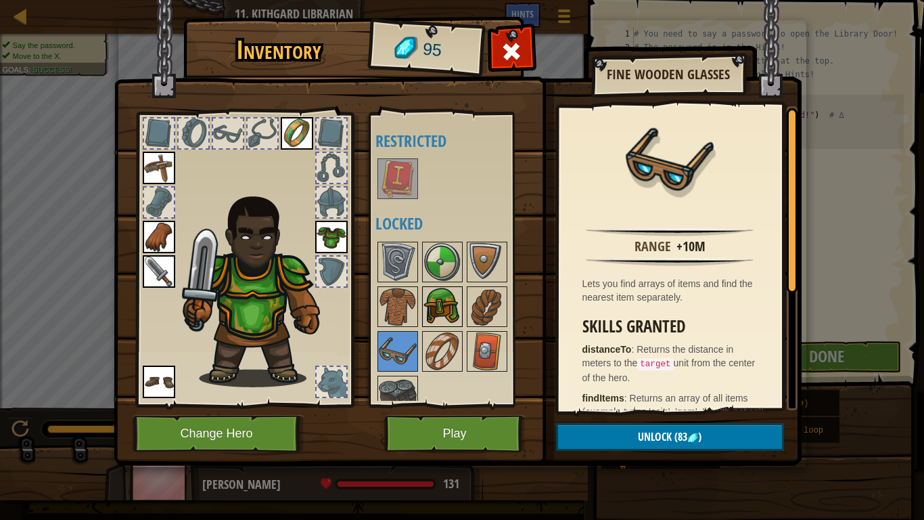
click at [456, 318] on img at bounding box center [442, 307] width 38 height 38
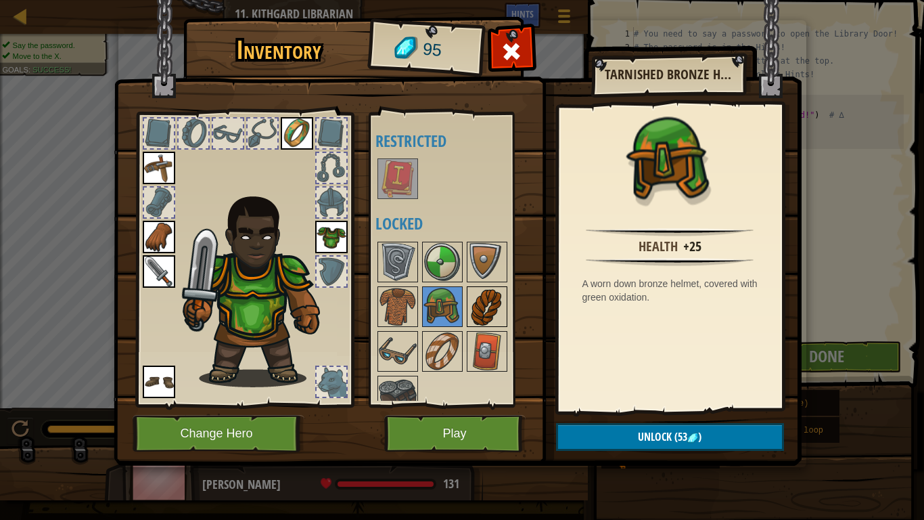
click at [476, 315] on img at bounding box center [487, 307] width 38 height 38
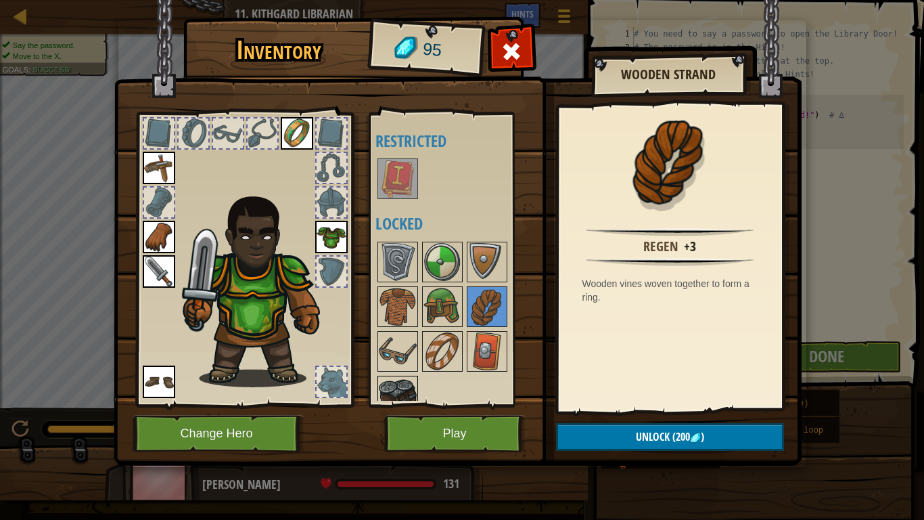
click at [404, 394] on img at bounding box center [398, 396] width 38 height 38
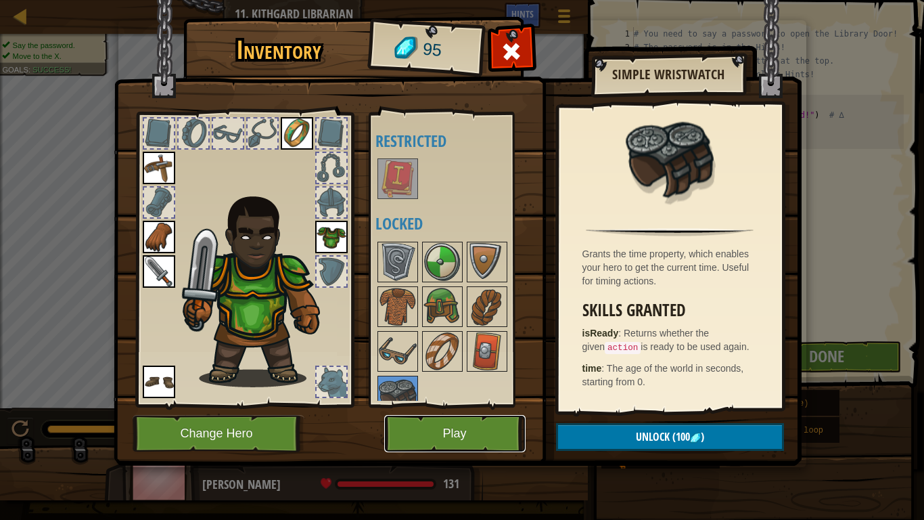
click at [474, 405] on button "Play" at bounding box center [454, 433] width 141 height 37
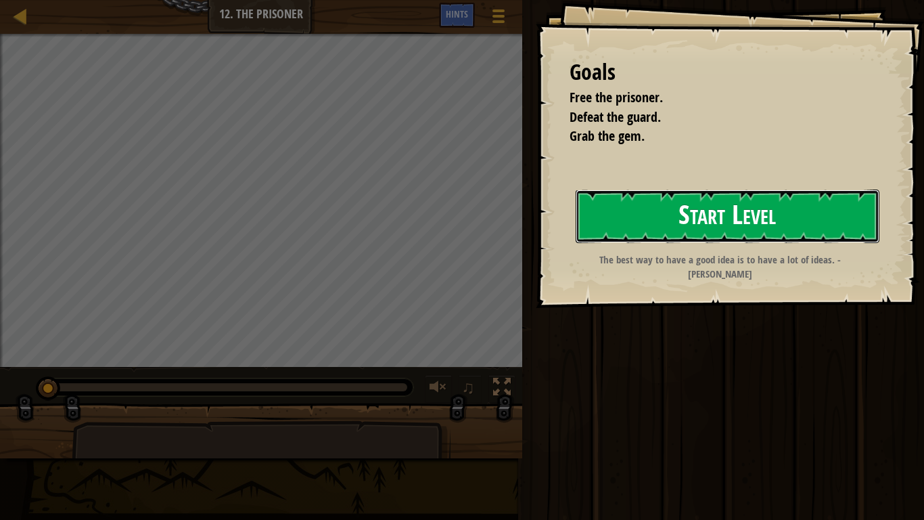
click at [677, 219] on button "Start Level" at bounding box center [728, 215] width 304 height 53
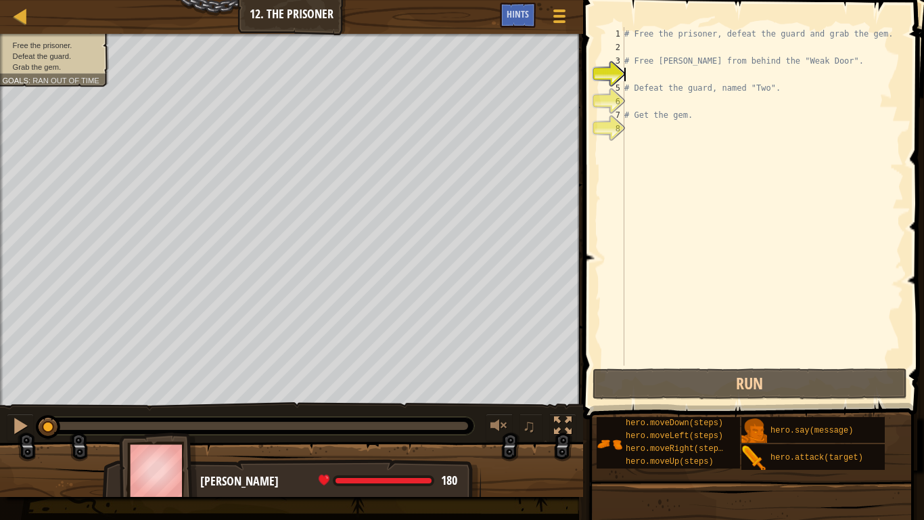
click at [656, 45] on div "# Free the prisoner, defeat the guard and grab the gem. # Free [PERSON_NAME] fr…" at bounding box center [763, 209] width 282 height 365
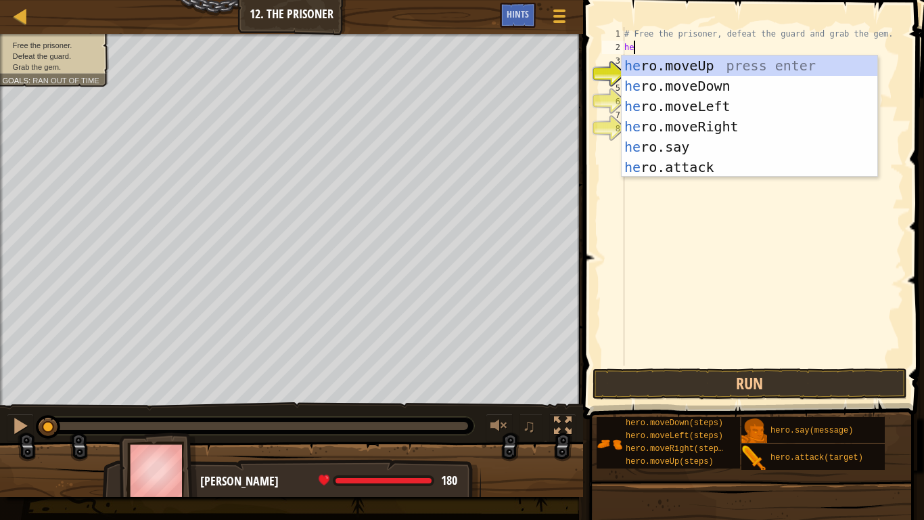
scroll to position [6, 2]
type textarea "hero"
click at [706, 121] on div "hero .moveUp press enter hero .moveDown press enter hero .moveLeft press enter …" at bounding box center [750, 136] width 256 height 162
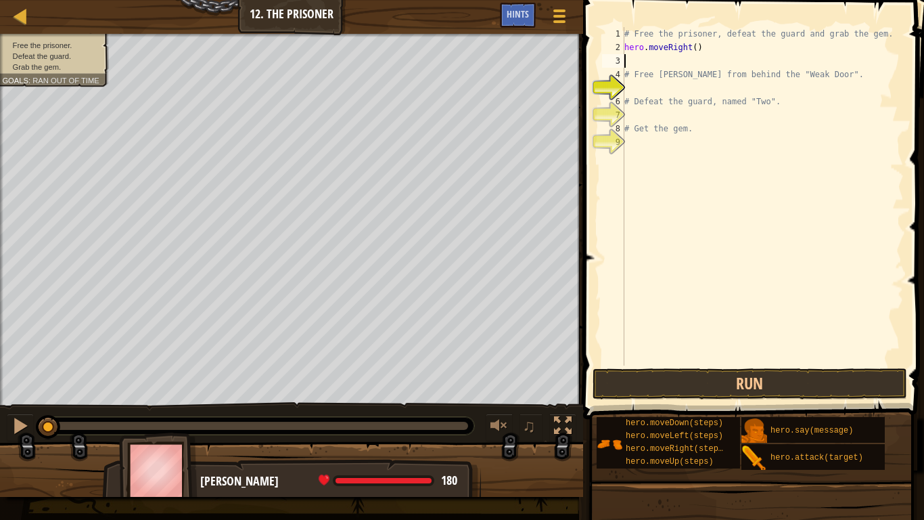
type textarea "hero.moveRight()"
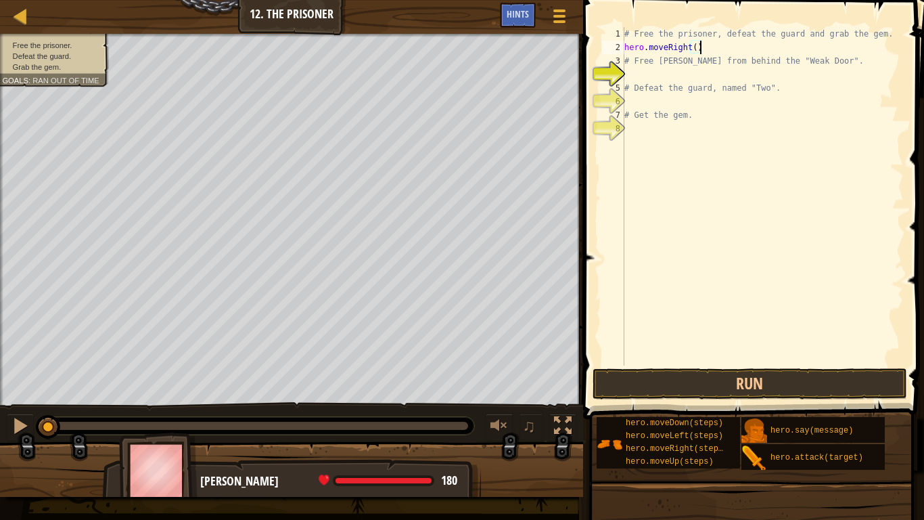
click at [666, 75] on div "# Free the prisoner, defeat the guard and grab the gem. hero . moveRight ( ) # …" at bounding box center [763, 209] width 282 height 365
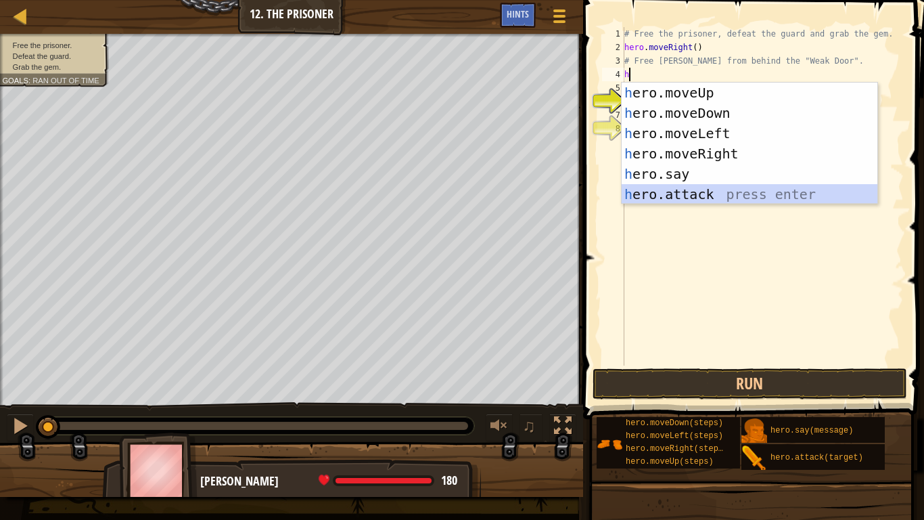
click at [685, 192] on div "h ero.moveUp press enter h ero.moveDown press enter h ero.moveLeft press enter …" at bounding box center [750, 164] width 256 height 162
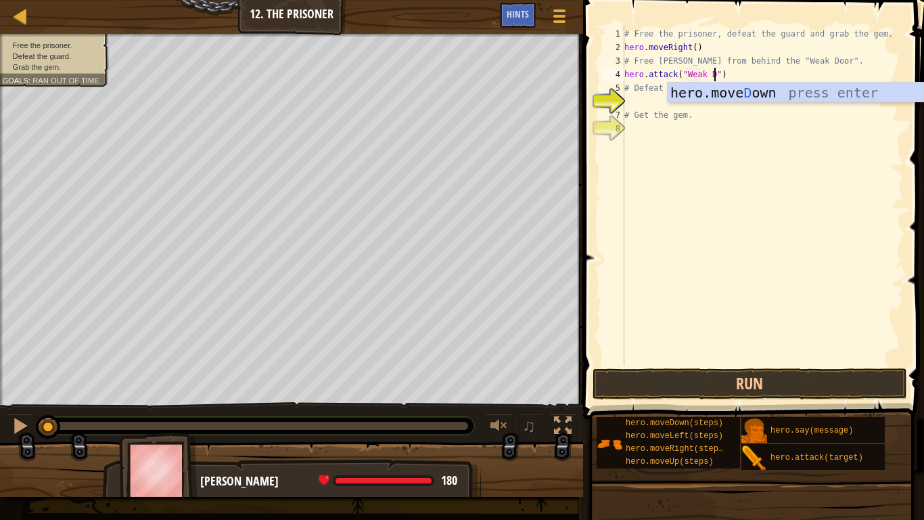
scroll to position [6, 13]
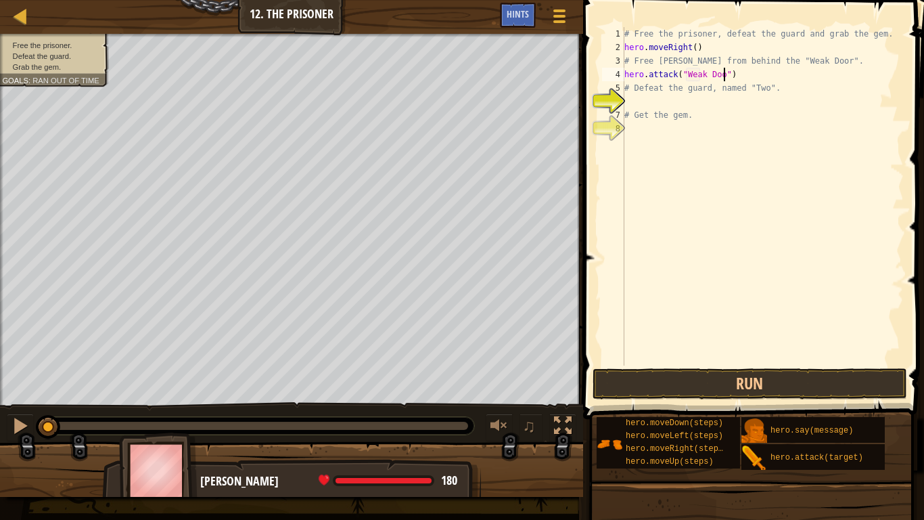
type textarea "hero.attack("Weak Door")"
click at [665, 102] on div "# Free the prisoner, defeat the guard and grab the gem. hero . moveRight ( ) # …" at bounding box center [763, 209] width 282 height 365
type textarea "h"
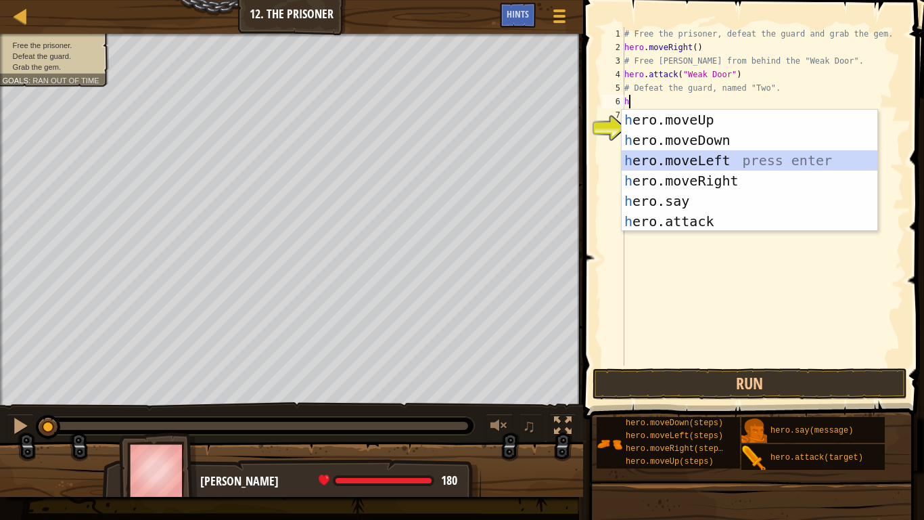
click at [676, 157] on div "h ero.moveUp press enter h ero.moveDown press enter h ero.moveLeft press enter …" at bounding box center [750, 191] width 256 height 162
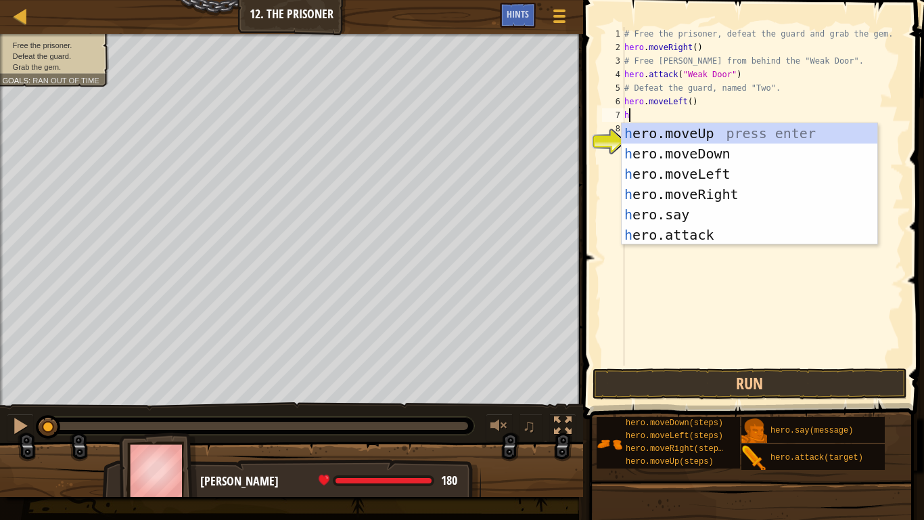
type textarea "heor"
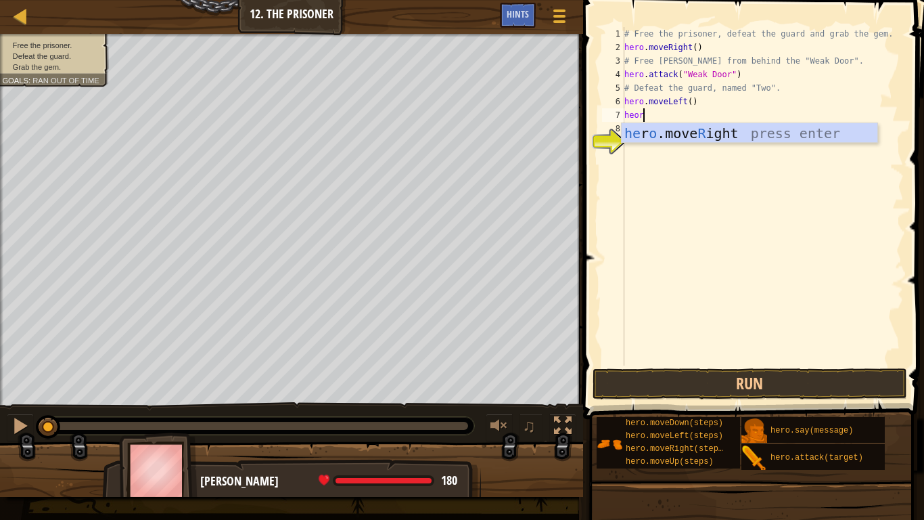
scroll to position [6, 2]
click at [689, 124] on div "he r o .move R ight press enter" at bounding box center [750, 153] width 256 height 61
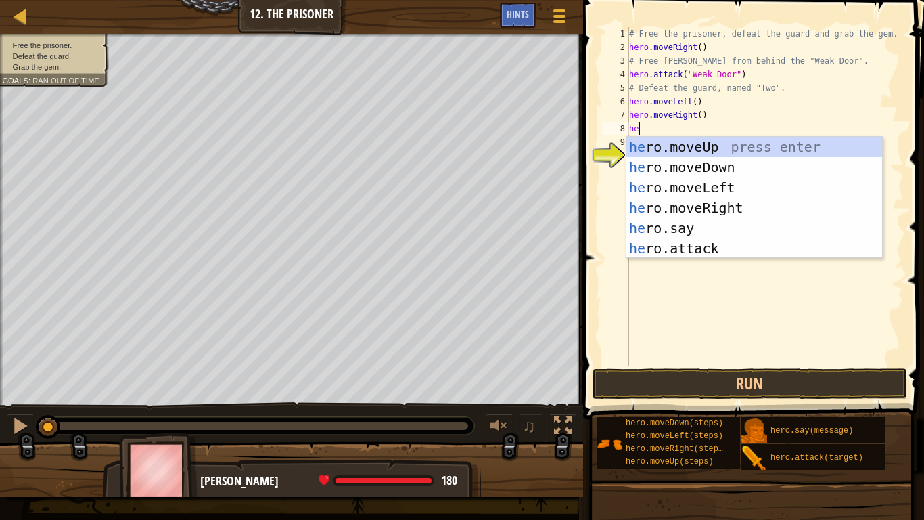
type textarea "hero"
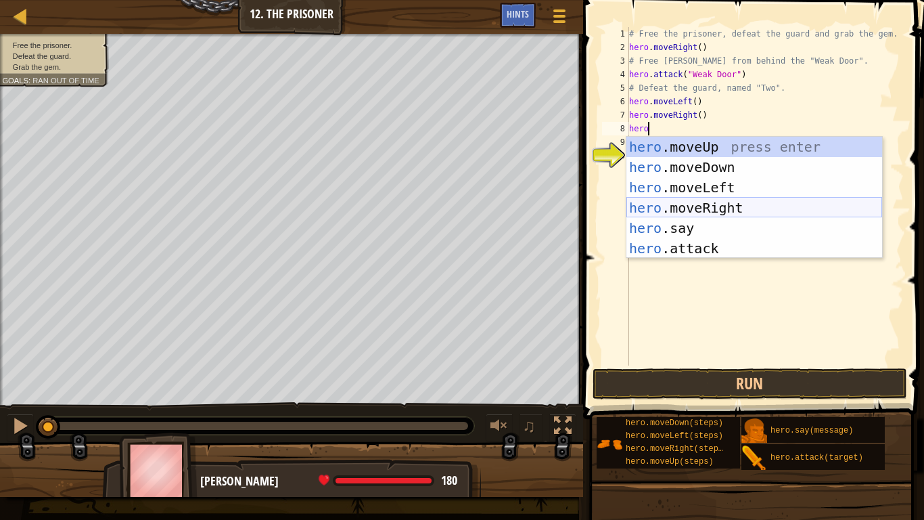
click at [697, 212] on div "hero .moveUp press enter hero .moveDown press enter hero .moveLeft press enter …" at bounding box center [754, 218] width 256 height 162
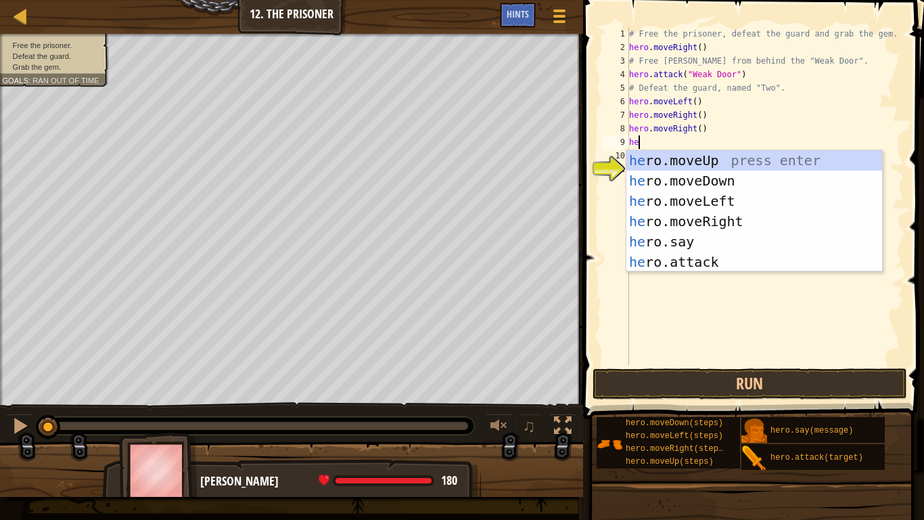
scroll to position [6, 1]
click at [712, 255] on div "her o.moveUp press enter her o.moveDown press enter her o.moveLeft press enter …" at bounding box center [754, 231] width 256 height 162
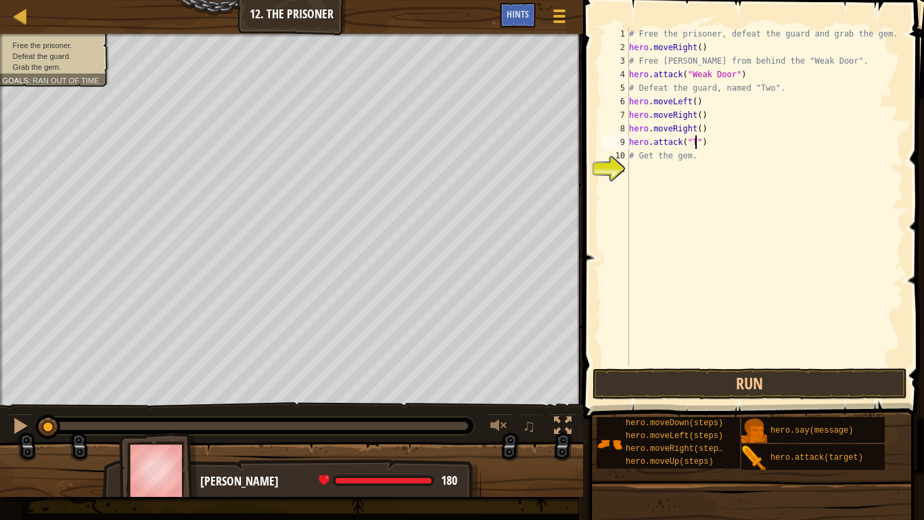
type textarea "hero.attack("Two")"
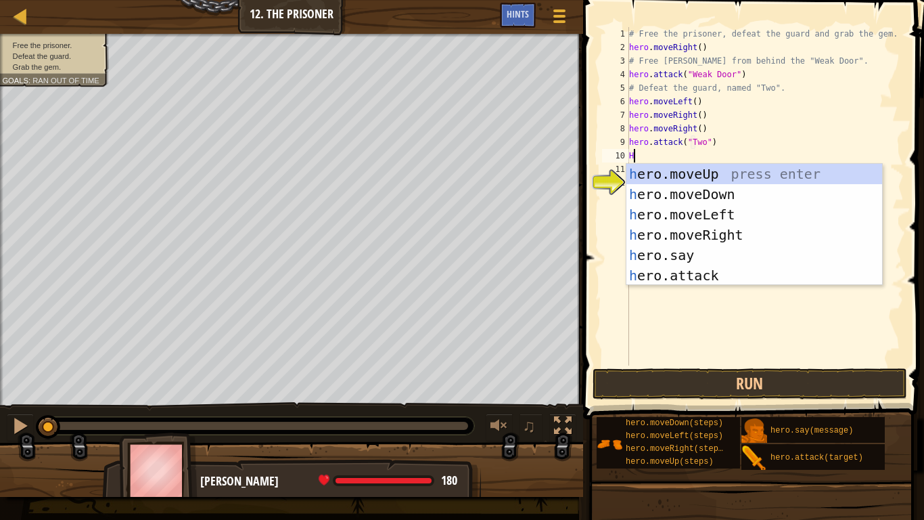
scroll to position [6, 1]
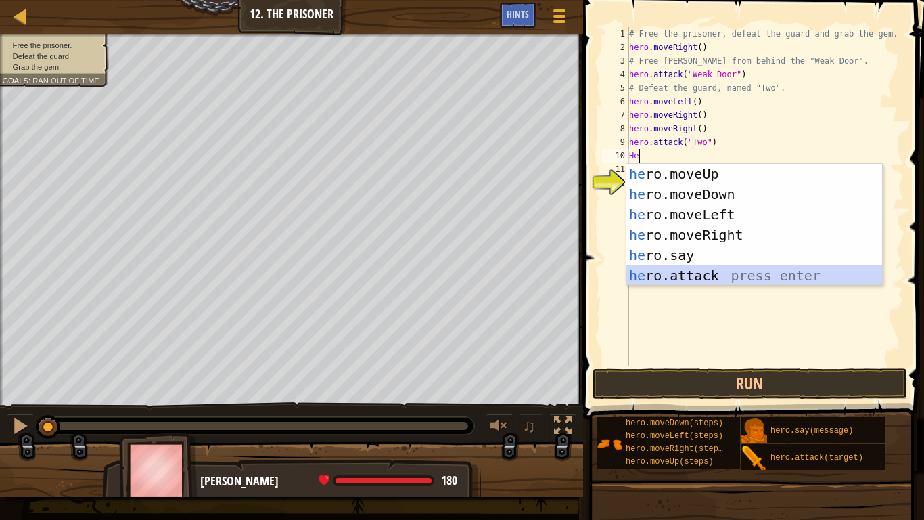
click at [668, 270] on div "he ro.moveUp press enter he ro.moveDown press enter he ro.moveLeft press enter …" at bounding box center [754, 245] width 256 height 162
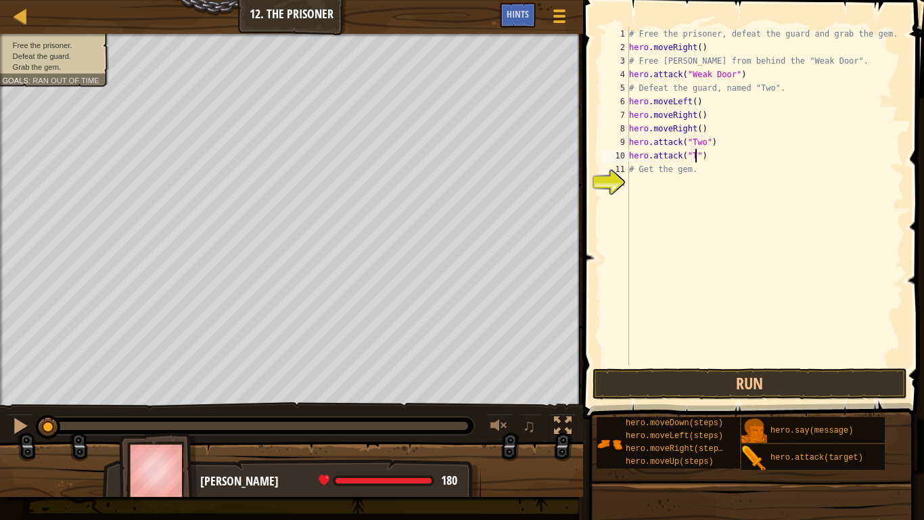
type textarea "hero.attack("Two")"
click at [635, 185] on div "# Free the prisoner, defeat the guard and grab the gem. hero . moveRight ( ) # …" at bounding box center [764, 209] width 277 height 365
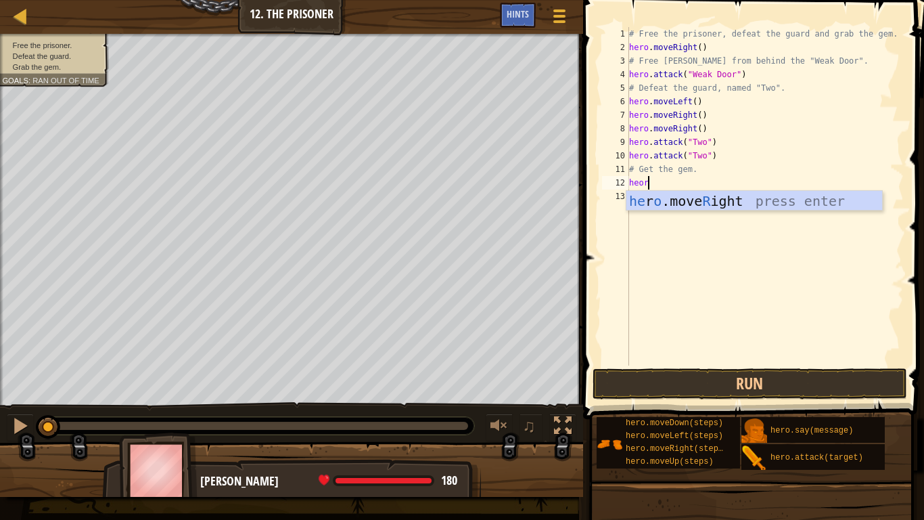
type textarea "heo"
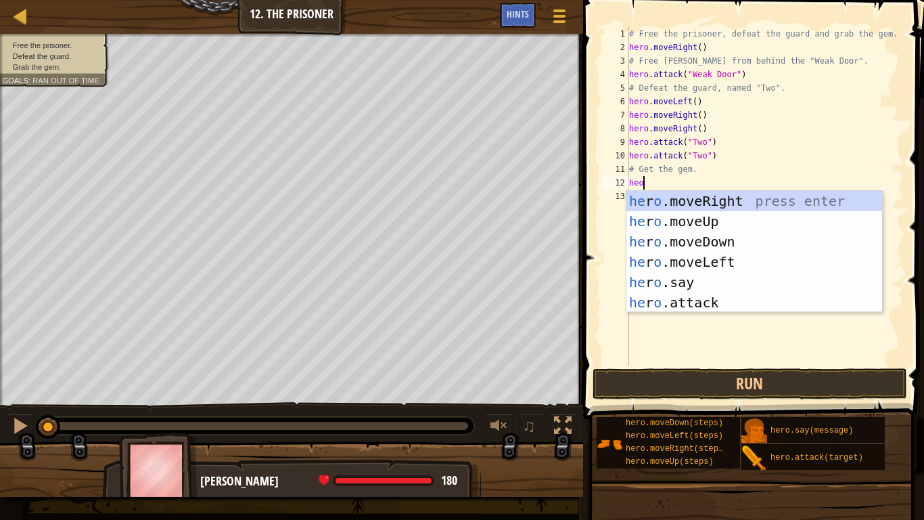
scroll to position [6, 1]
click at [673, 198] on div "he r o .moveRight press enter he r o .moveUp press enter he r o .moveDown press…" at bounding box center [754, 272] width 256 height 162
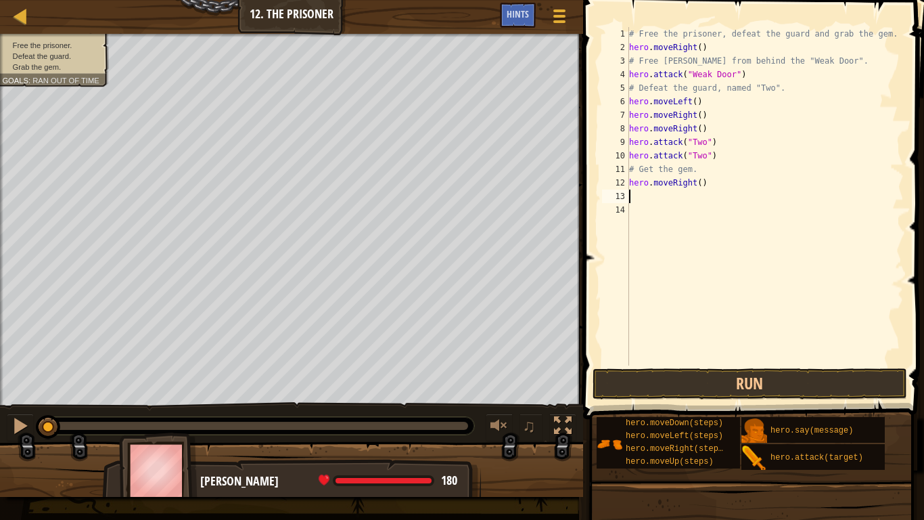
scroll to position [6, 0]
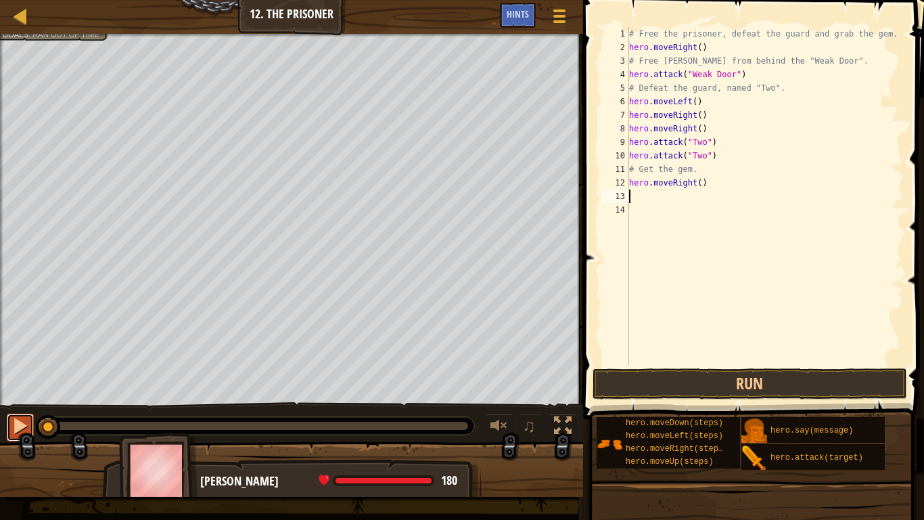
click at [12, 405] on div at bounding box center [21, 426] width 18 height 18
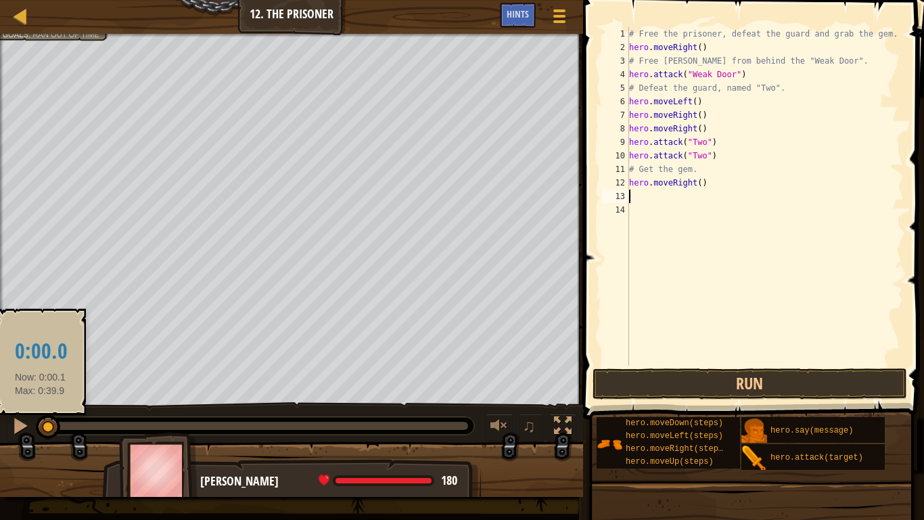
drag, startPoint x: 197, startPoint y: 422, endPoint x: 37, endPoint y: 421, distance: 160.3
click at [37, 405] on div at bounding box center [48, 427] width 24 height 24
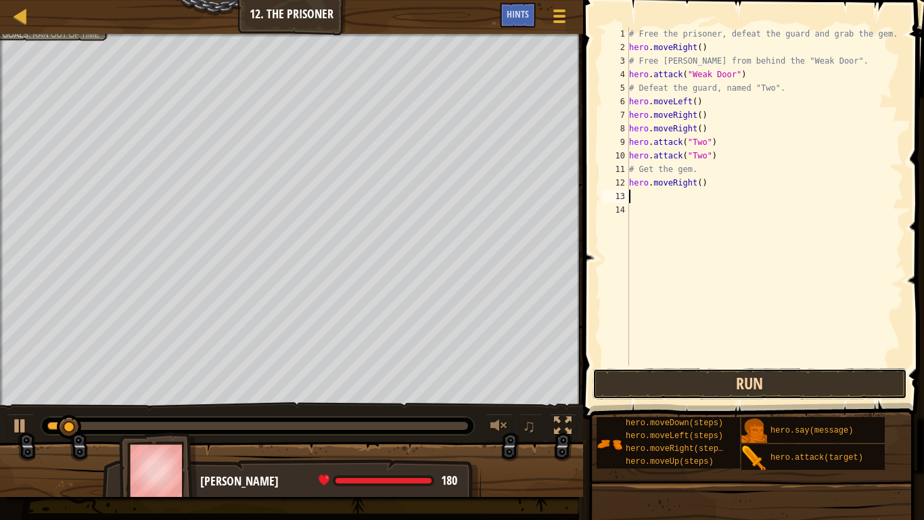
click at [651, 378] on button "Run" at bounding box center [750, 383] width 315 height 31
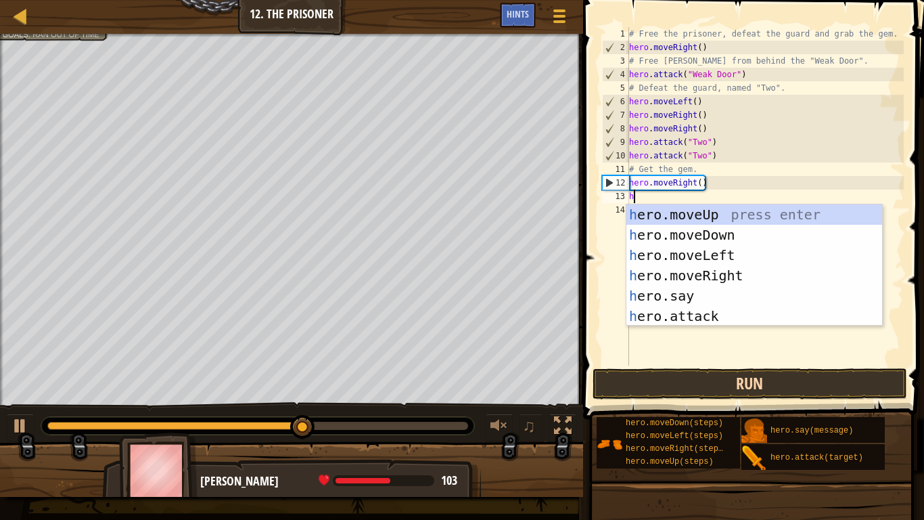
type textarea "heo"
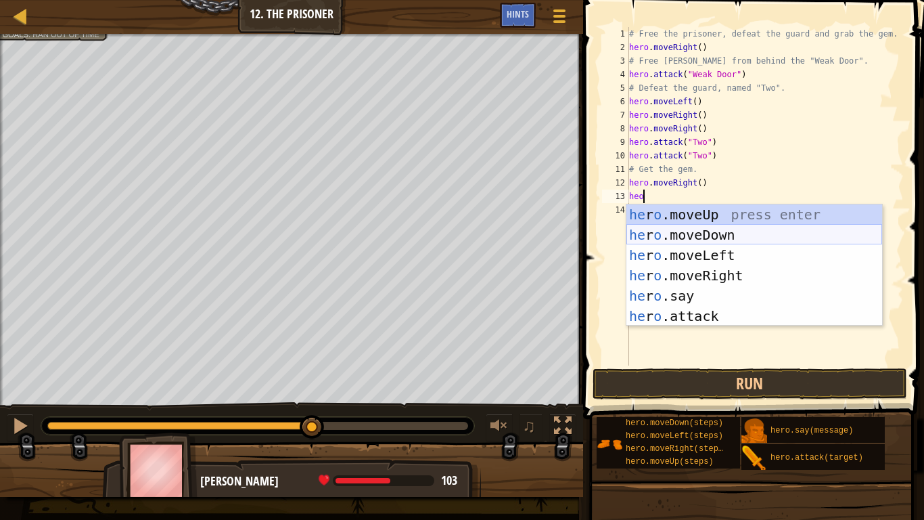
click at [663, 231] on div "he r o .moveUp press enter he r o .moveDown press enter he r o .moveLeft press …" at bounding box center [754, 285] width 256 height 162
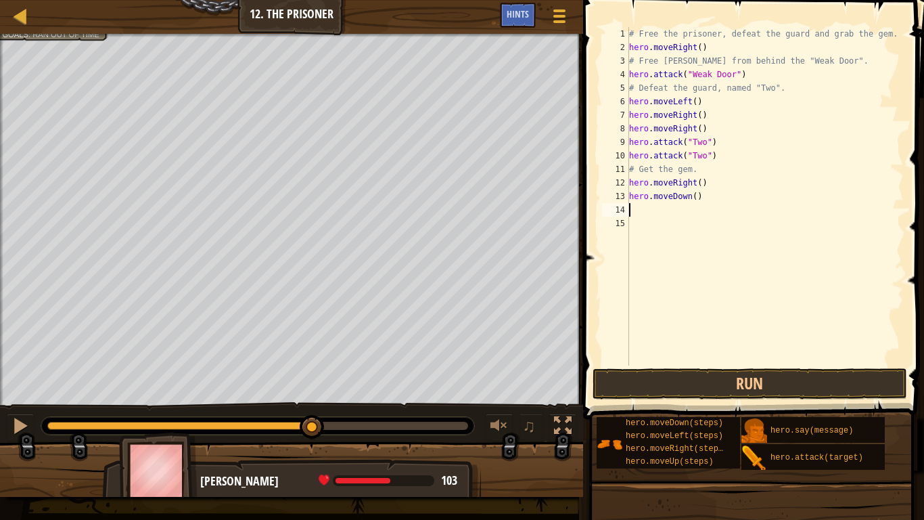
click at [695, 196] on div "# Free the prisoner, defeat the guard and grab the gem. hero . moveRight ( ) # …" at bounding box center [764, 209] width 277 height 365
drag, startPoint x: 705, startPoint y: 128, endPoint x: 626, endPoint y: 127, distance: 79.2
click at [626, 127] on div "hero.moveDown(2) 1 2 3 4 5 6 7 8 9 10 11 12 13 14 15 # Free the prisoner, defea…" at bounding box center [751, 196] width 304 height 338
type textarea "hero.moveRight()"
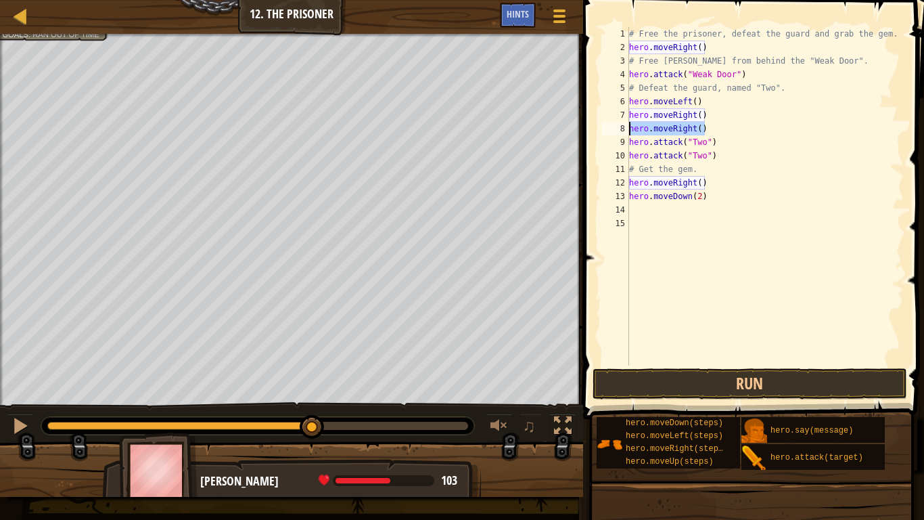
scroll to position [6, 0]
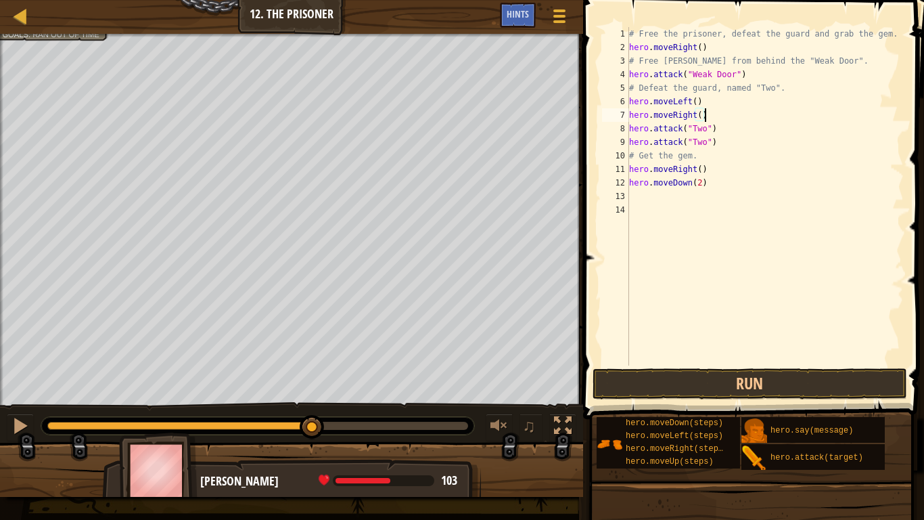
click at [702, 114] on div "# Free the prisoner, defeat the guard and grab the gem. hero . moveRight ( ) # …" at bounding box center [764, 209] width 277 height 365
type textarea "hero.moveRight(2)"
click at [667, 206] on div "# Free the prisoner, defeat the guard and grab the gem. hero . moveRight ( ) # …" at bounding box center [764, 209] width 277 height 365
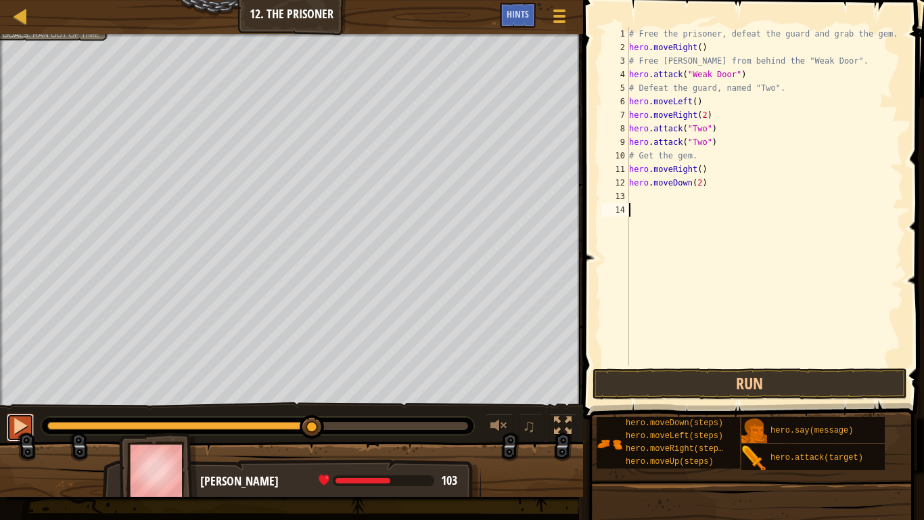
click at [23, 405] on div at bounding box center [21, 426] width 18 height 18
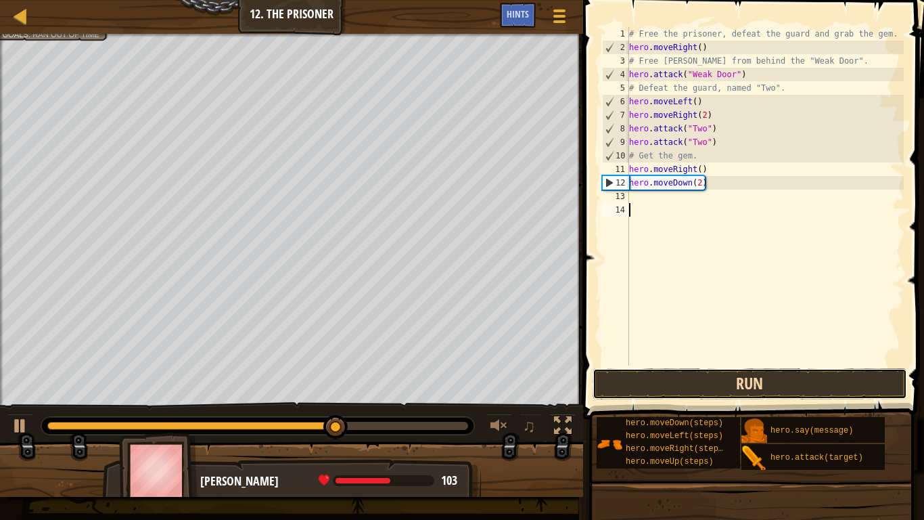
click at [676, 389] on button "Run" at bounding box center [750, 383] width 315 height 31
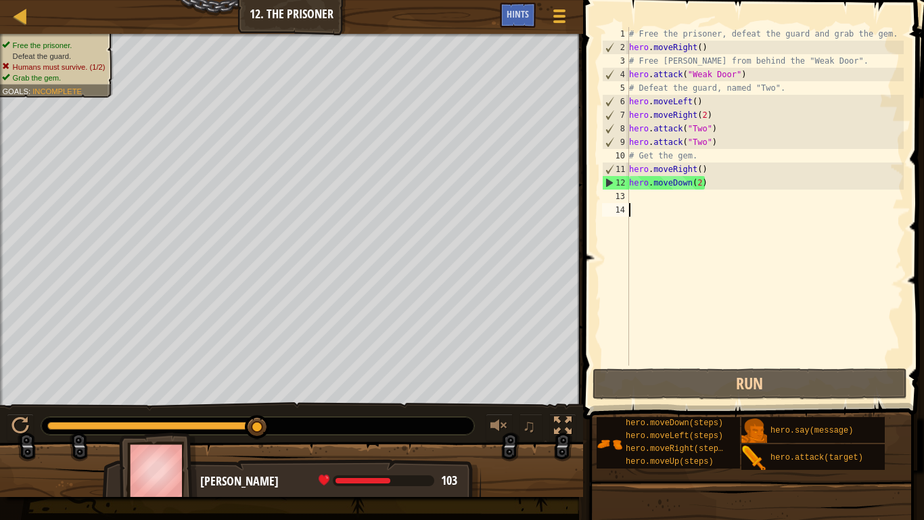
click at [716, 143] on div "# Free the prisoner, defeat the guard and grab the gem. hero . moveRight ( ) # …" at bounding box center [764, 209] width 277 height 365
type textarea "hero.attack("Two")"
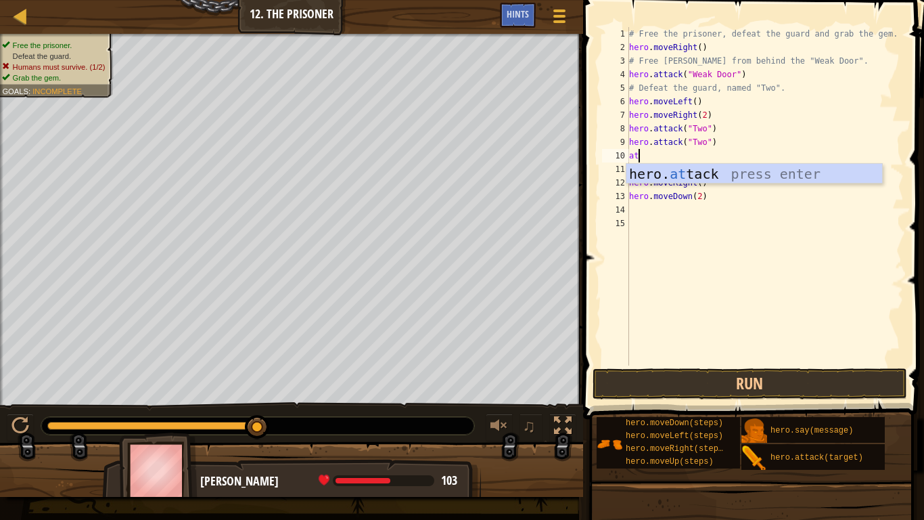
scroll to position [6, 1]
click at [741, 175] on div "hero. att ack press enter" at bounding box center [754, 194] width 256 height 61
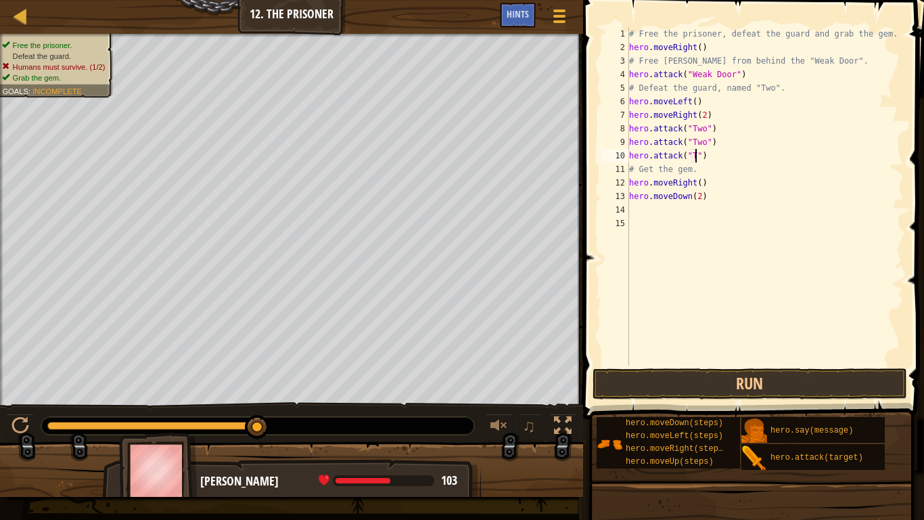
type textarea "hero.attack("Two")"
click at [749, 160] on div "# Free the prisoner, defeat the guard and grab the gem. hero . moveRight ( ) # …" at bounding box center [764, 209] width 277 height 365
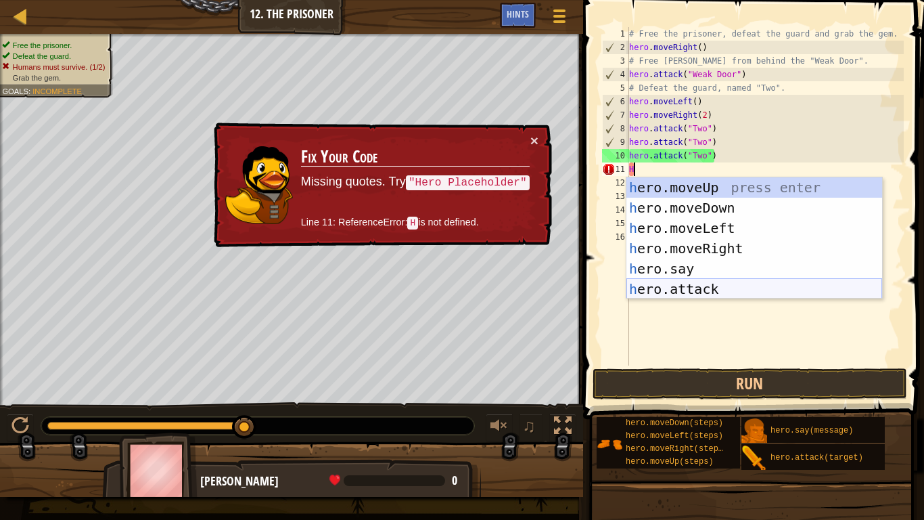
click at [691, 289] on div "h ero.moveUp press enter h ero.moveDown press enter h ero.moveLeft press enter …" at bounding box center [754, 258] width 256 height 162
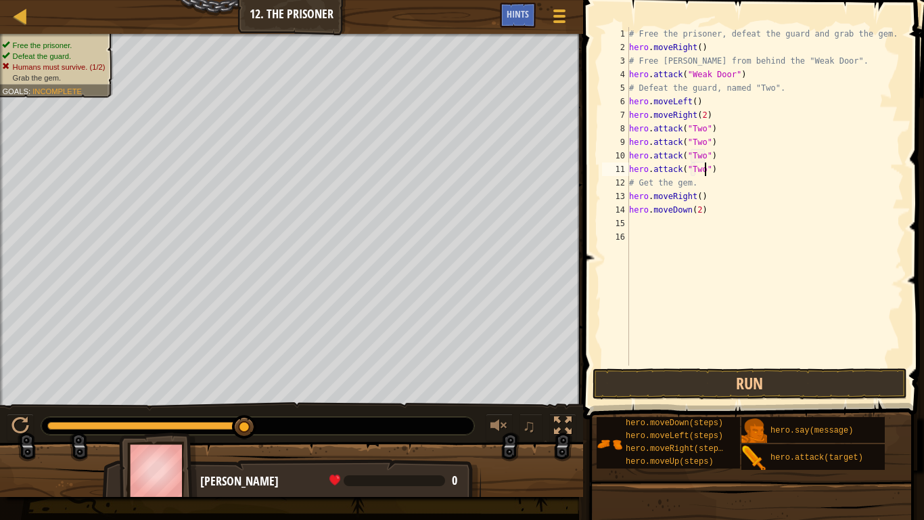
scroll to position [6, 11]
click at [708, 214] on div "# Free the prisoner, defeat the guard and grab the gem. hero . moveRight ( ) # …" at bounding box center [764, 209] width 277 height 365
click at [706, 114] on div "# Free the prisoner, defeat the guard and grab the gem. hero . moveRight ( ) # …" at bounding box center [764, 209] width 277 height 365
drag, startPoint x: 704, startPoint y: 102, endPoint x: 626, endPoint y: 102, distance: 77.1
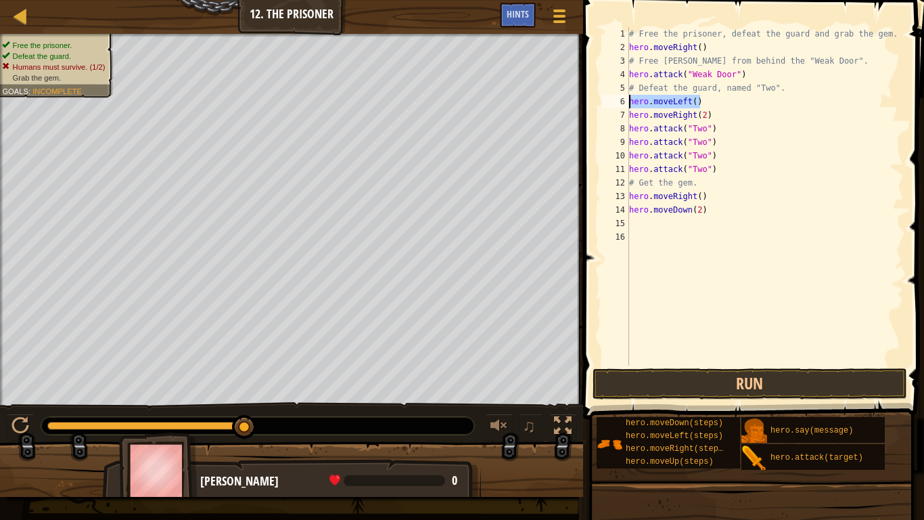
click at [626, 102] on div "hero.moveRight(2) 1 2 3 4 5 6 7 8 9 10 11 12 13 14 15 16 # Free the prisoner, d…" at bounding box center [751, 196] width 304 height 338
type textarea "hero.moveLeft()"
click at [706, 102] on div "# Free the prisoner, defeat the guard and grab the gem. hero . moveRight ( ) # …" at bounding box center [764, 209] width 277 height 365
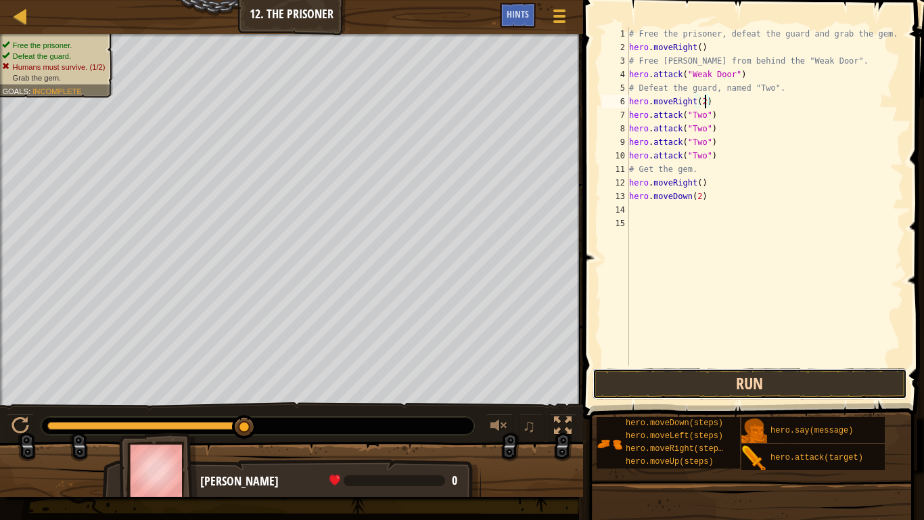
click at [674, 386] on button "Run" at bounding box center [750, 383] width 315 height 31
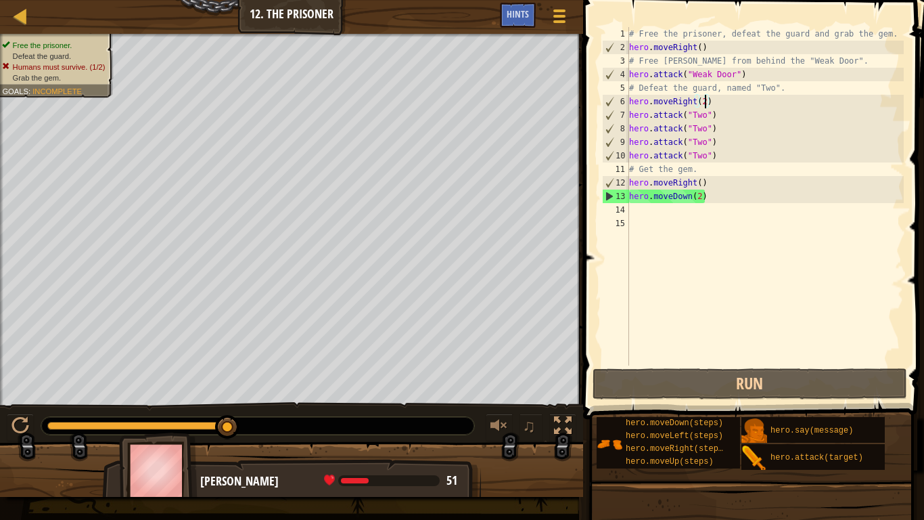
click at [701, 201] on div "# Free the prisoner, defeat the guard and grab the gem. hero . moveRight ( ) # …" at bounding box center [764, 209] width 277 height 365
type textarea "hero.moveDown()"
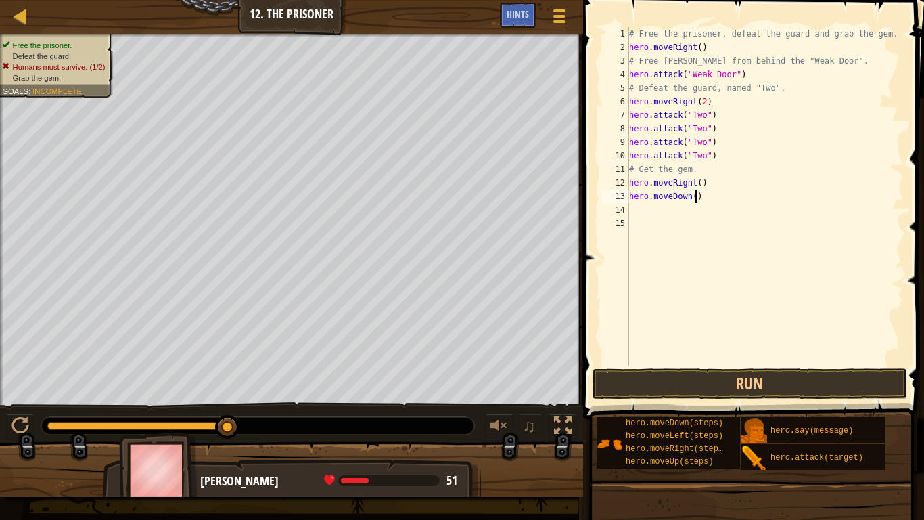
click at [668, 209] on div "# Free the prisoner, defeat the guard and grab the gem. hero . moveRight ( ) # …" at bounding box center [764, 209] width 277 height 365
click at [721, 155] on div "# Free the prisoner, defeat the guard and grab the gem. hero . moveRight ( ) # …" at bounding box center [764, 209] width 277 height 365
type textarea "hero.attack("Two")"
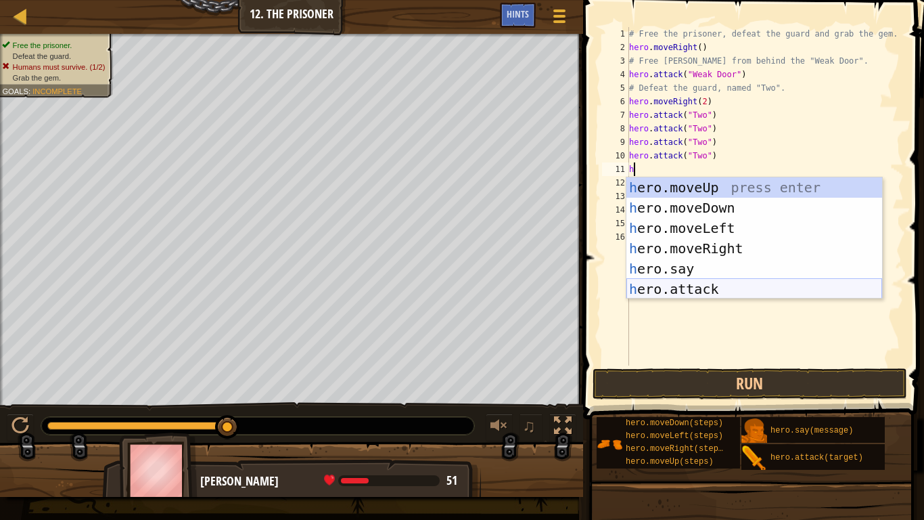
click at [725, 283] on div "h ero.moveUp press enter h ero.moveDown press enter h ero.moveLeft press enter …" at bounding box center [754, 258] width 256 height 162
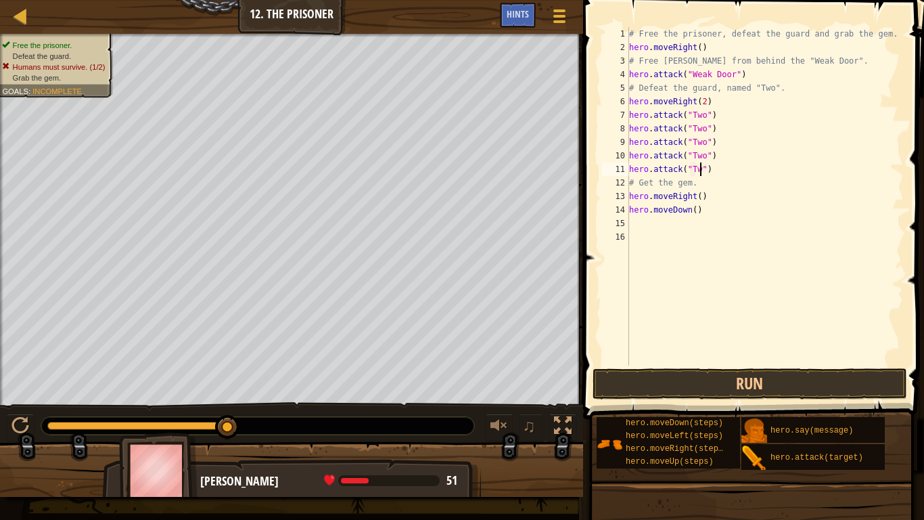
scroll to position [6, 11]
type textarea "hero.attack("Two")"
click at [724, 162] on div "# Free the prisoner, defeat the guard and grab the gem. hero . moveRight ( ) # …" at bounding box center [764, 209] width 277 height 365
click at [724, 170] on div "# Free the prisoner, defeat the guard and grab the gem. hero . moveRight ( ) # …" at bounding box center [764, 209] width 277 height 365
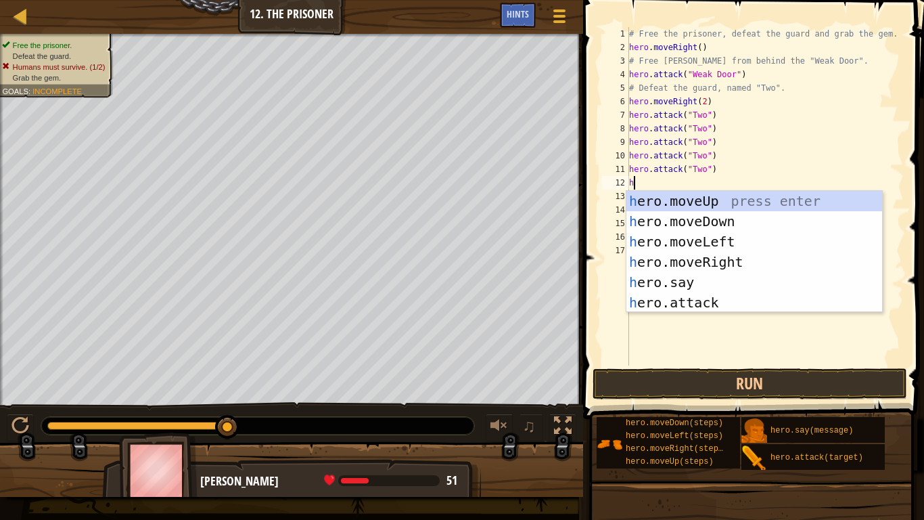
scroll to position [6, 2]
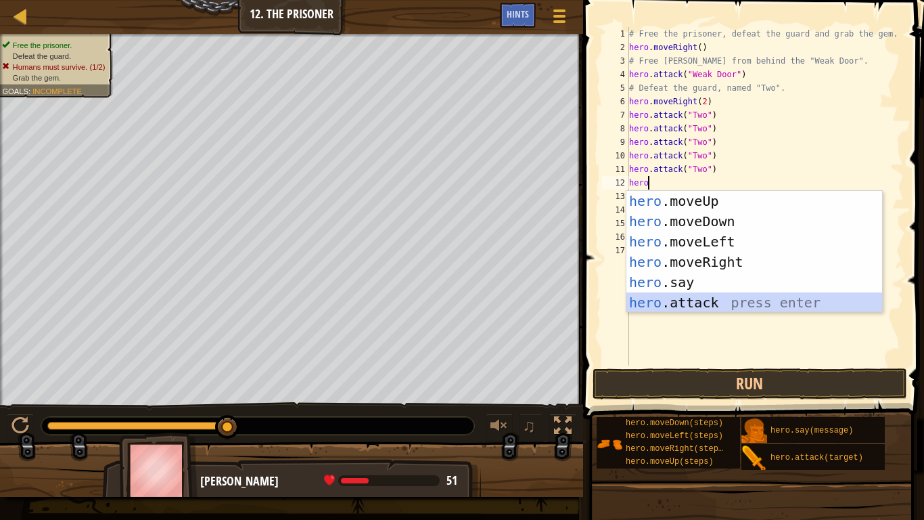
click at [707, 298] on div "hero .moveUp press enter hero .moveDown press enter hero .moveLeft press enter …" at bounding box center [754, 272] width 256 height 162
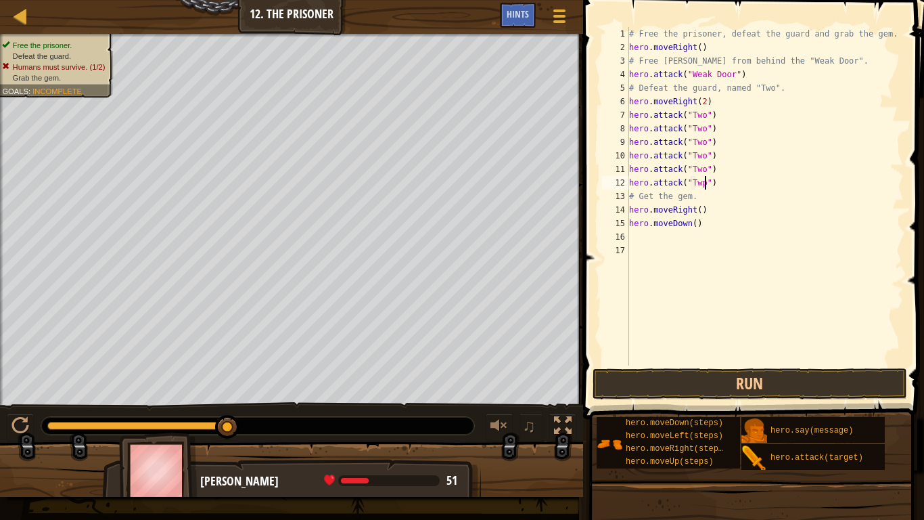
scroll to position [6, 11]
type textarea "hero.attack("Two")"
click at [678, 239] on div "# Free the prisoner, defeat the guard and grab the gem. hero . moveRight ( ) # …" at bounding box center [764, 209] width 277 height 365
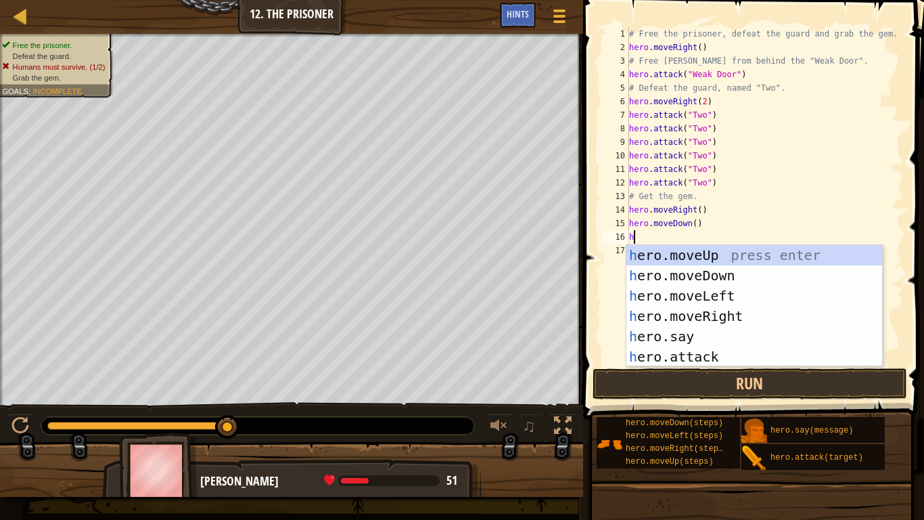
type textarea "hero"
click at [696, 311] on div "hero .moveUp press enter hero .moveDown press enter hero .moveLeft press enter …" at bounding box center [754, 326] width 256 height 162
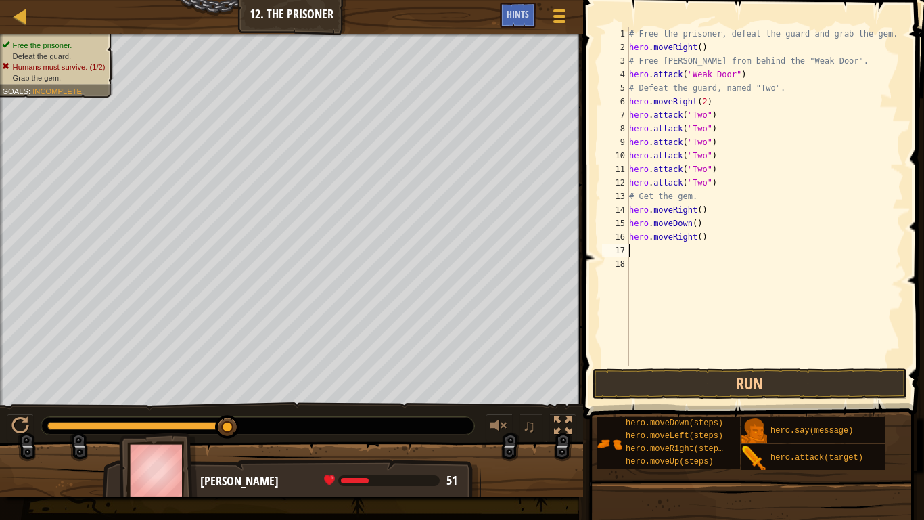
scroll to position [6, 0]
click at [631, 384] on button "Run" at bounding box center [750, 383] width 315 height 31
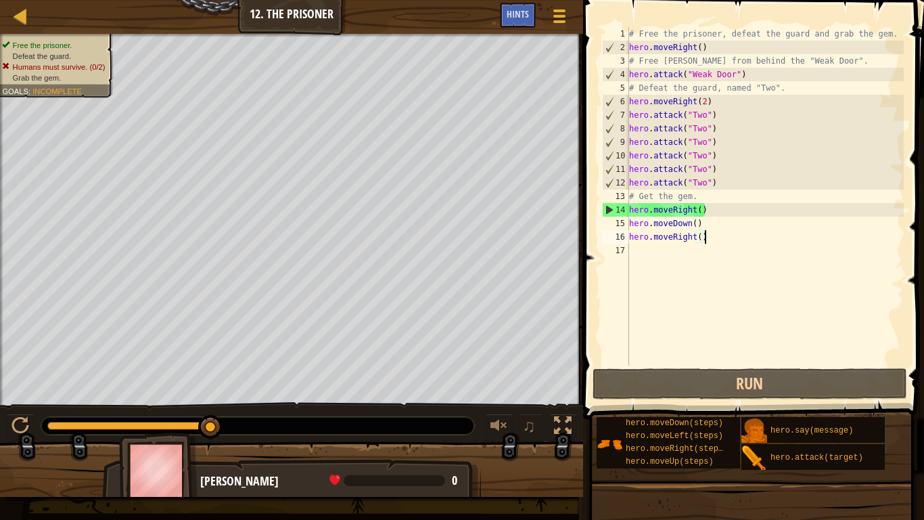
click at [722, 110] on div "# Free the prisoner, defeat the guard and grab the gem. hero . moveRight ( ) # …" at bounding box center [764, 209] width 277 height 365
click at [714, 101] on div "# Free the prisoner, defeat the guard and grab the gem. hero . moveRight ( ) # …" at bounding box center [764, 209] width 277 height 365
type textarea "hero.moveRight(2)"
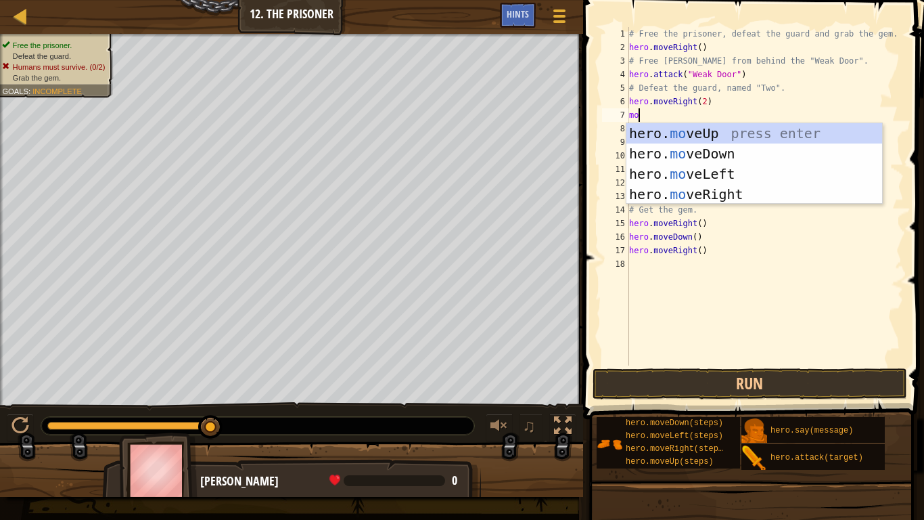
type textarea "move"
click at [752, 153] on div "hero. move Up press enter hero. move Down press enter hero. move Left press ent…" at bounding box center [754, 184] width 256 height 122
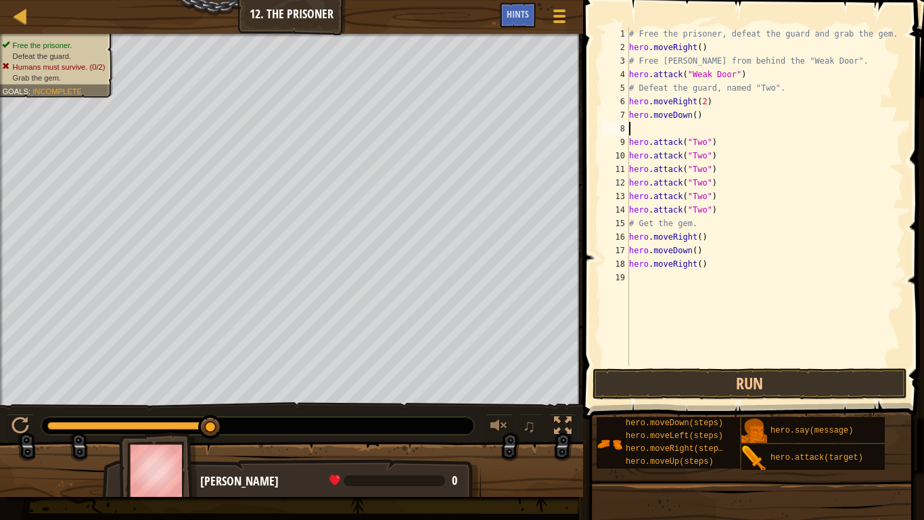
scroll to position [6, 0]
type textarea "\"
click at [695, 114] on div "# Free the prisoner, defeat the guard and grab the gem. hero . moveRight ( ) # …" at bounding box center [764, 209] width 277 height 365
type textarea "hero.moveDown(2)"
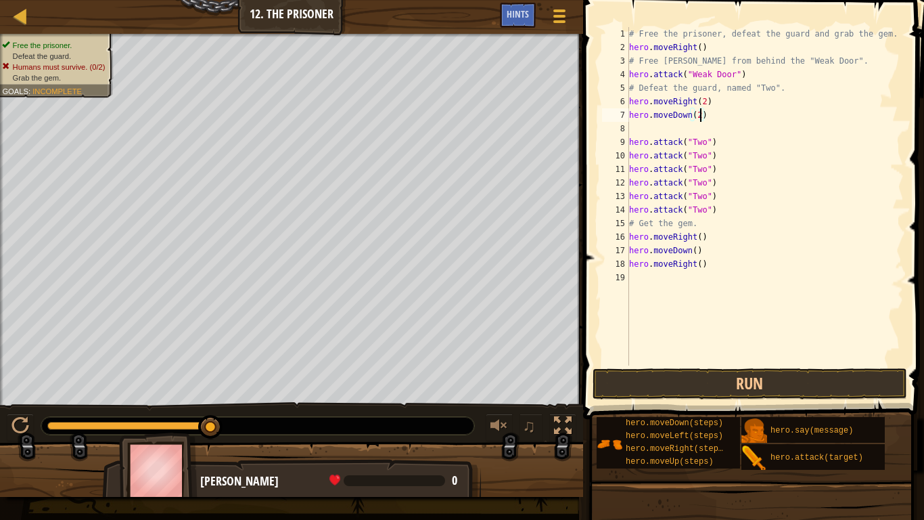
click at [670, 131] on div "# Free the prisoner, defeat the guard and grab the gem. hero . moveRight ( ) # …" at bounding box center [764, 209] width 277 height 365
type textarea "hero.moveDown(2)"
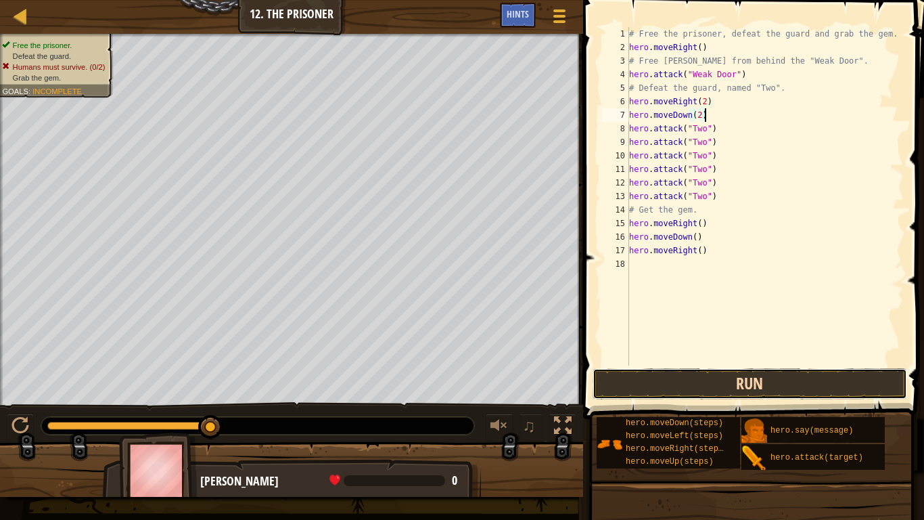
click at [665, 377] on button "Run" at bounding box center [750, 383] width 315 height 31
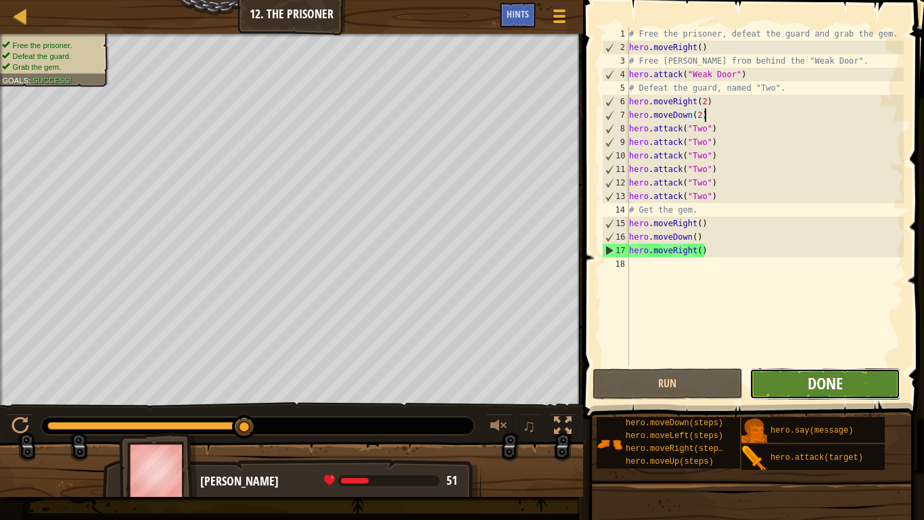
click at [828, 382] on span "Done" at bounding box center [825, 383] width 35 height 22
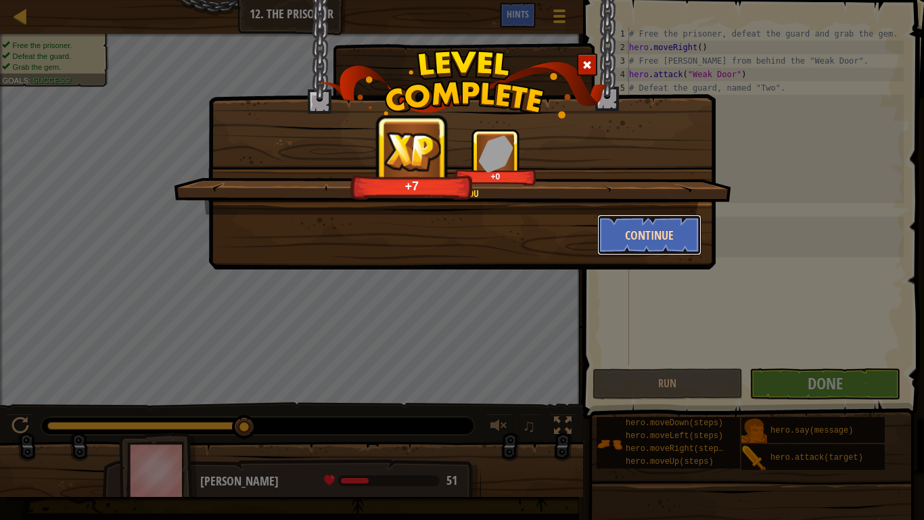
click at [673, 237] on button "Continue" at bounding box center [649, 234] width 105 height 41
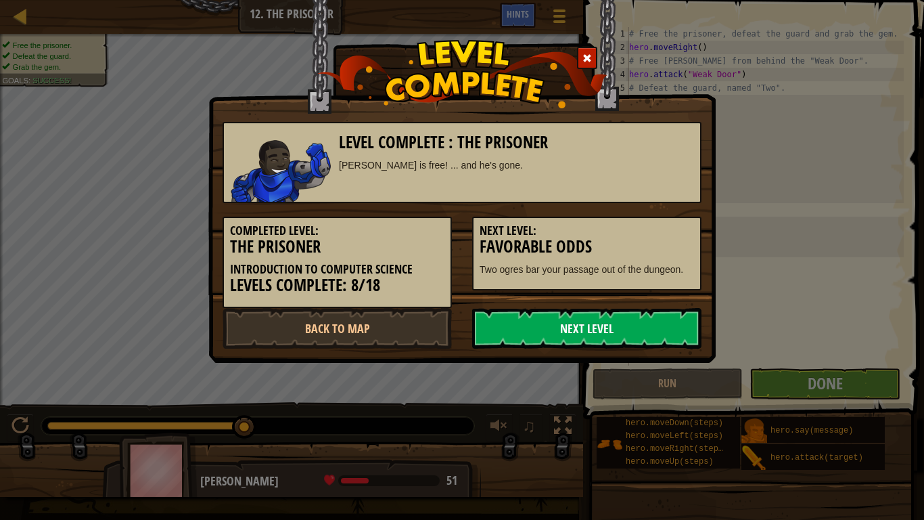
click at [591, 338] on link "Next Level" at bounding box center [586, 328] width 229 height 41
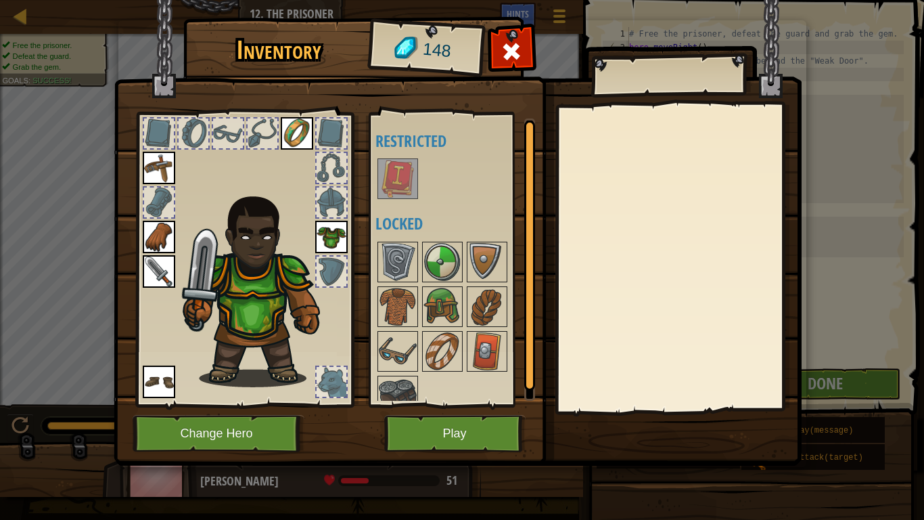
click at [388, 187] on img at bounding box center [398, 179] width 38 height 38
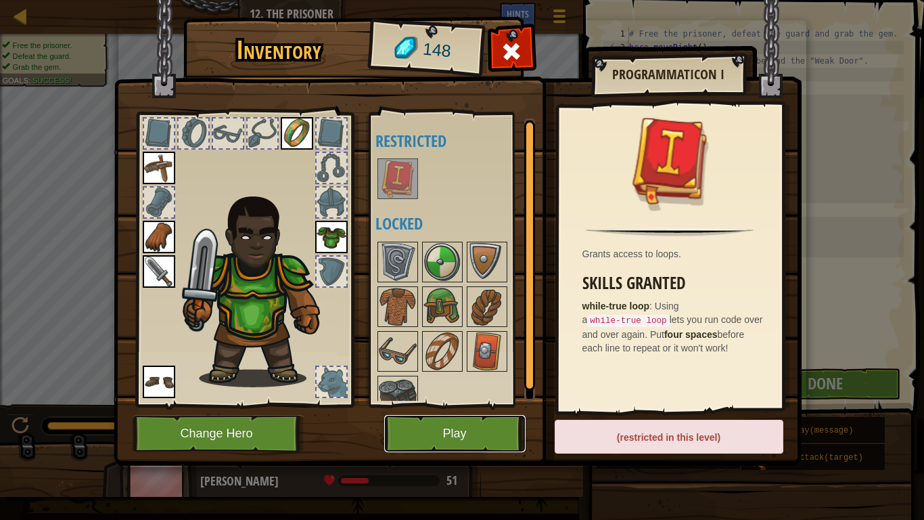
click at [461, 405] on button "Play" at bounding box center [454, 433] width 141 height 37
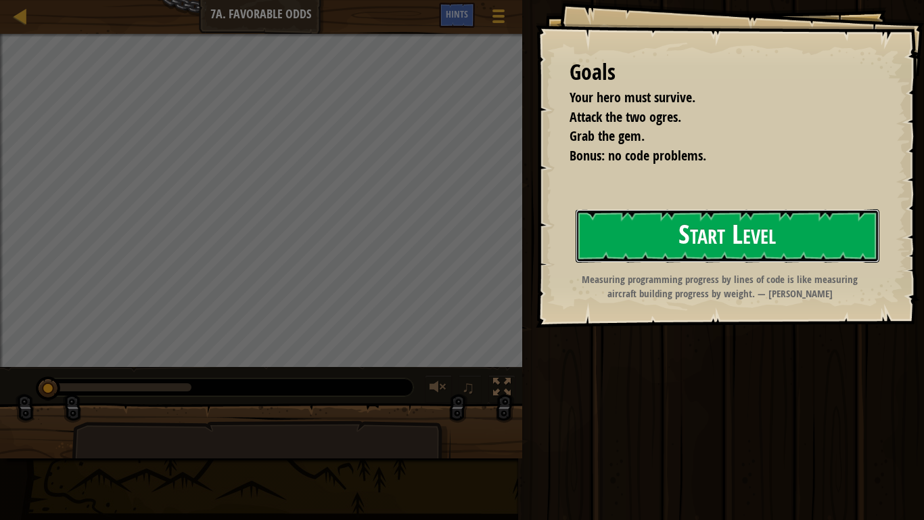
click at [658, 242] on button "Start Level" at bounding box center [728, 235] width 304 height 53
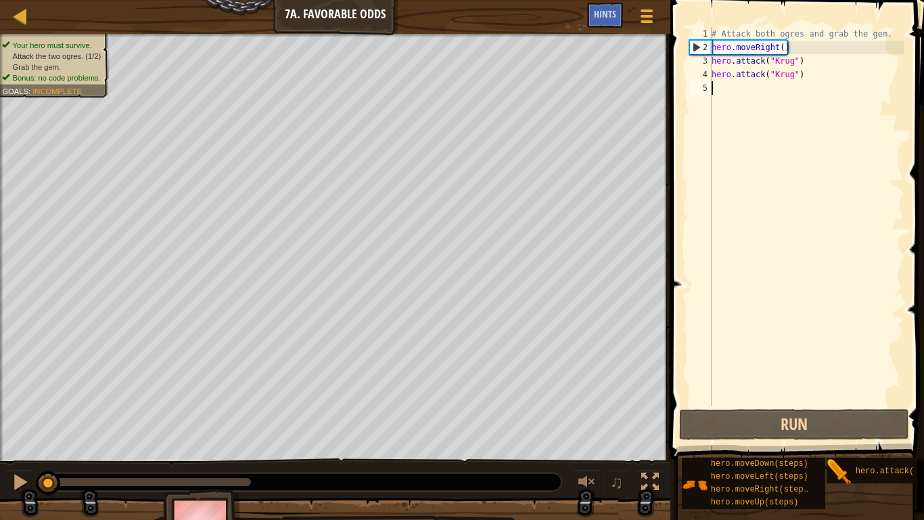
click at [755, 93] on div "# Attack both ogres and grab the gem. hero . moveRight ( ) hero . attack ( "[PE…" at bounding box center [806, 230] width 195 height 406
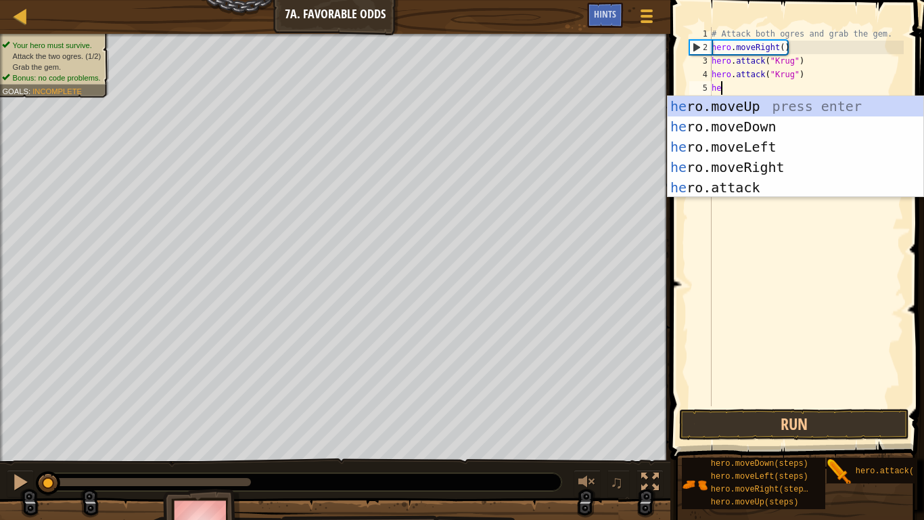
type textarea "hero"
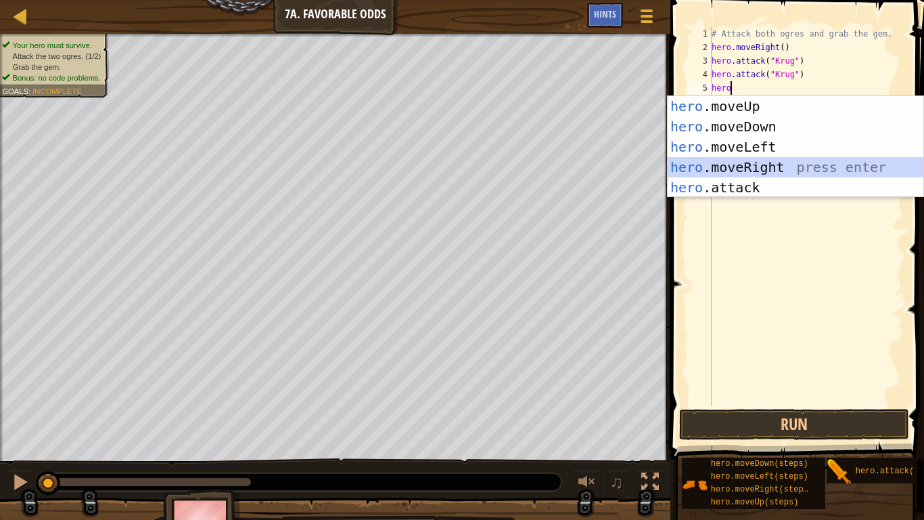
click at [757, 160] on div "hero .moveUp press enter hero .moveDown press enter hero .moveLeft press enter …" at bounding box center [796, 167] width 256 height 142
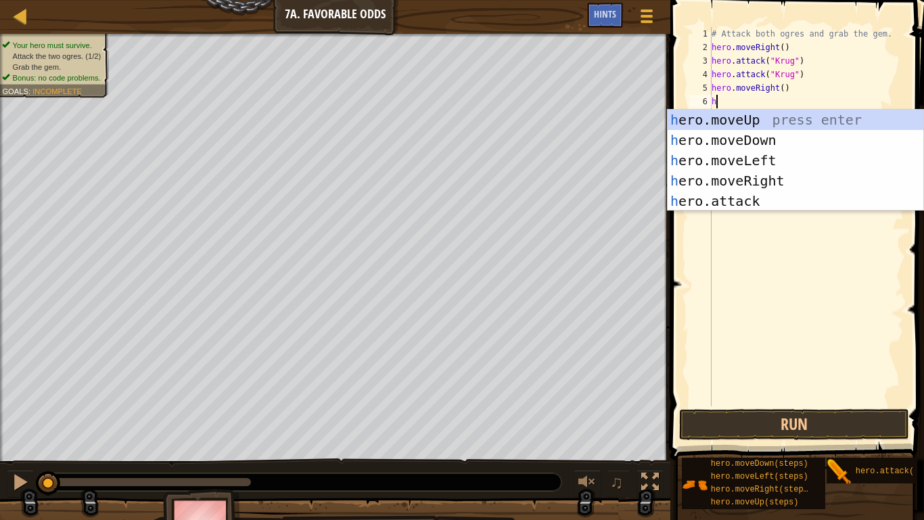
type textarea "hero"
click at [730, 126] on div "hero .moveUp press enter hero .moveDown press enter hero .moveLeft press enter …" at bounding box center [796, 181] width 256 height 142
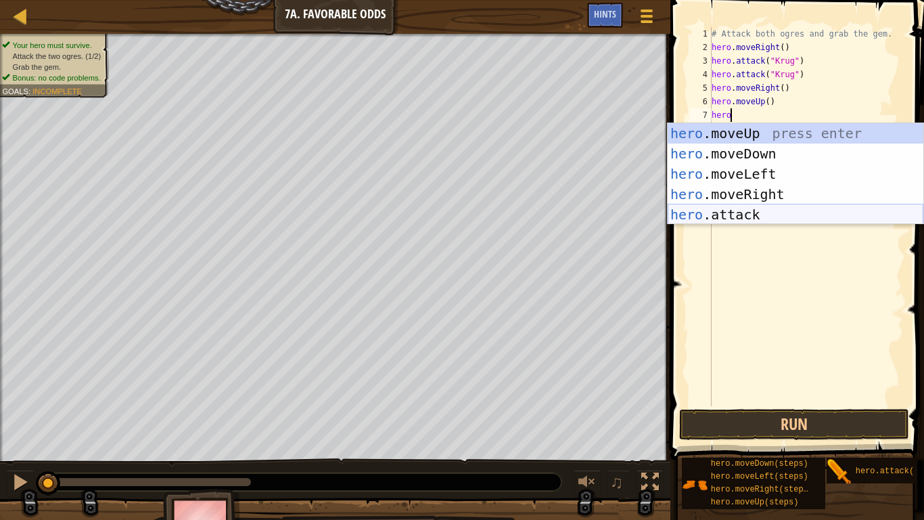
click at [735, 208] on div "hero .moveUp press enter hero .moveDown press enter hero .moveLeft press enter …" at bounding box center [796, 194] width 256 height 142
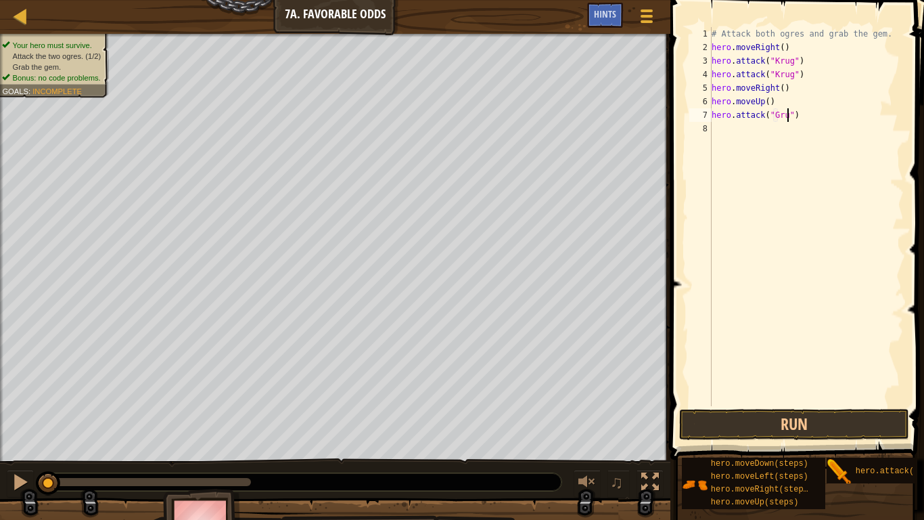
scroll to position [6, 13]
click at [711, 120] on div "7" at bounding box center [700, 115] width 22 height 14
type textarea "hero.attack("Grump")"
click at [717, 129] on div "# Attack both ogres and grab the gem. hero . moveRight ( ) hero . attack ( "[PE…" at bounding box center [806, 230] width 195 height 406
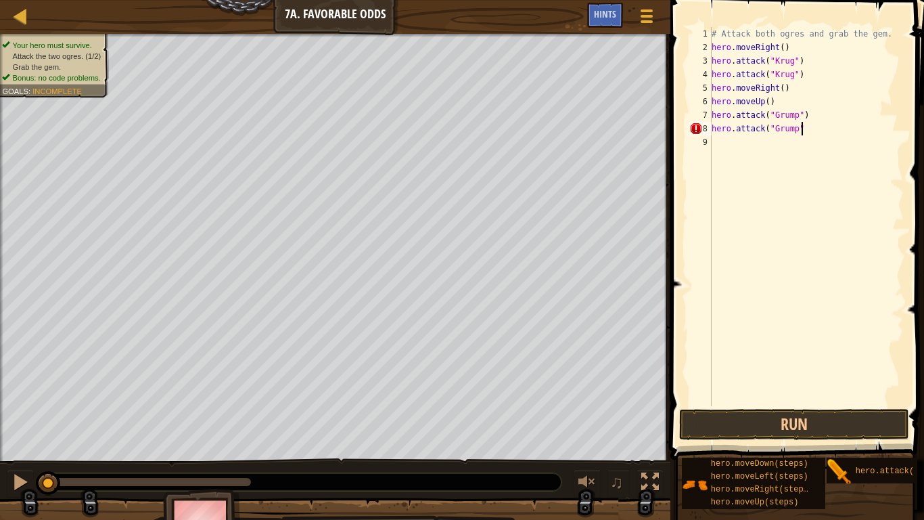
type textarea "hero.attack("Grump")"
click at [735, 145] on div "# Attack both ogres and grab the gem. hero . moveRight ( ) hero . attack ( "[PE…" at bounding box center [806, 230] width 195 height 406
type textarea """
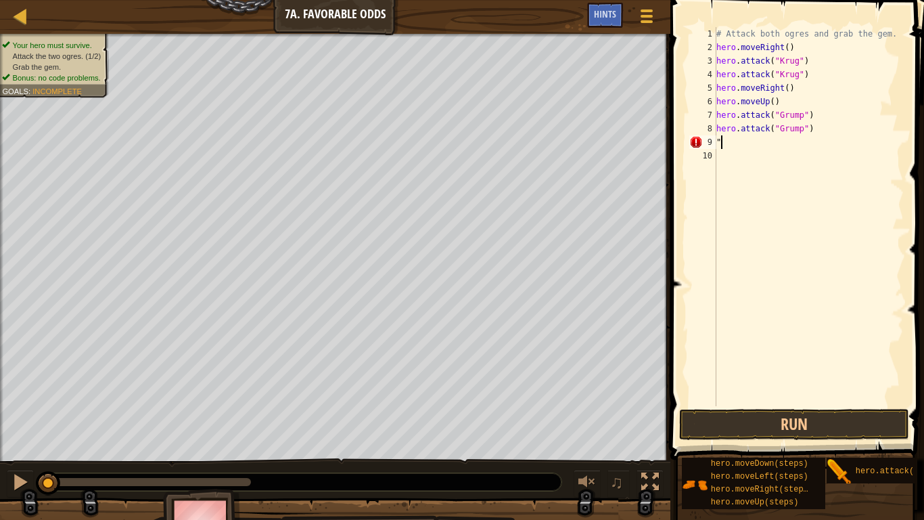
scroll to position [6, 0]
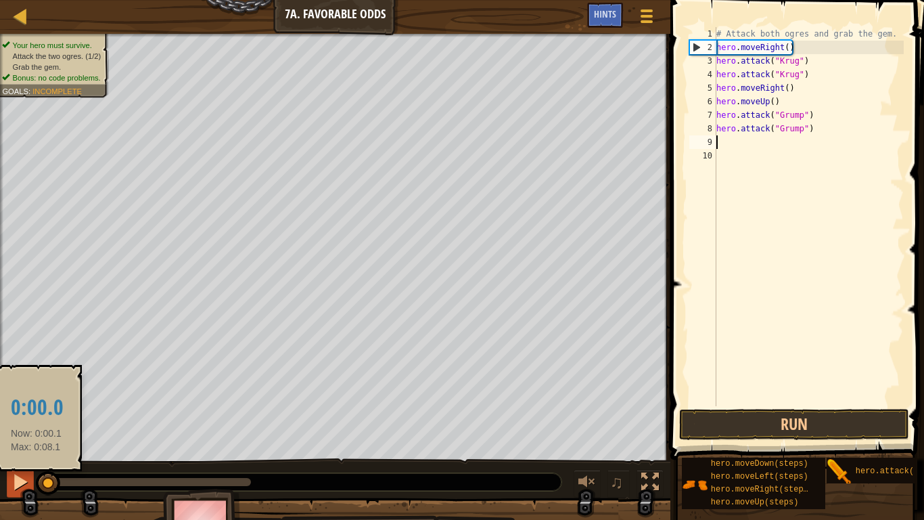
drag, startPoint x: 53, startPoint y: 479, endPoint x: 32, endPoint y: 477, distance: 20.4
click at [32, 405] on div "♫" at bounding box center [335, 478] width 670 height 41
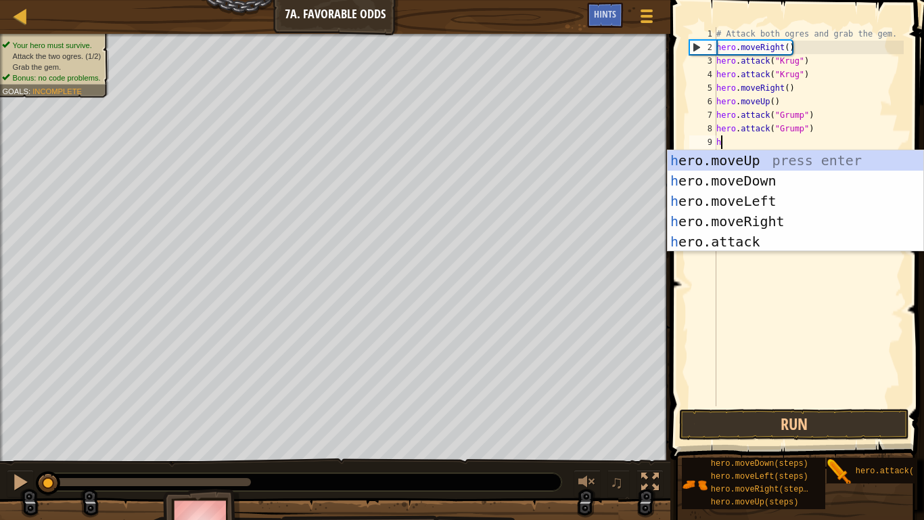
type textarea "hro"
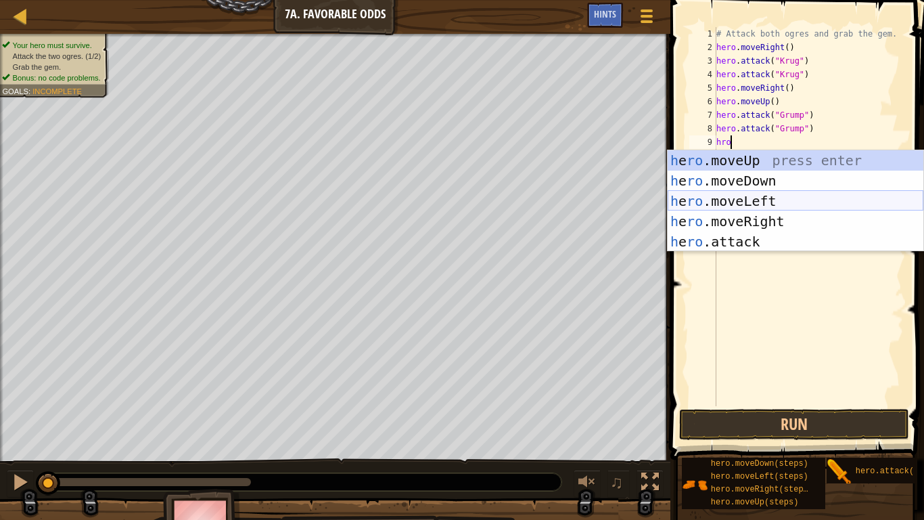
click at [741, 202] on div "h e ro .moveUp press enter h e ro .moveDown press enter h e ro .moveLeft press …" at bounding box center [796, 221] width 256 height 142
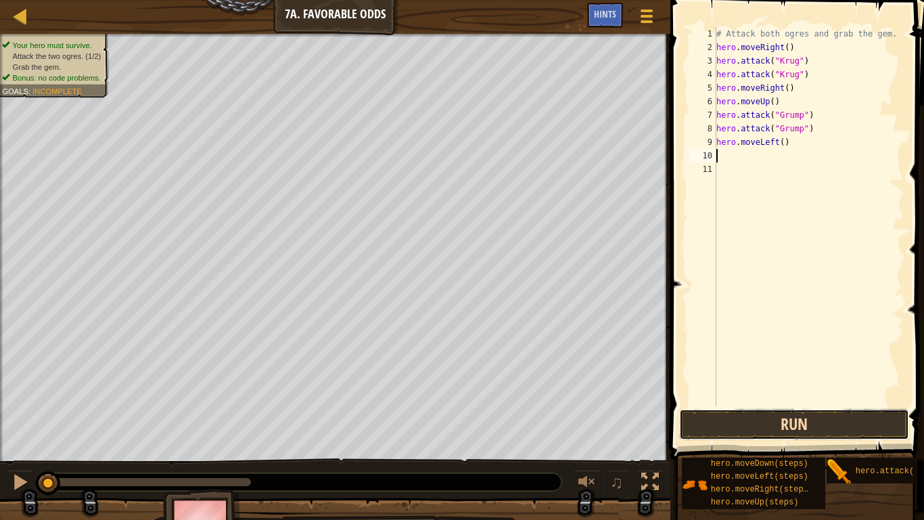
click at [755, 405] on button "Run" at bounding box center [794, 424] width 230 height 31
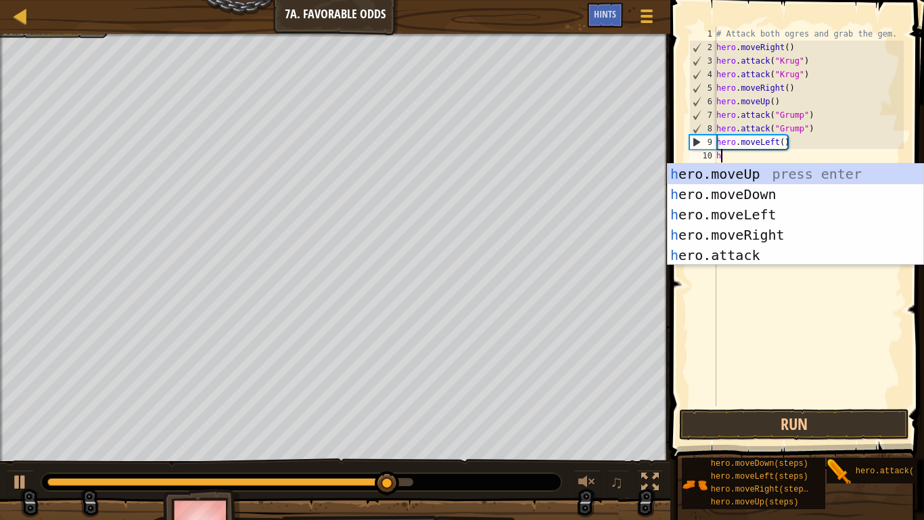
type textarea "hro"
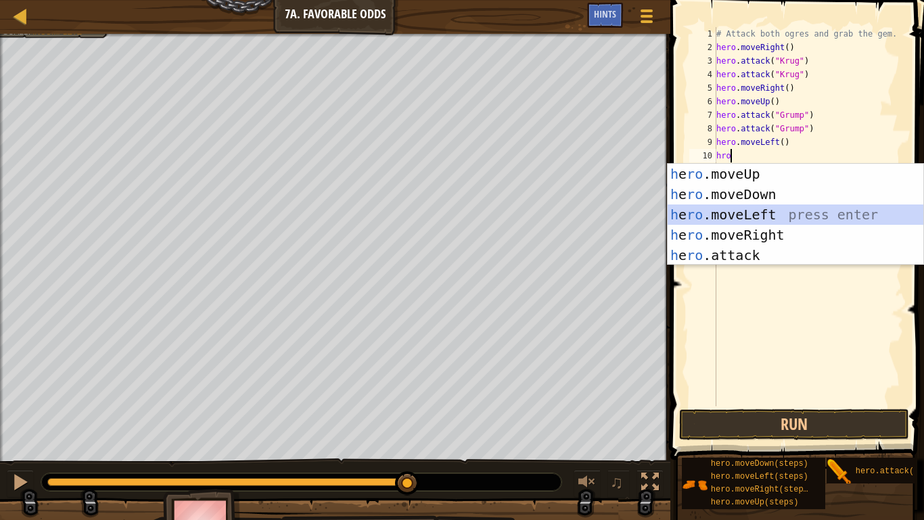
click at [762, 214] on div "h e ro .moveUp press enter h e ro .moveDown press enter h e ro .moveLeft press …" at bounding box center [796, 235] width 256 height 142
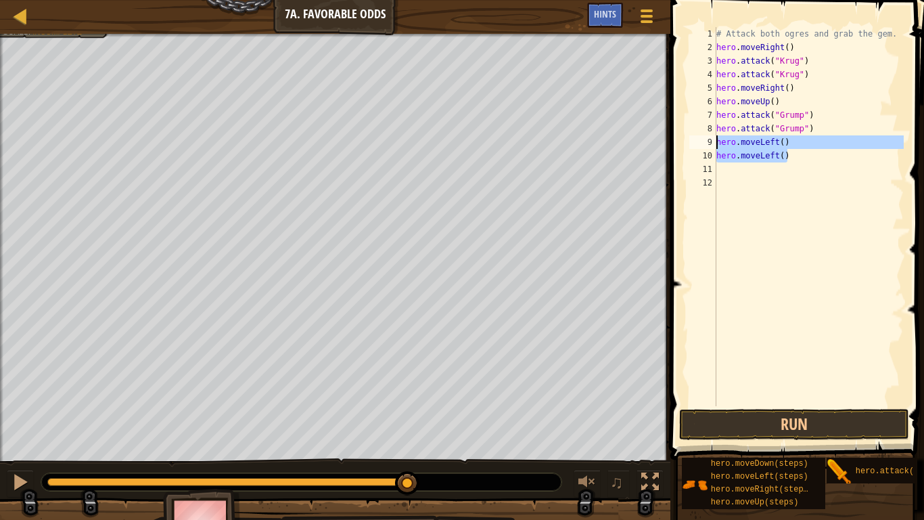
drag, startPoint x: 787, startPoint y: 152, endPoint x: 715, endPoint y: 141, distance: 73.1
click at [715, 141] on div "1 2 3 4 5 6 7 8 9 10 11 12 # Attack both [PERSON_NAME] and grab the gem. hero .…" at bounding box center [795, 216] width 217 height 379
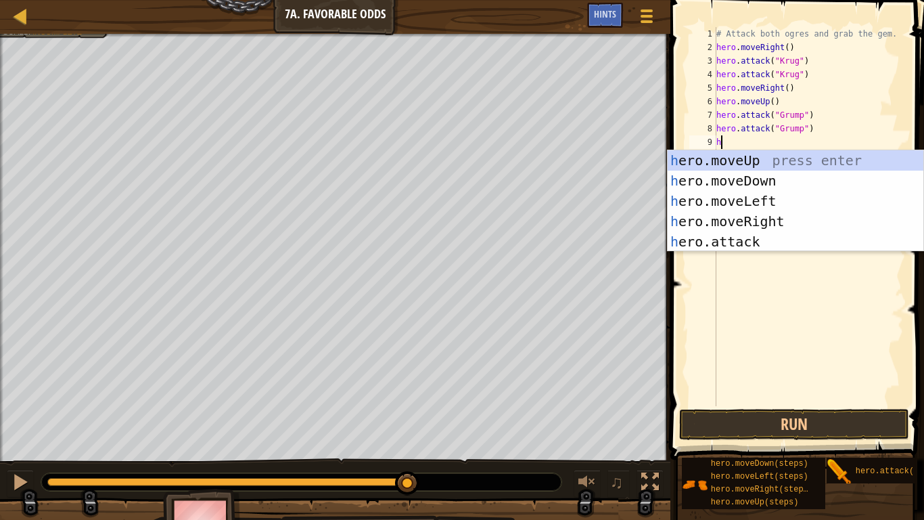
type textarea "hero"
click at [746, 202] on div "hero .moveUp press enter hero .moveDown press enter hero .moveLeft press enter …" at bounding box center [796, 221] width 256 height 142
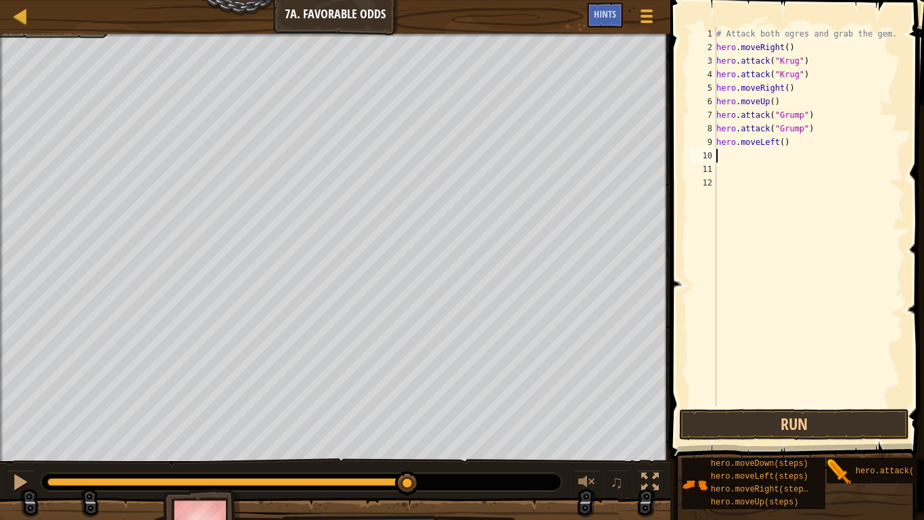
scroll to position [6, 0]
click at [784, 143] on div "# Attack both ogres and grab the gem. hero . moveRight ( ) hero . attack ( "[PE…" at bounding box center [809, 230] width 190 height 406
type textarea "hero.moveLeft(2)"
click at [779, 405] on button "Run" at bounding box center [794, 424] width 230 height 31
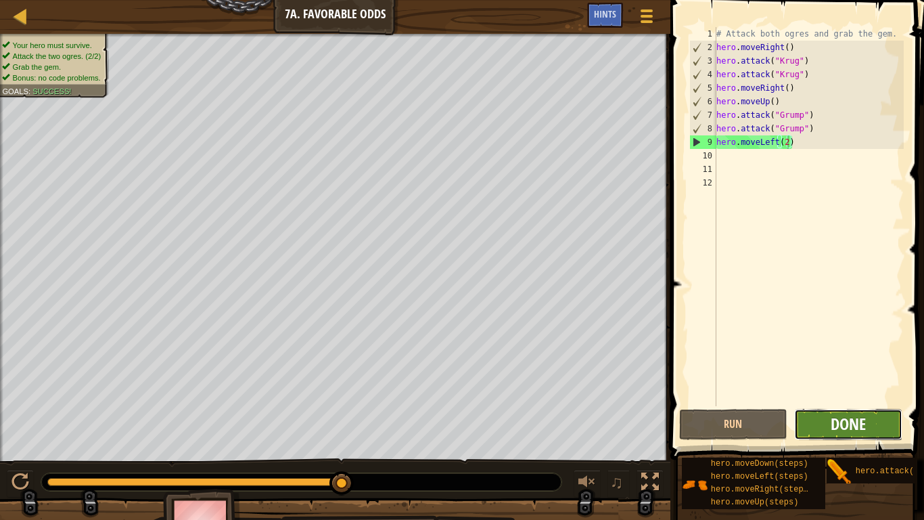
click at [834, 405] on span "Done" at bounding box center [848, 424] width 35 height 22
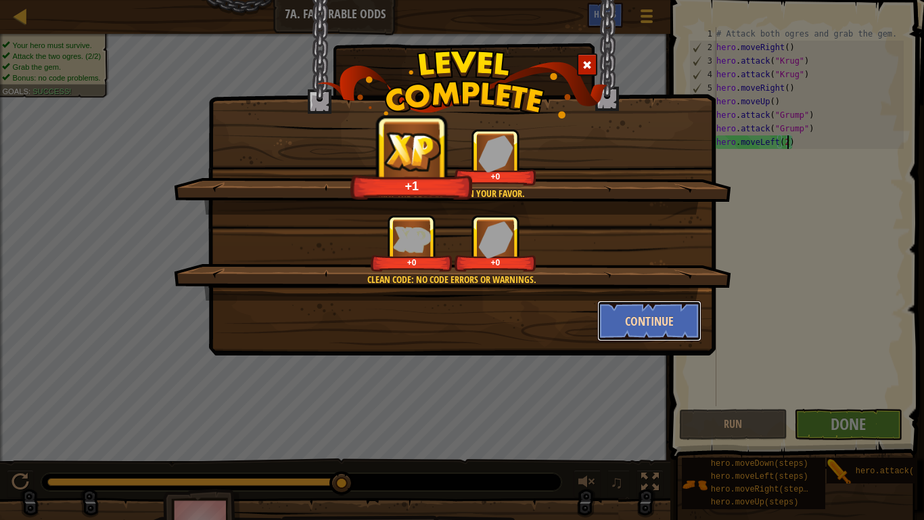
click at [676, 321] on button "Continue" at bounding box center [649, 320] width 105 height 41
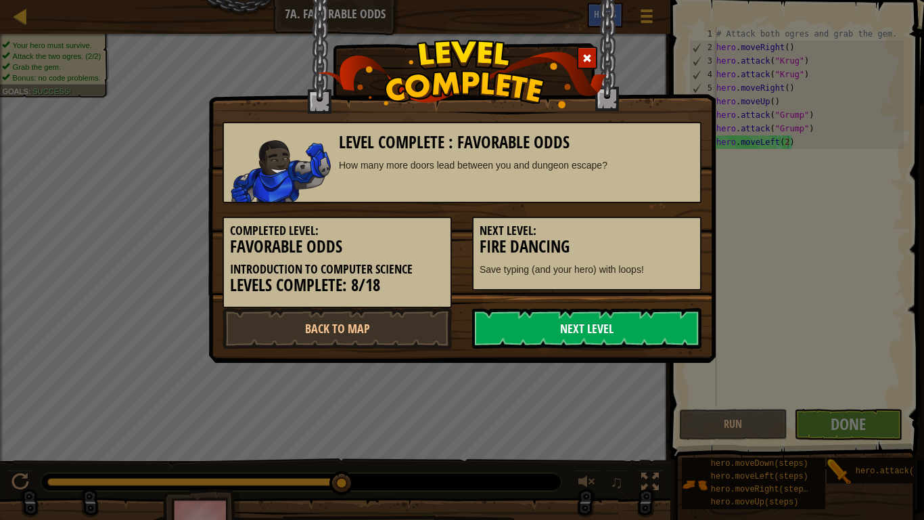
click at [539, 330] on link "Next Level" at bounding box center [586, 328] width 229 height 41
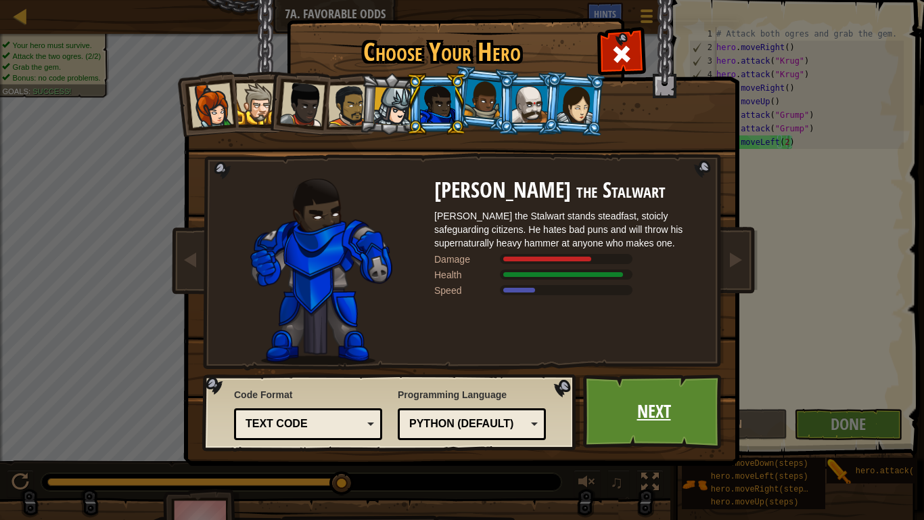
click at [652, 405] on link "Next" at bounding box center [653, 411] width 141 height 74
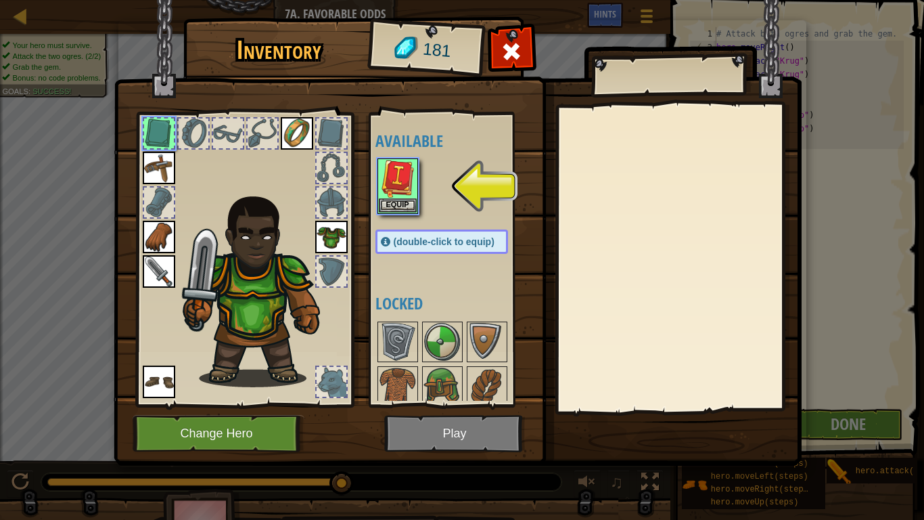
click at [421, 195] on div at bounding box center [455, 186] width 160 height 60
click at [408, 195] on img at bounding box center [398, 179] width 38 height 38
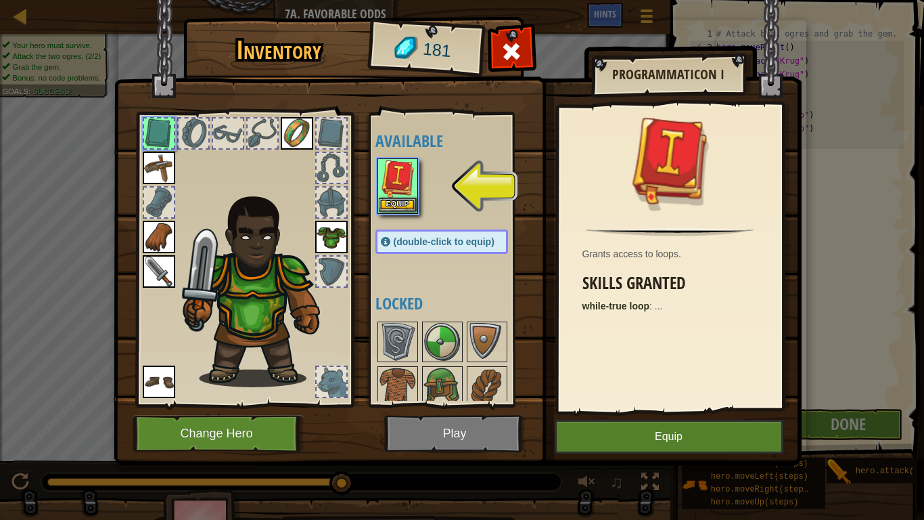
click at [408, 195] on img at bounding box center [398, 179] width 38 height 38
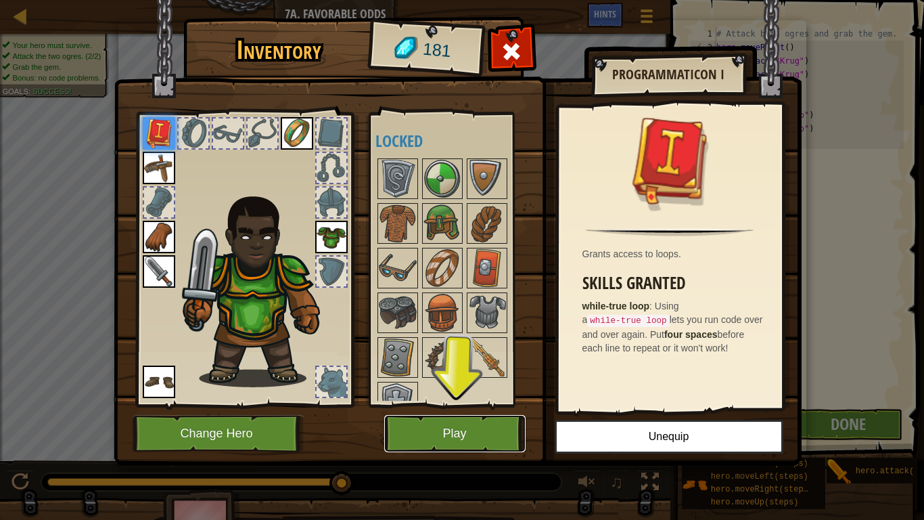
click at [493, 405] on button "Play" at bounding box center [454, 433] width 141 height 37
